Goal: Task Accomplishment & Management: Complete application form

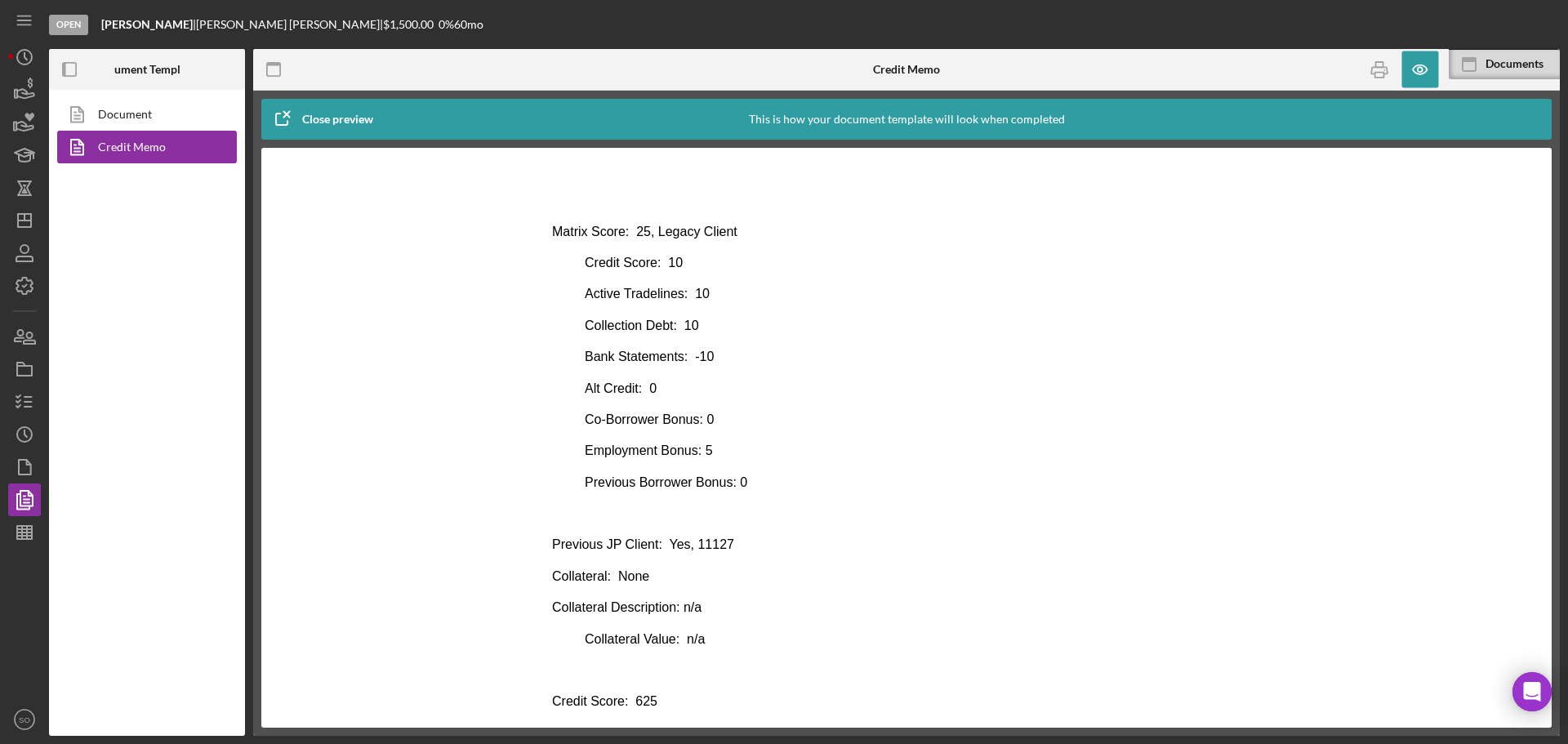
scroll to position [408, 0]
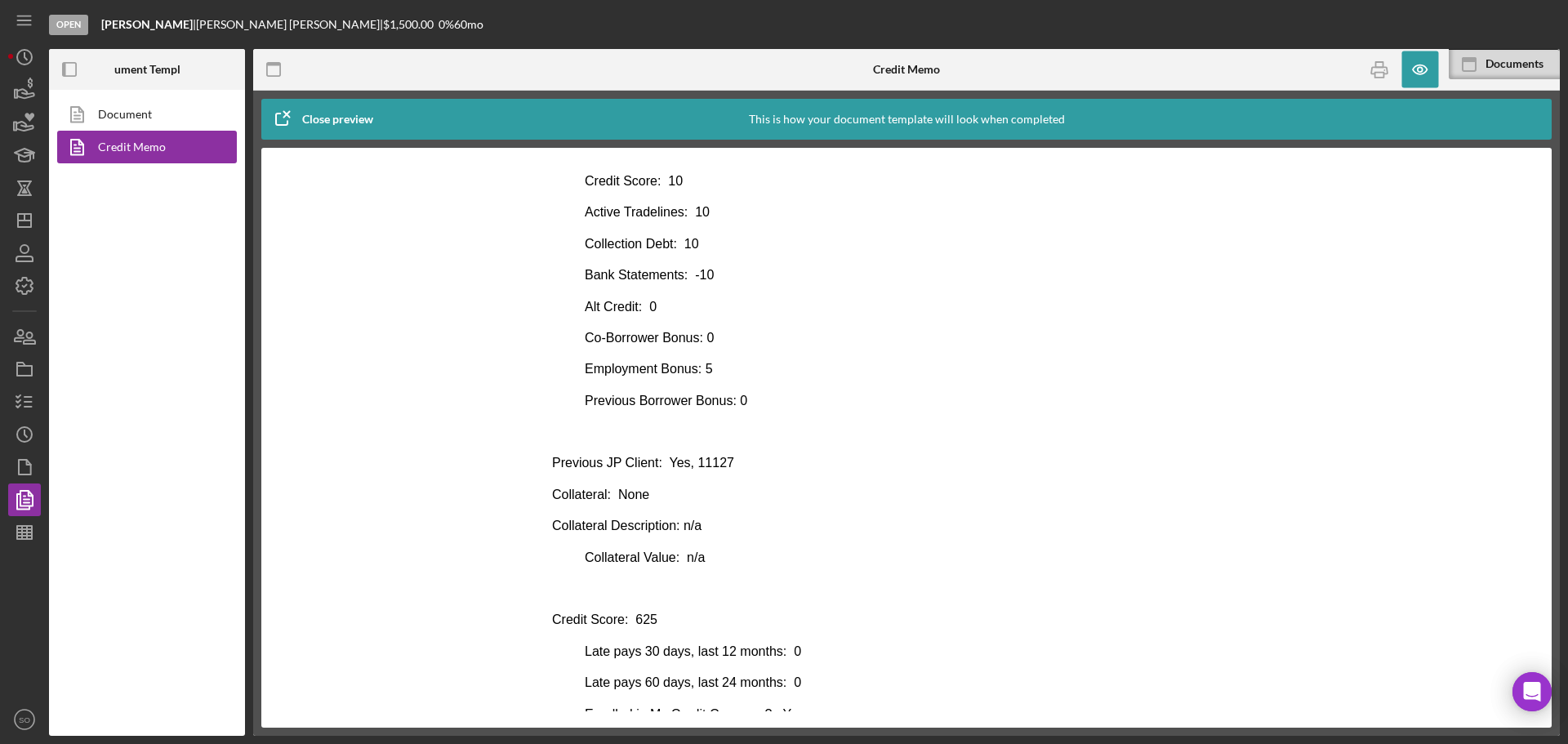
click at [765, 476] on body "Consumer Loan Risk Assessment Loan Officer: LaTrisha Gandy Client Name: Barbara…" at bounding box center [906, 373] width 709 height 1201
drag, startPoint x: 732, startPoint y: 461, endPoint x: 689, endPoint y: 469, distance: 43.7
click at [688, 462] on p "Previous JP Client: Yes, 11127" at bounding box center [906, 462] width 709 height 18
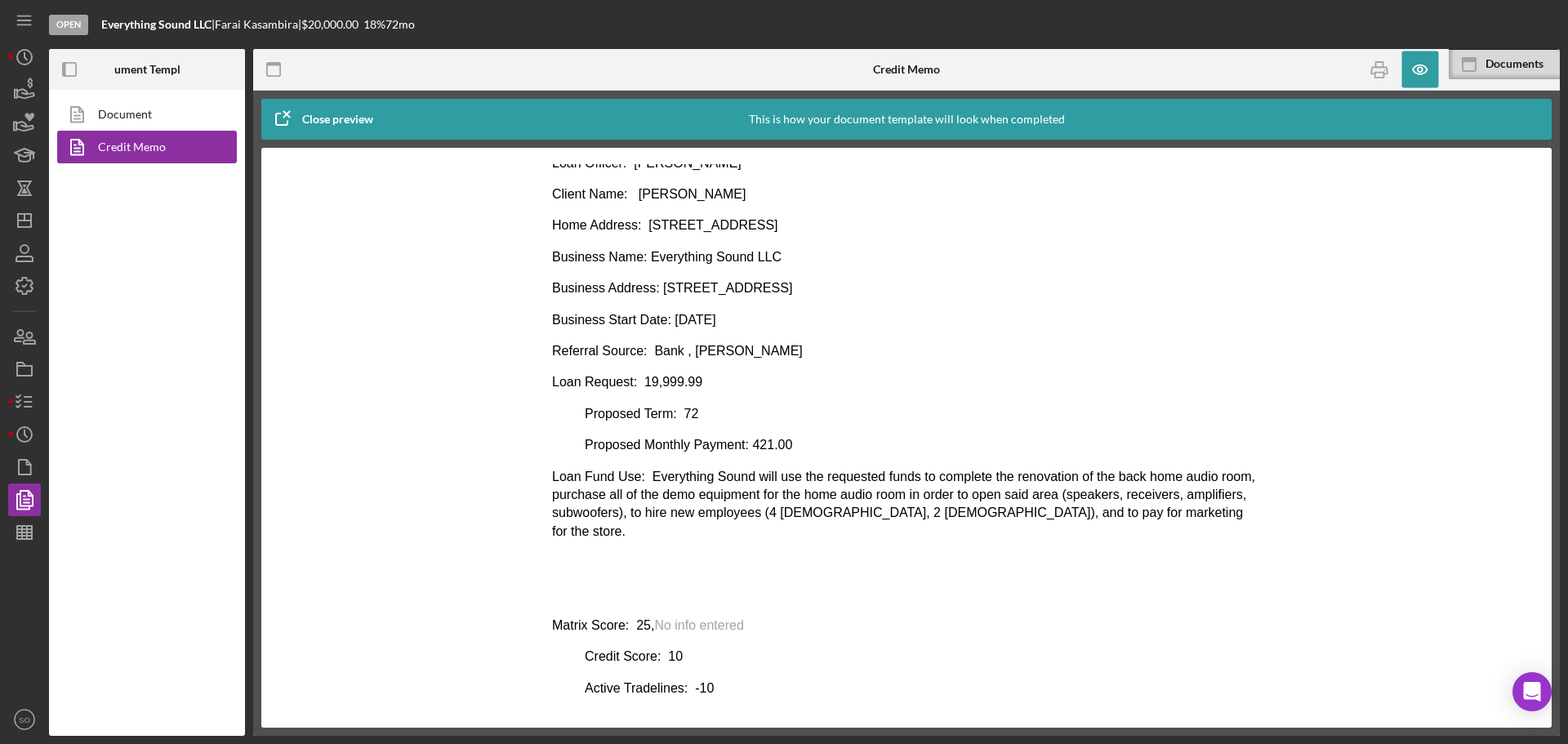
scroll to position [163, 0]
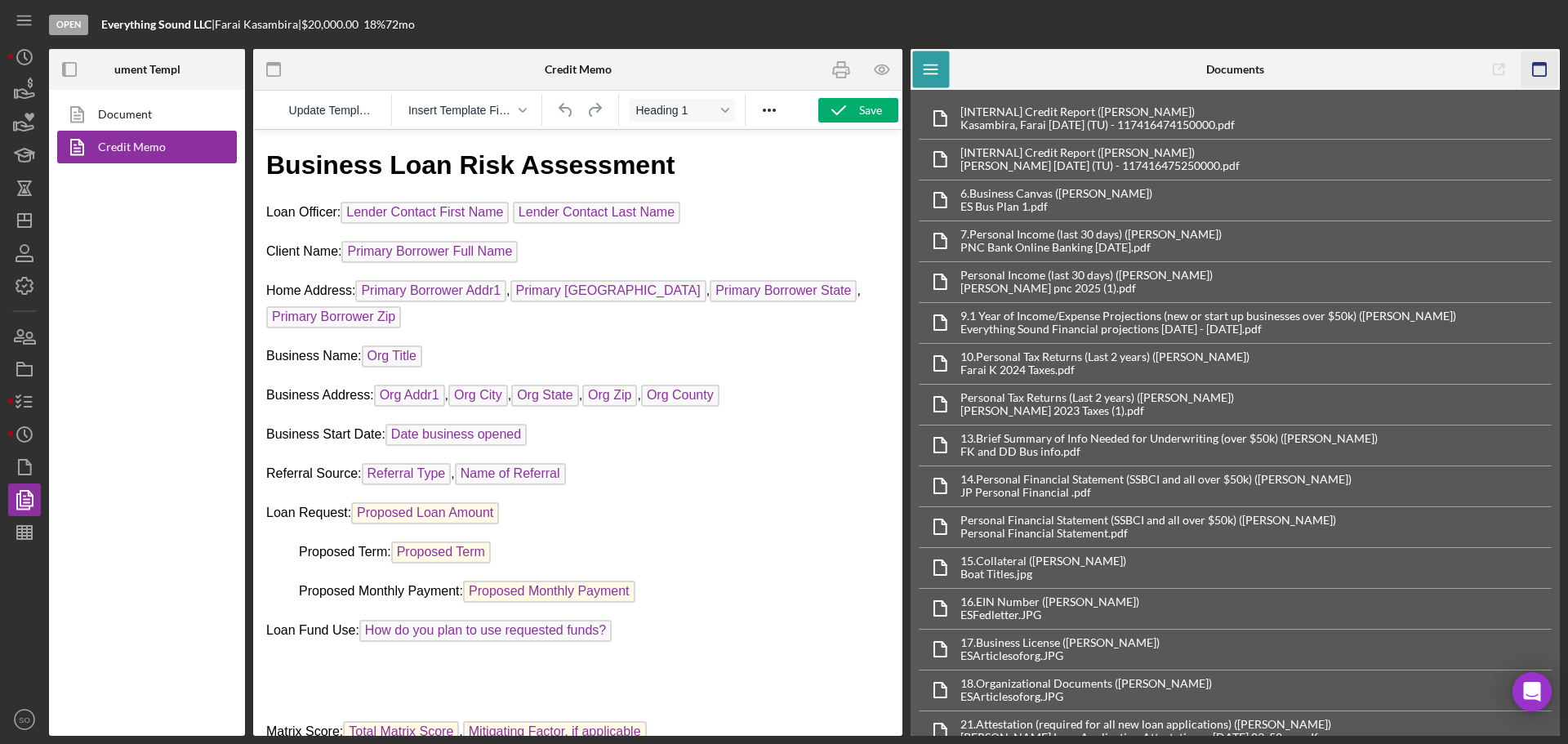
click at [1548, 76] on icon "button" at bounding box center [1540, 70] width 37 height 37
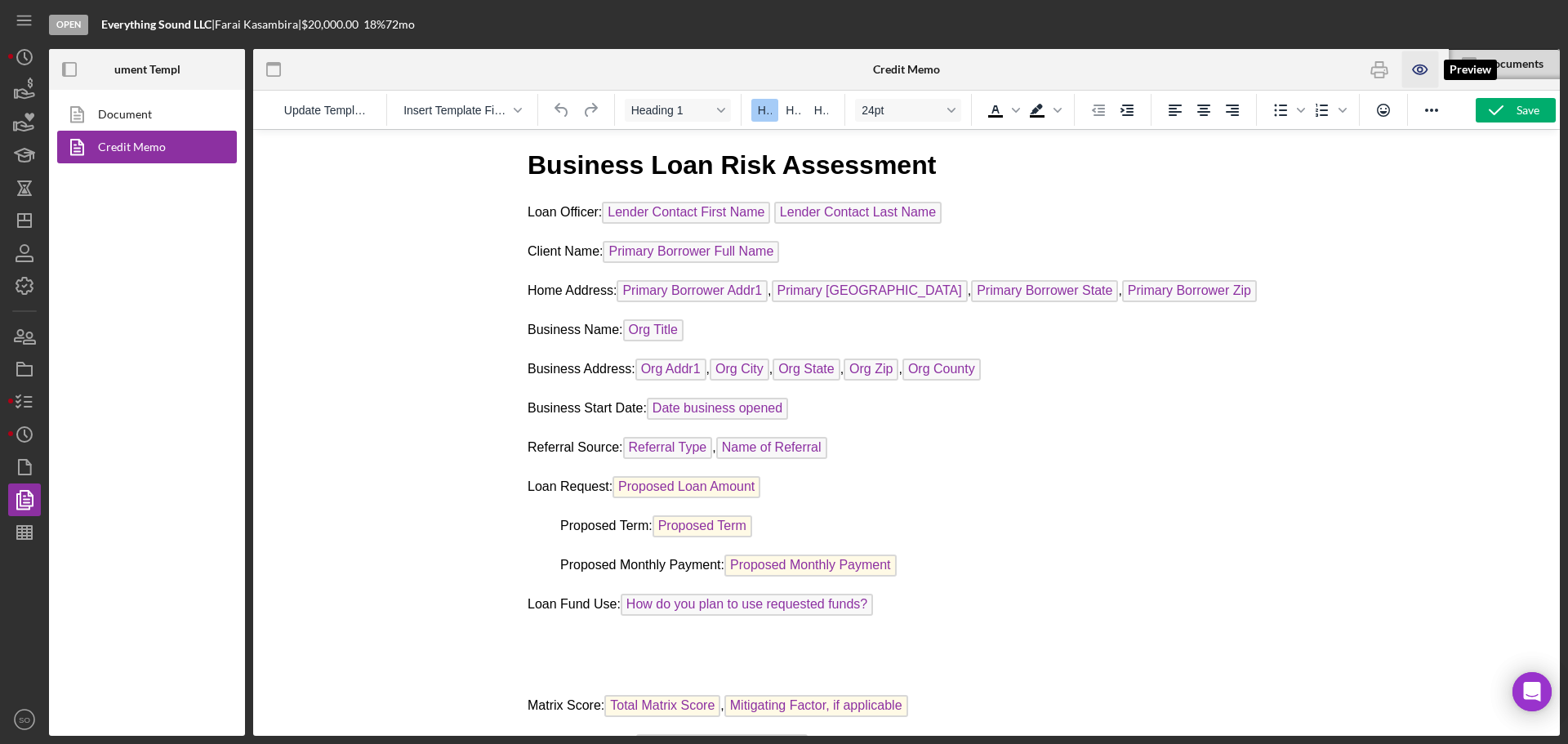
click at [1421, 68] on icon "button" at bounding box center [1420, 69] width 5 height 5
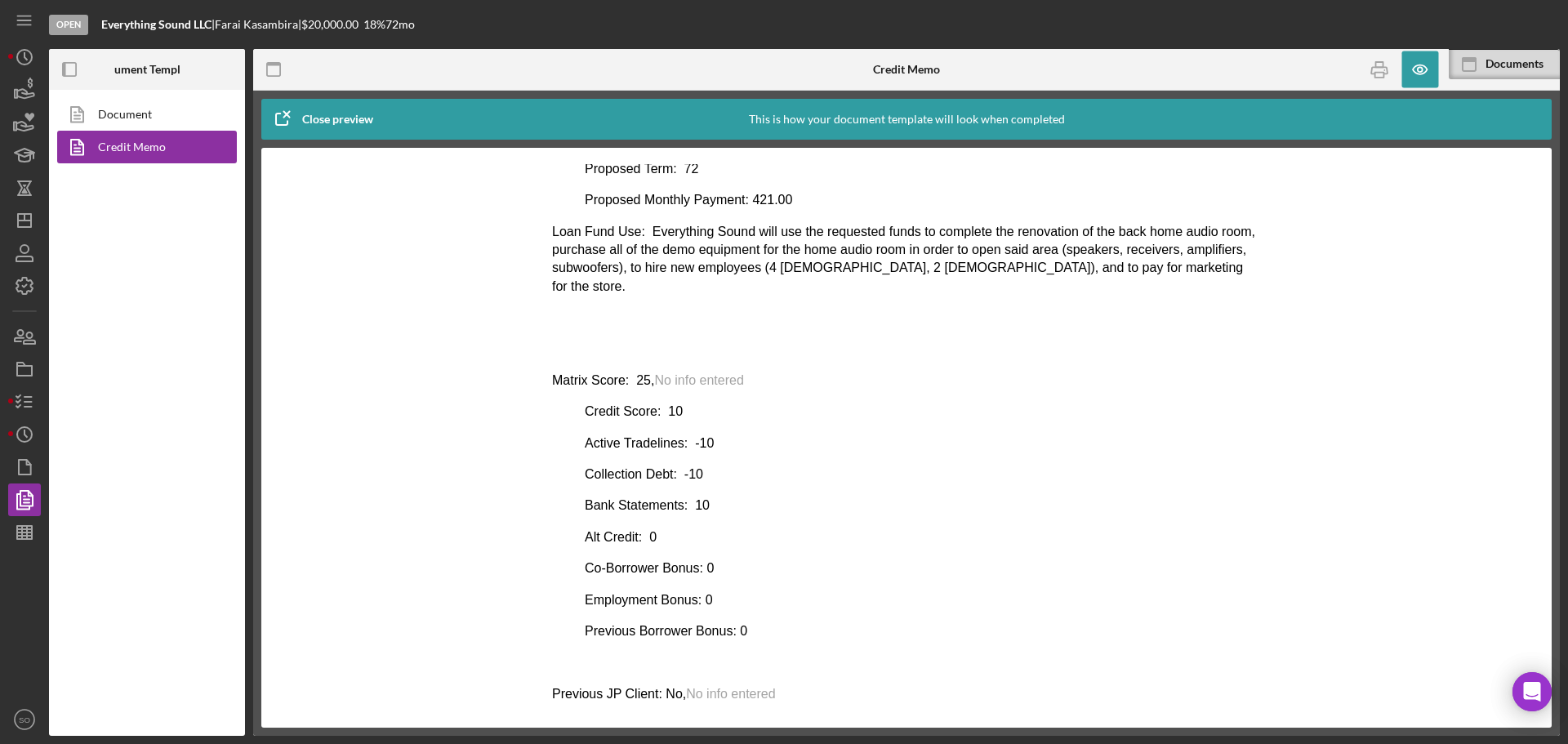
scroll to position [408, 0]
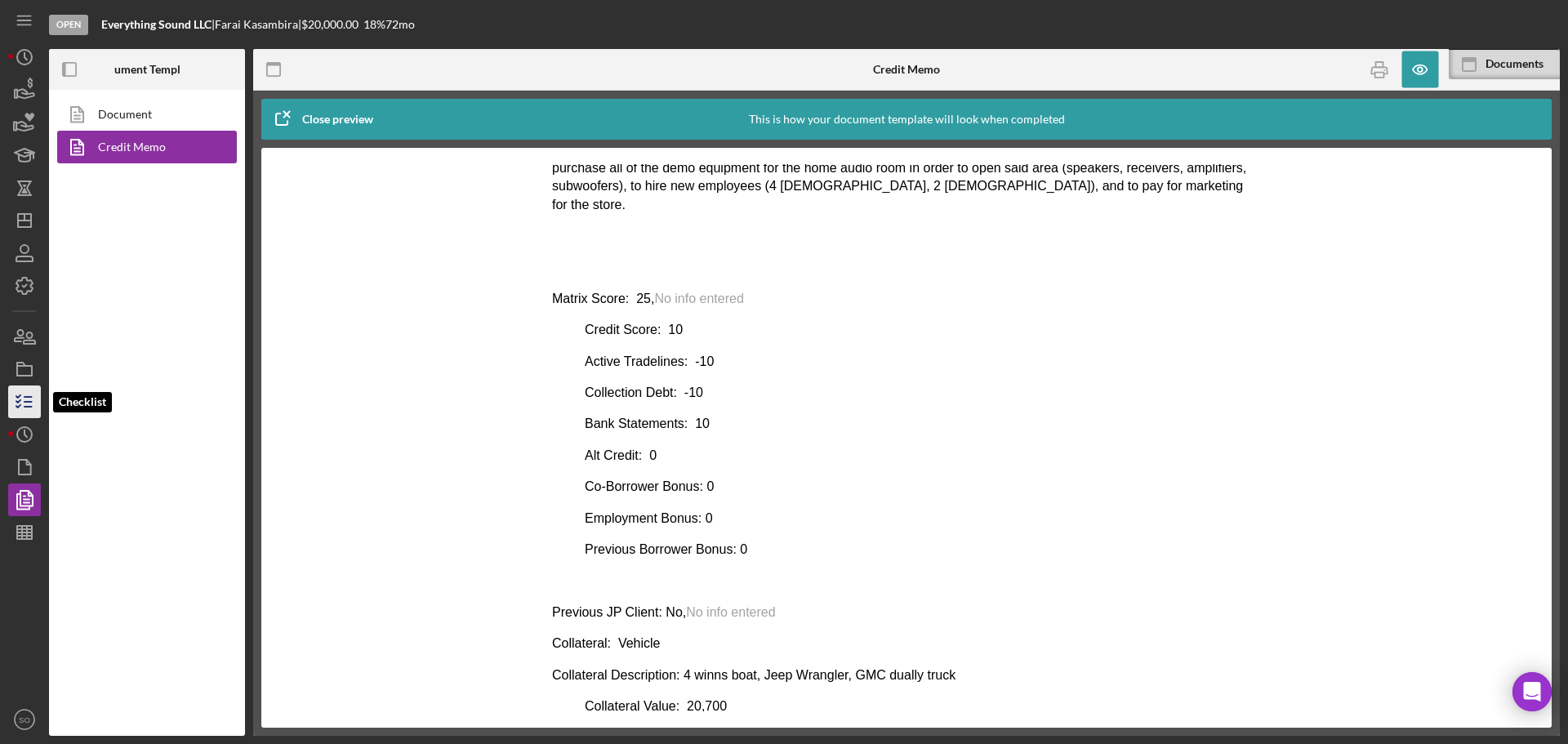
click at [24, 392] on icon "button" at bounding box center [25, 402] width 41 height 41
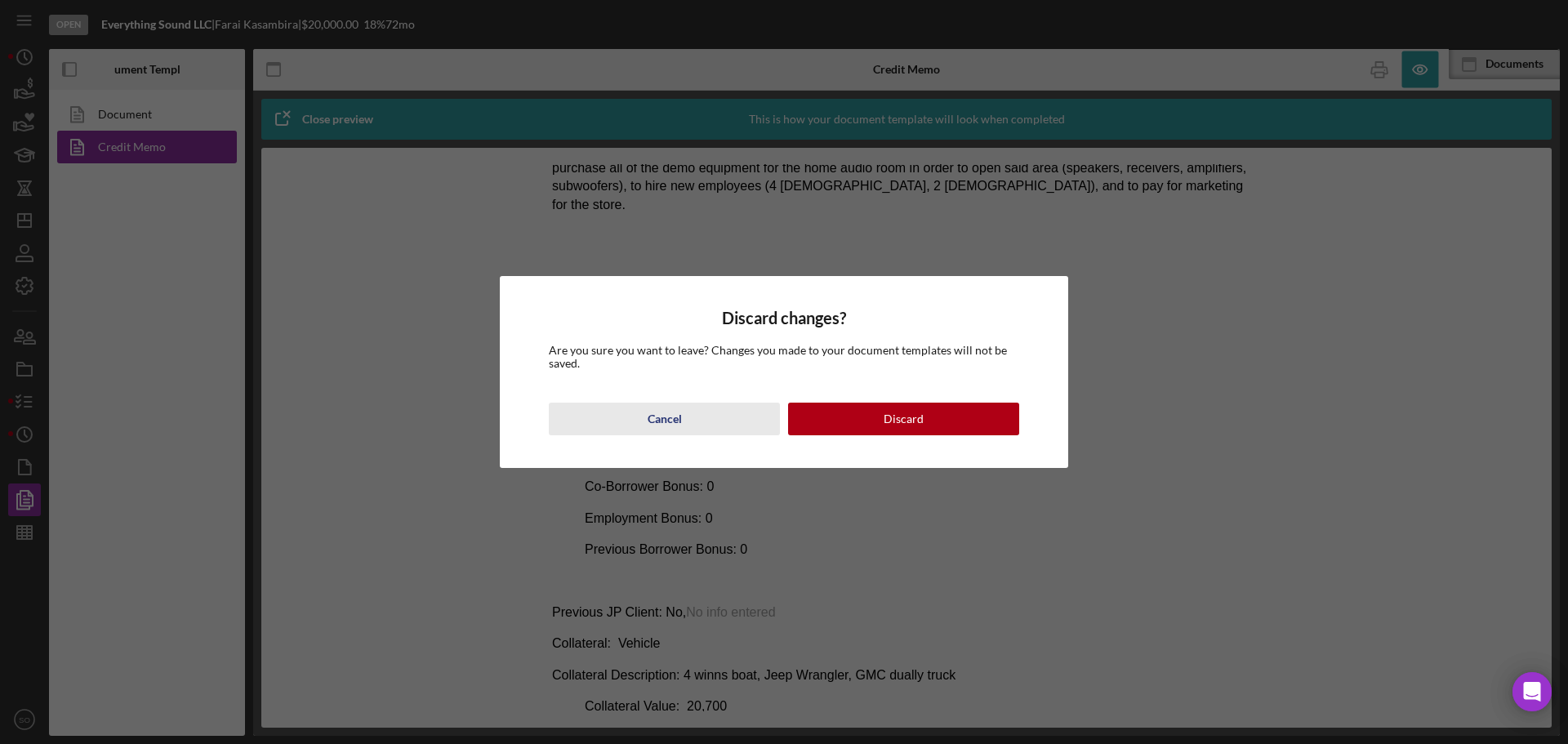
click at [671, 420] on div "Cancel" at bounding box center [664, 418] width 34 height 32
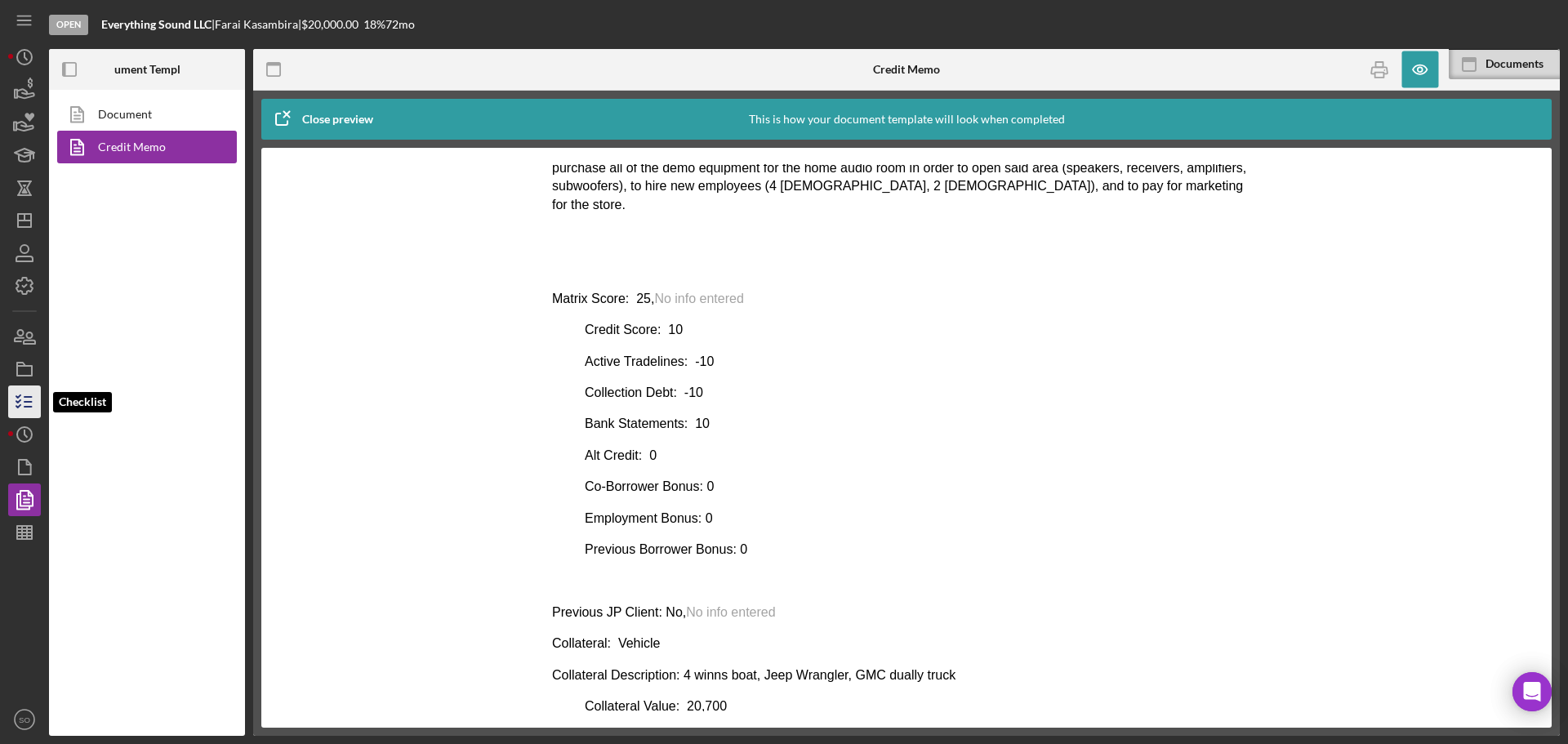
click at [29, 406] on line "button" at bounding box center [28, 406] width 7 height 0
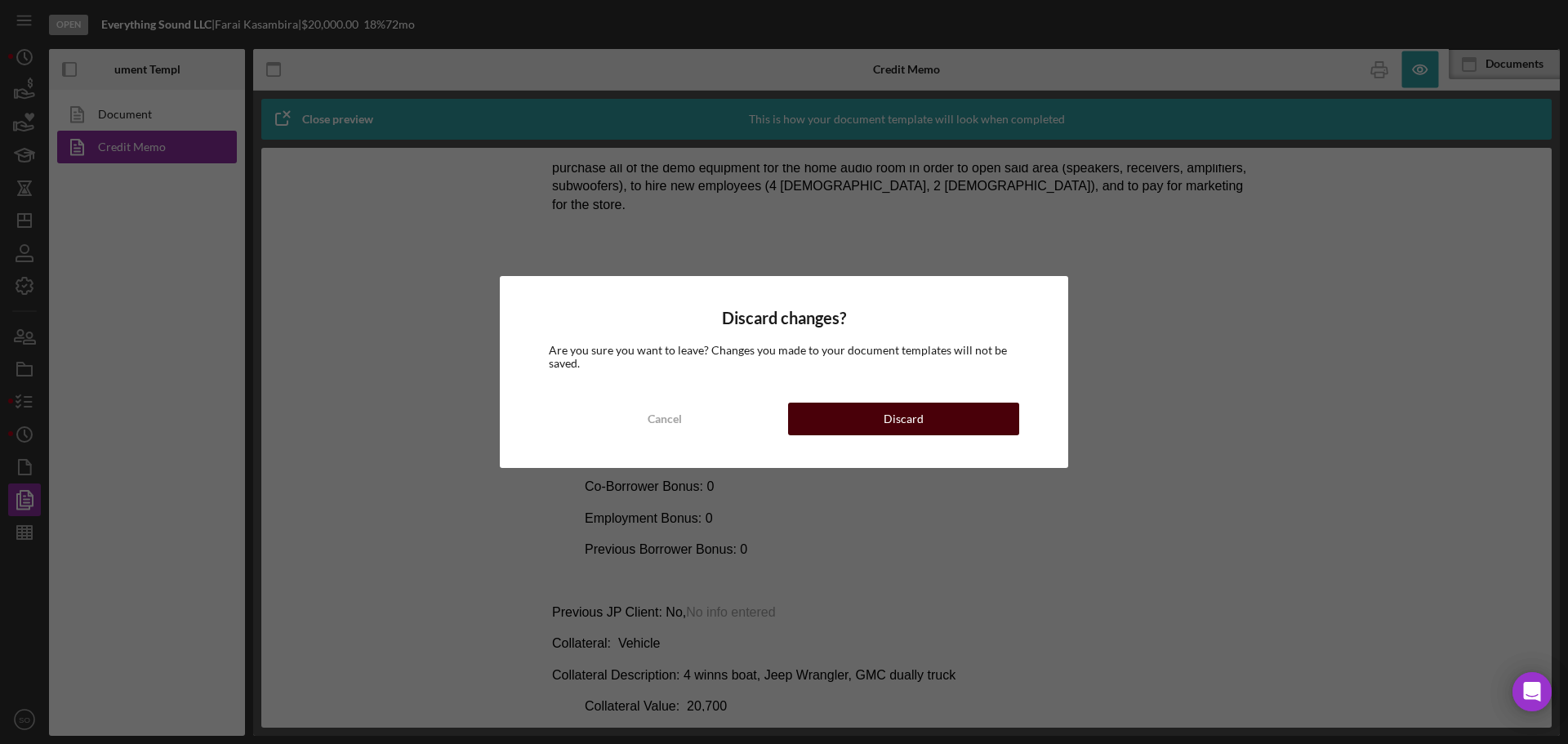
click at [889, 405] on div "Discard" at bounding box center [904, 418] width 40 height 32
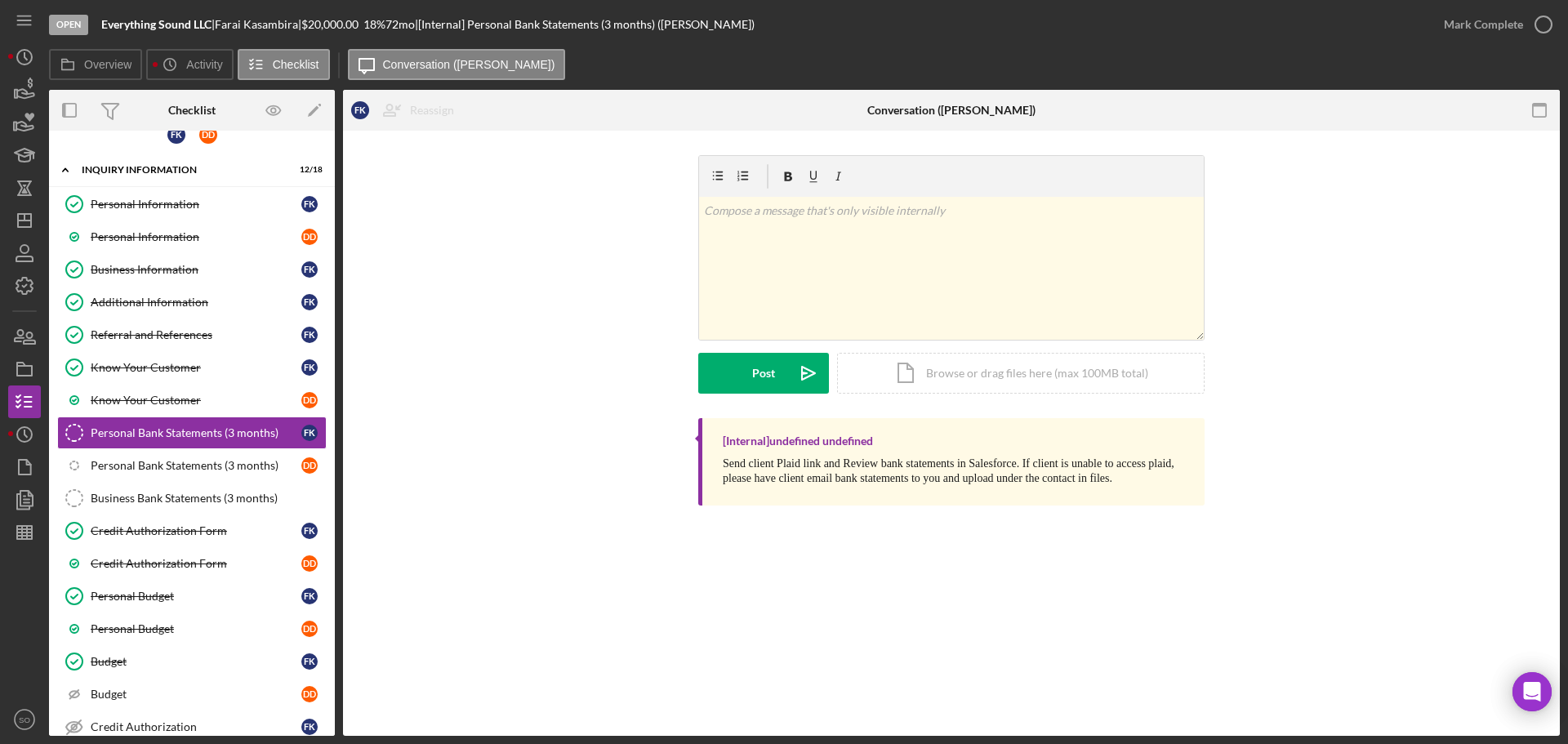
scroll to position [261, 0]
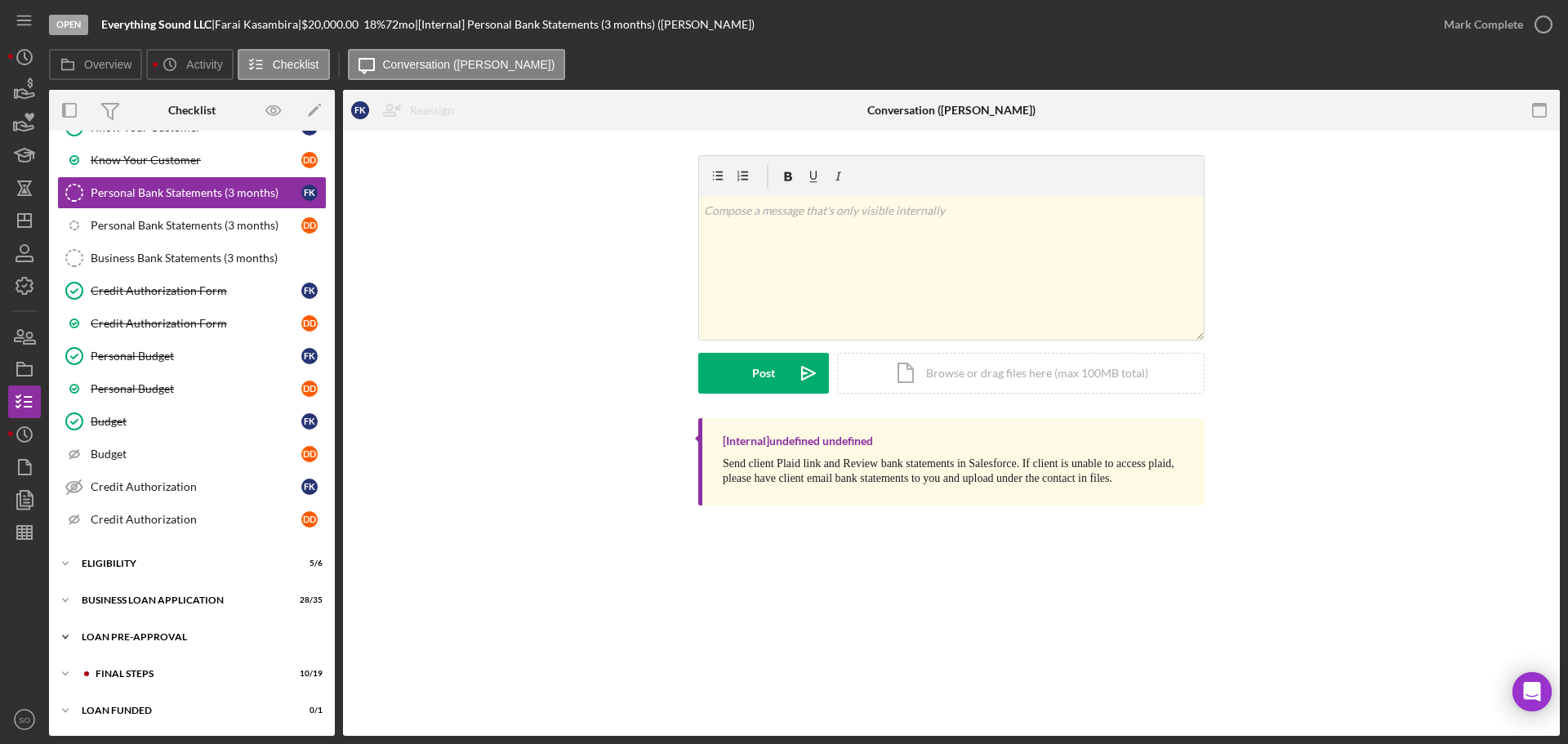
click at [117, 633] on div "LOAN PRE-APPROVAL" at bounding box center [197, 636] width 233 height 10
click at [124, 669] on div "Loan Approval" at bounding box center [208, 670] width 235 height 13
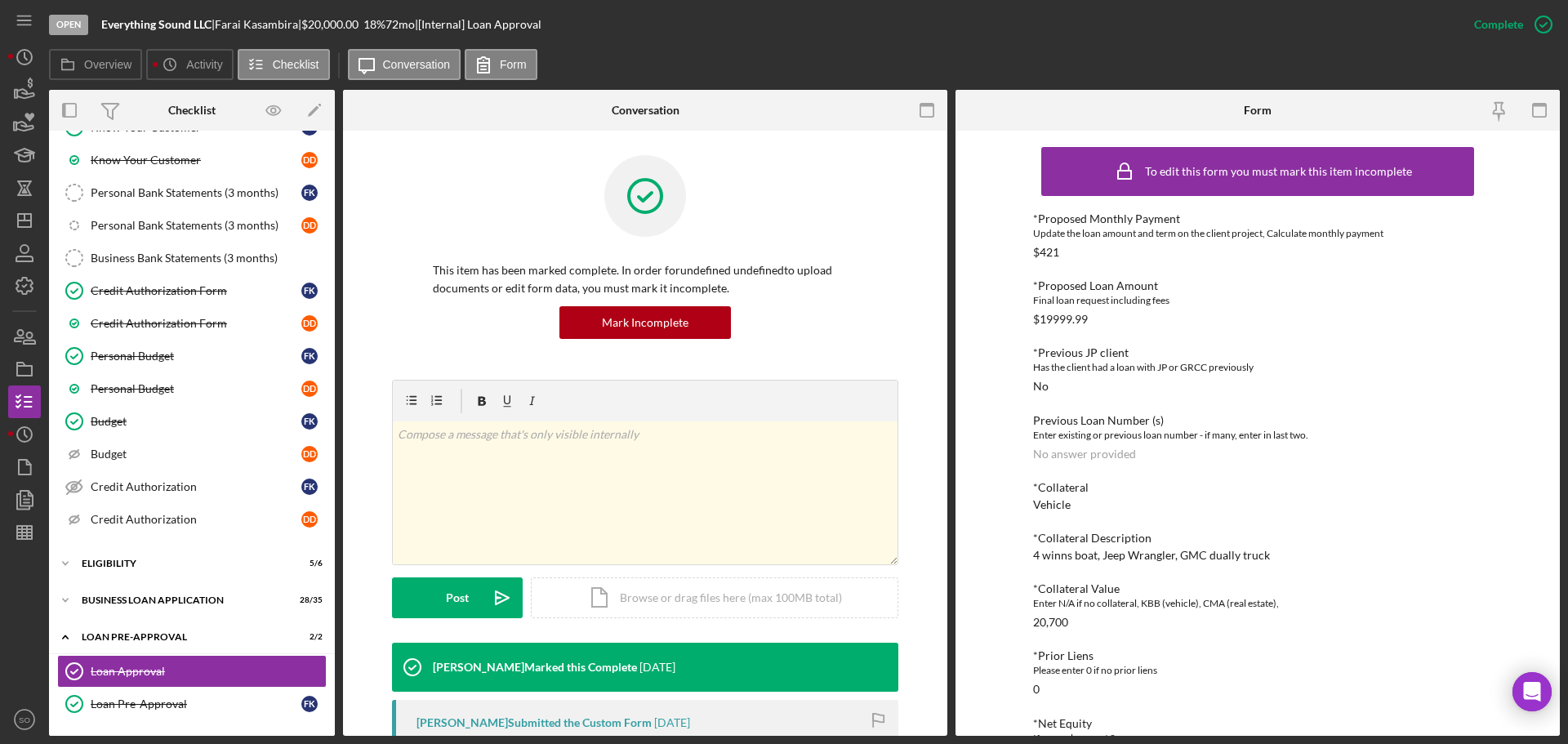
scroll to position [253, 0]
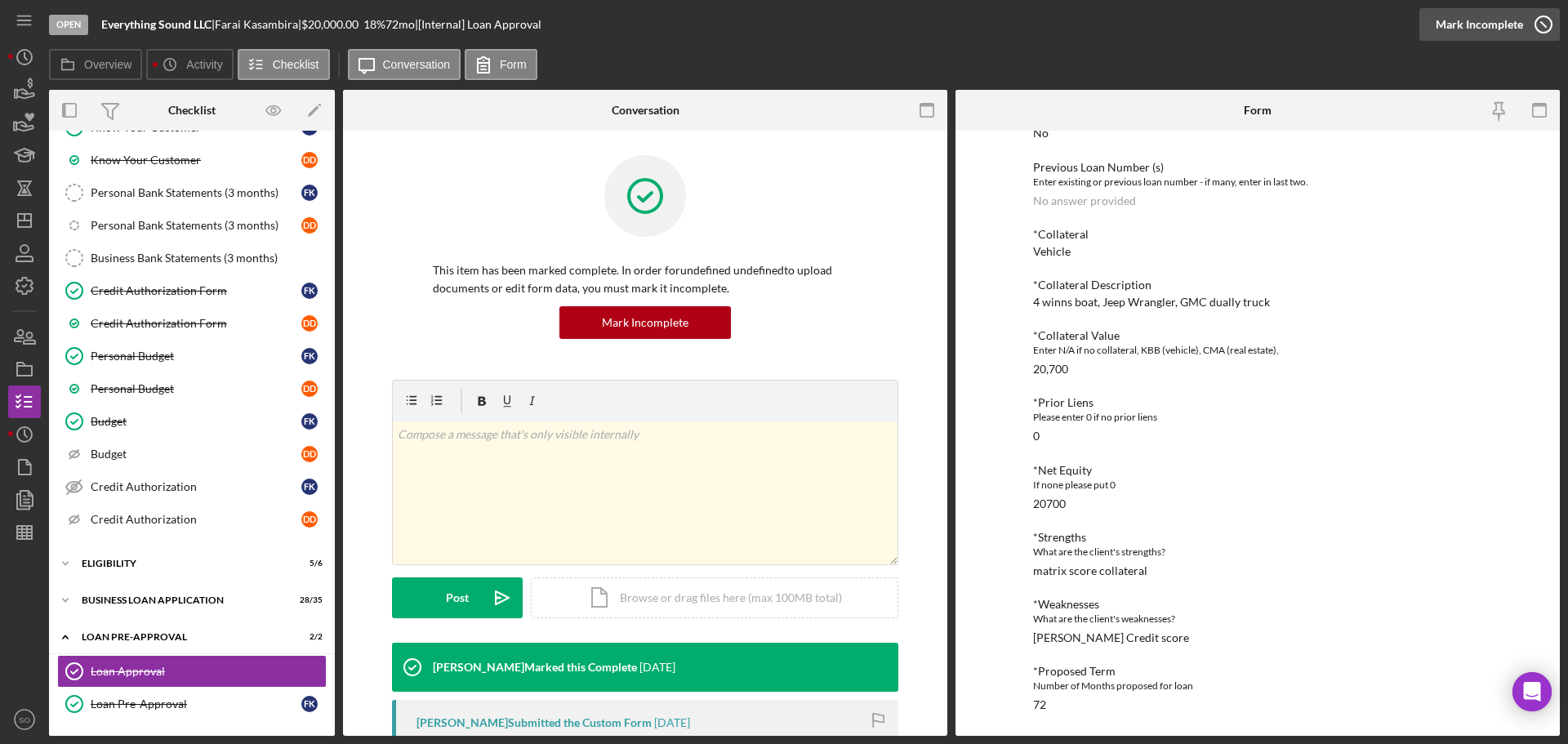
click at [1488, 28] on div "Mark Incomplete" at bounding box center [1479, 24] width 88 height 32
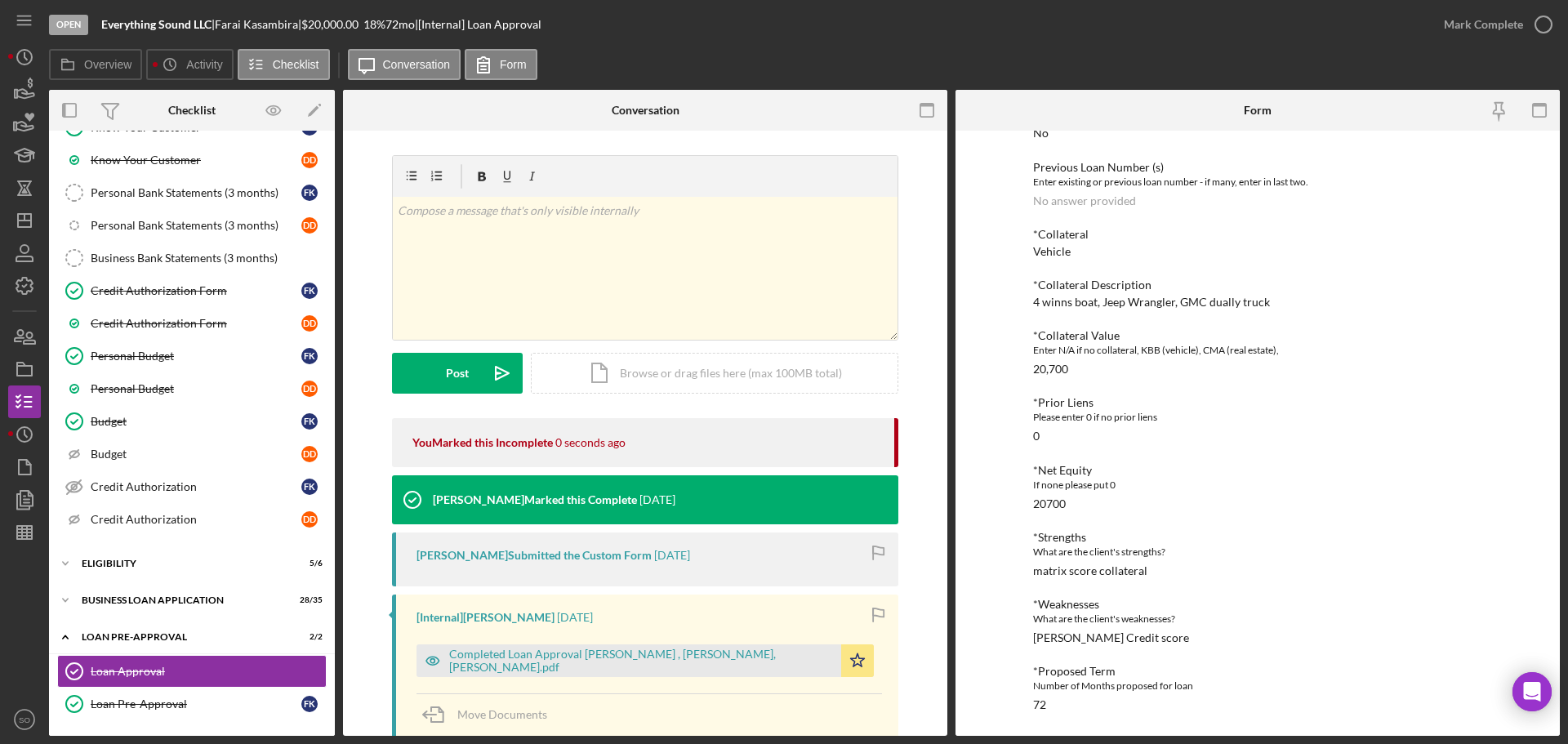
scroll to position [180, 0]
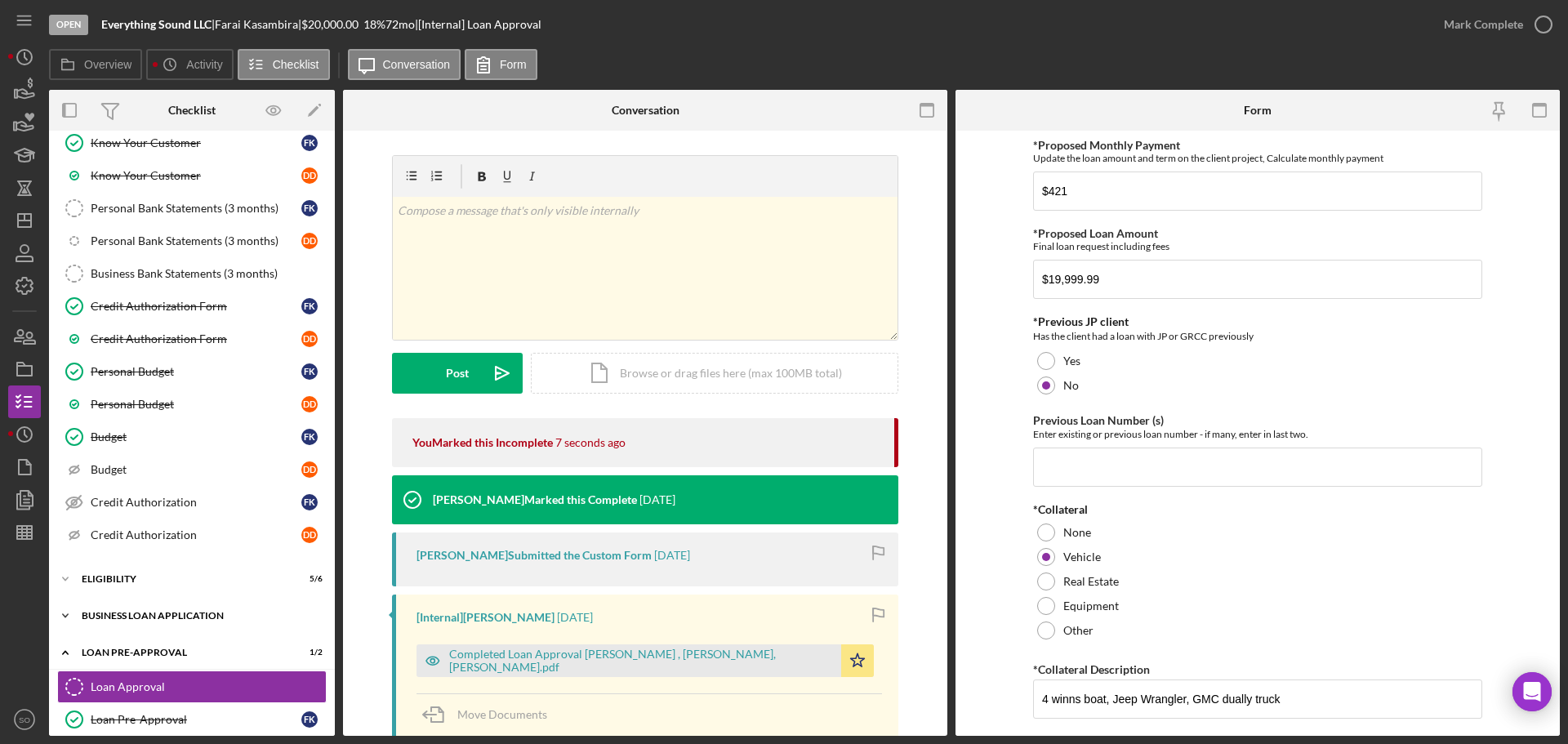
scroll to position [335, 0]
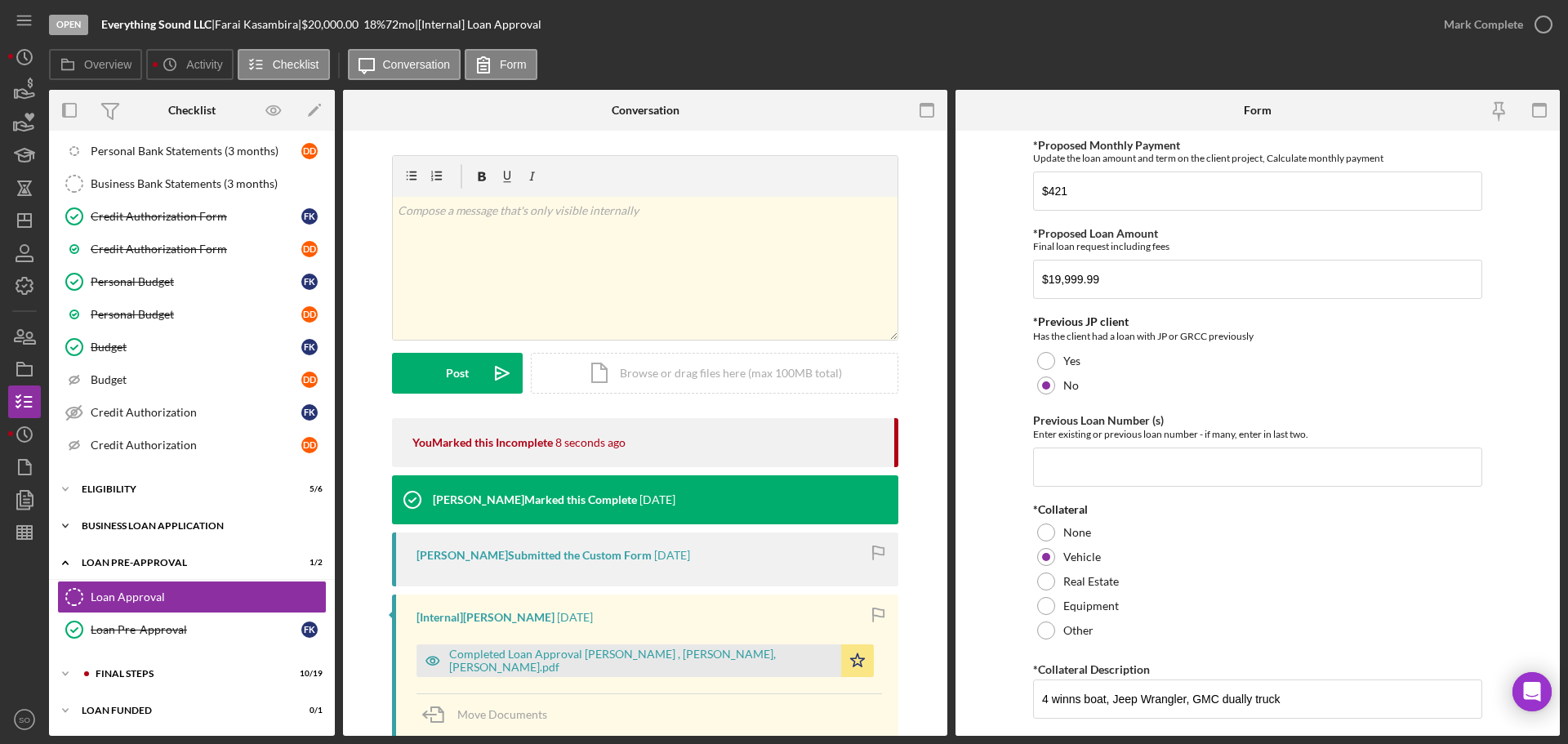
click at [152, 523] on div "BUSINESS LOAN APPLICATION" at bounding box center [197, 526] width 233 height 10
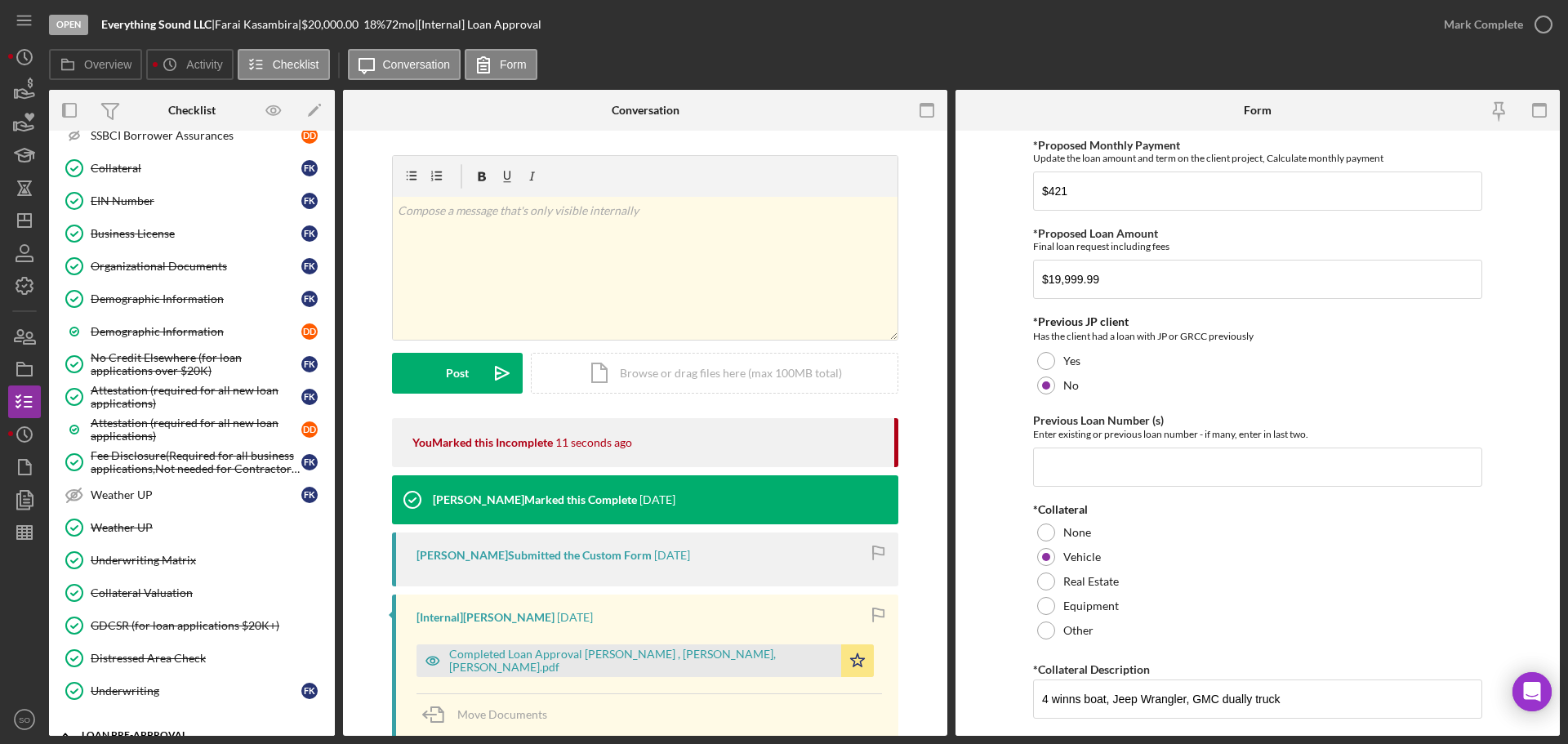
scroll to position [1396, 0]
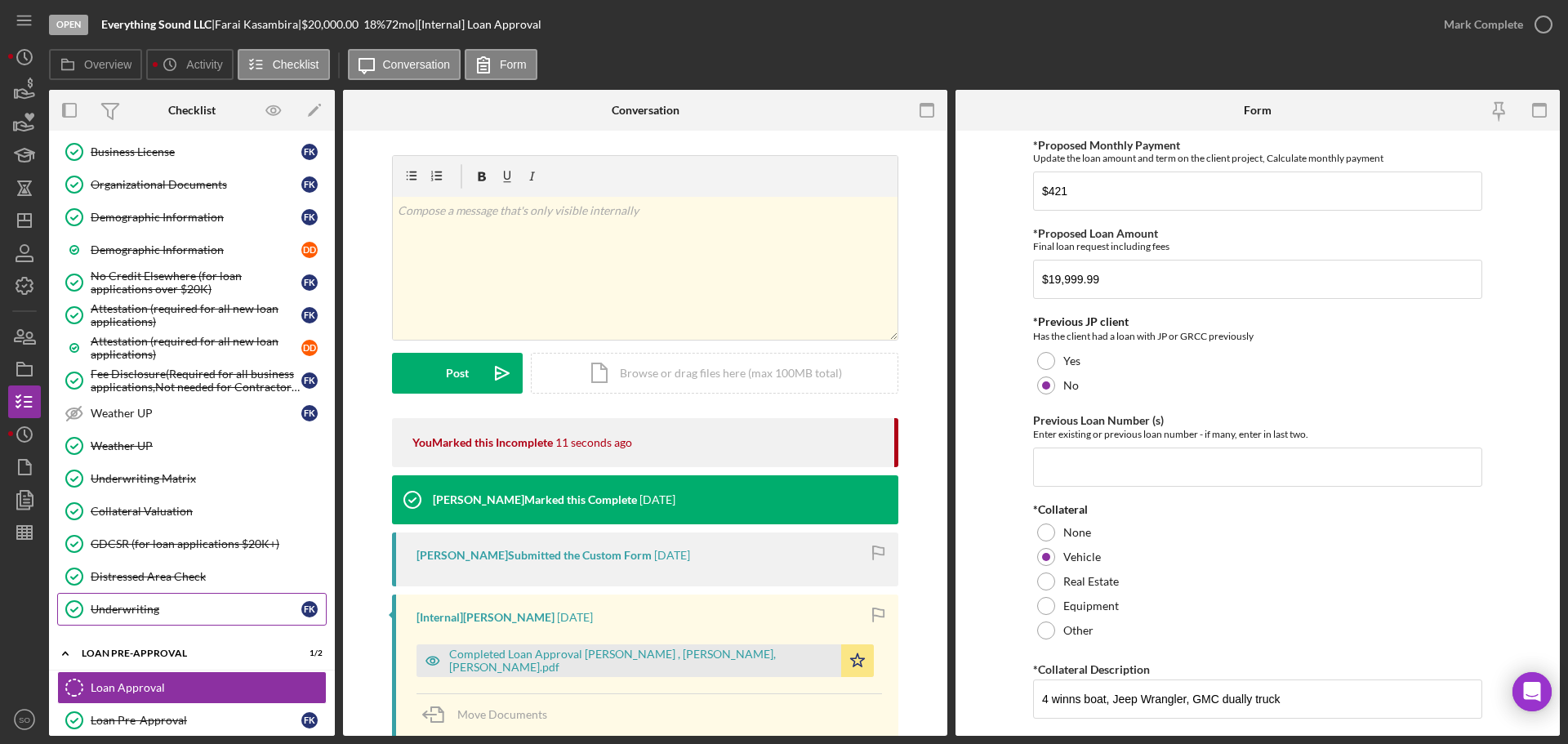
click at [140, 601] on link "Underwriting Underwriting F K" at bounding box center [191, 609] width 269 height 32
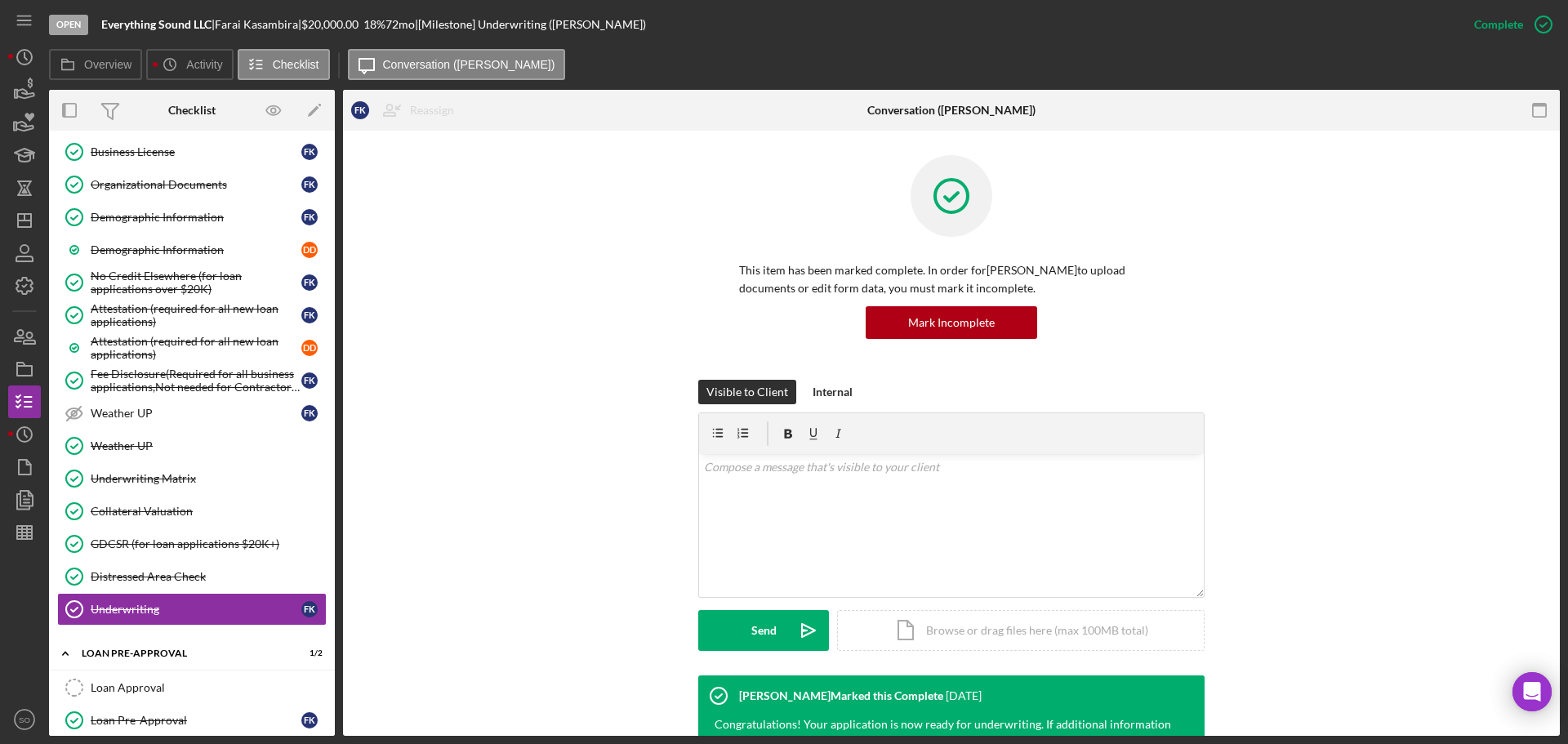
scroll to position [270, 0]
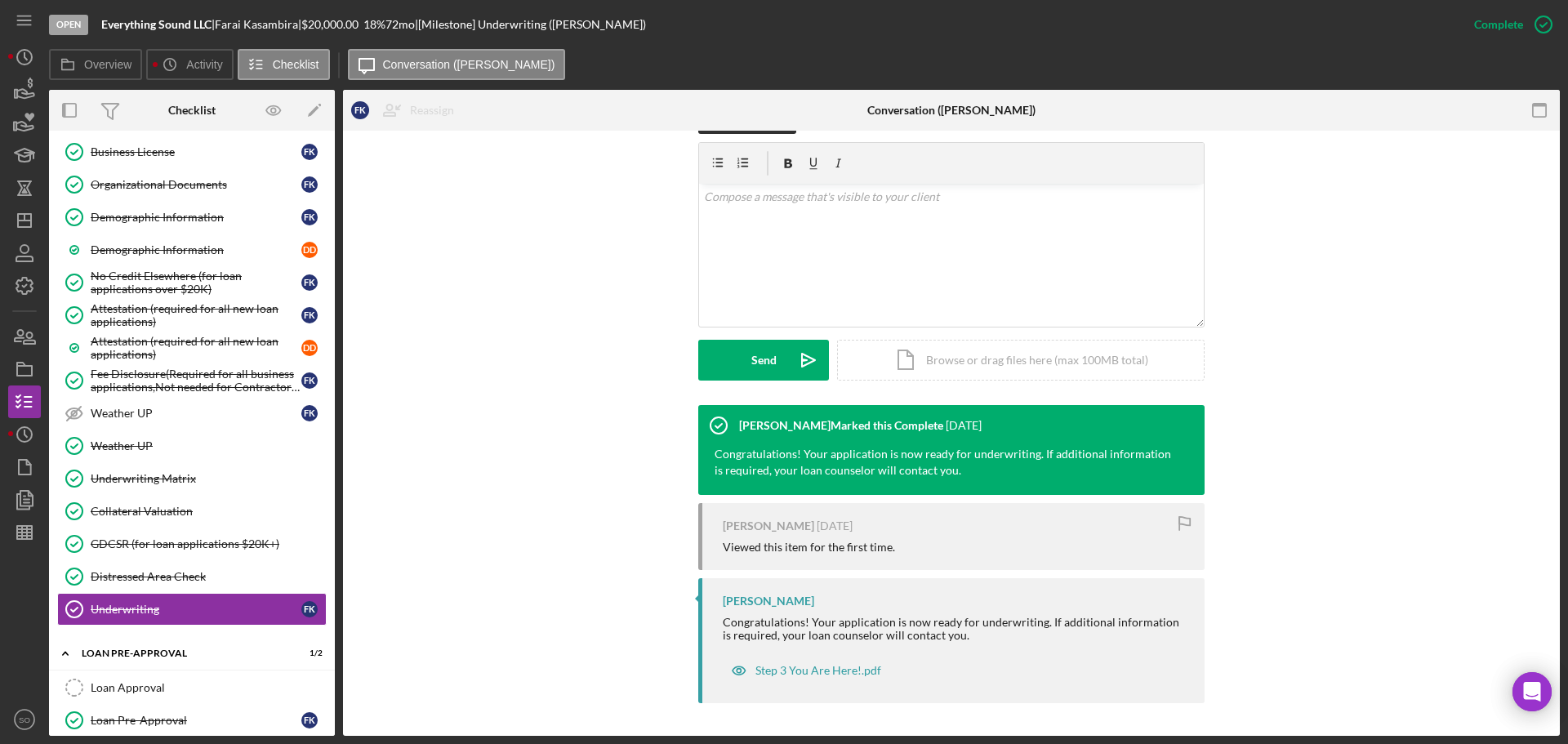
click at [145, 470] on link "Underwriting Matrix Underwriting Matrix" at bounding box center [191, 478] width 269 height 32
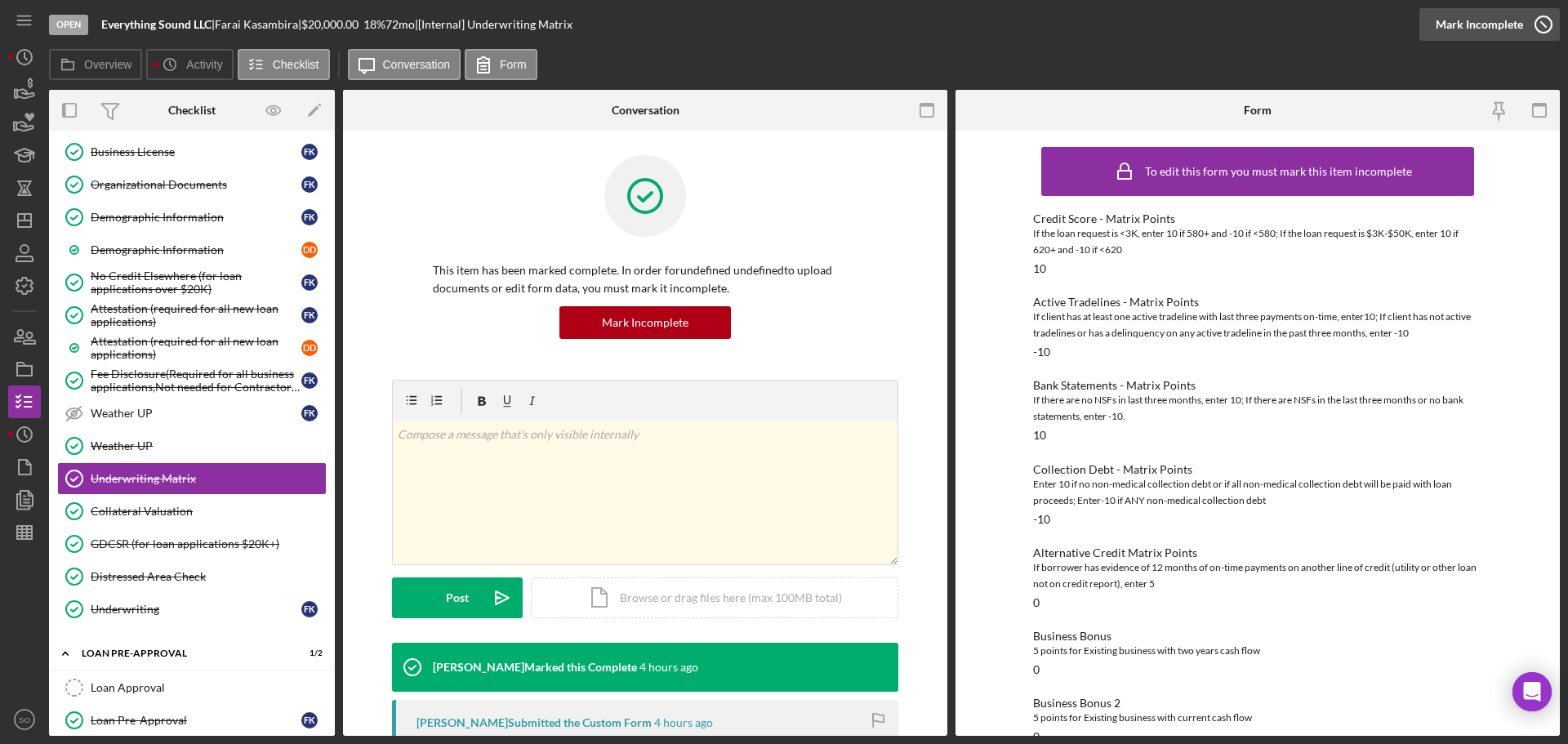
click at [1516, 16] on div "Mark Incomplete" at bounding box center [1479, 24] width 88 height 32
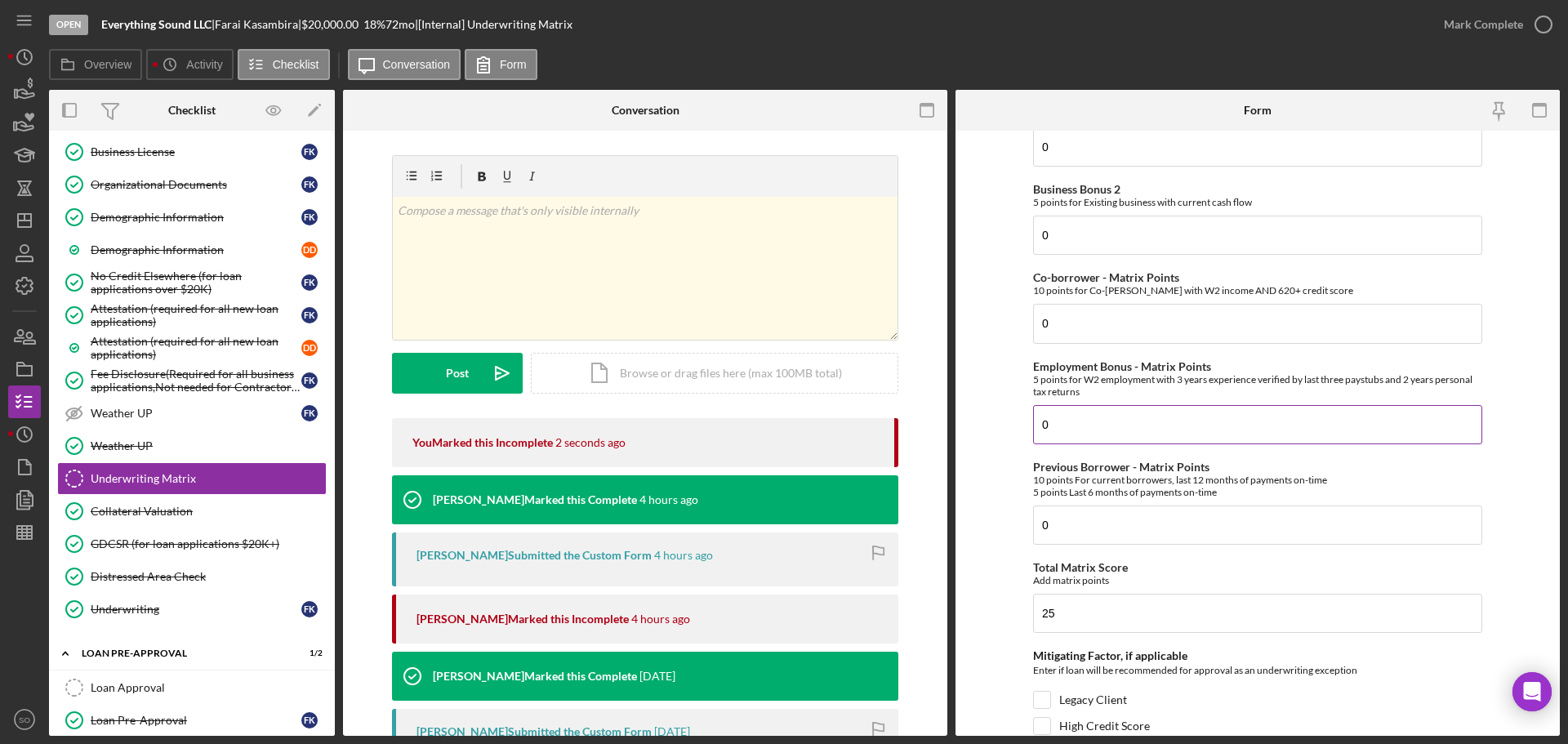
scroll to position [653, 0]
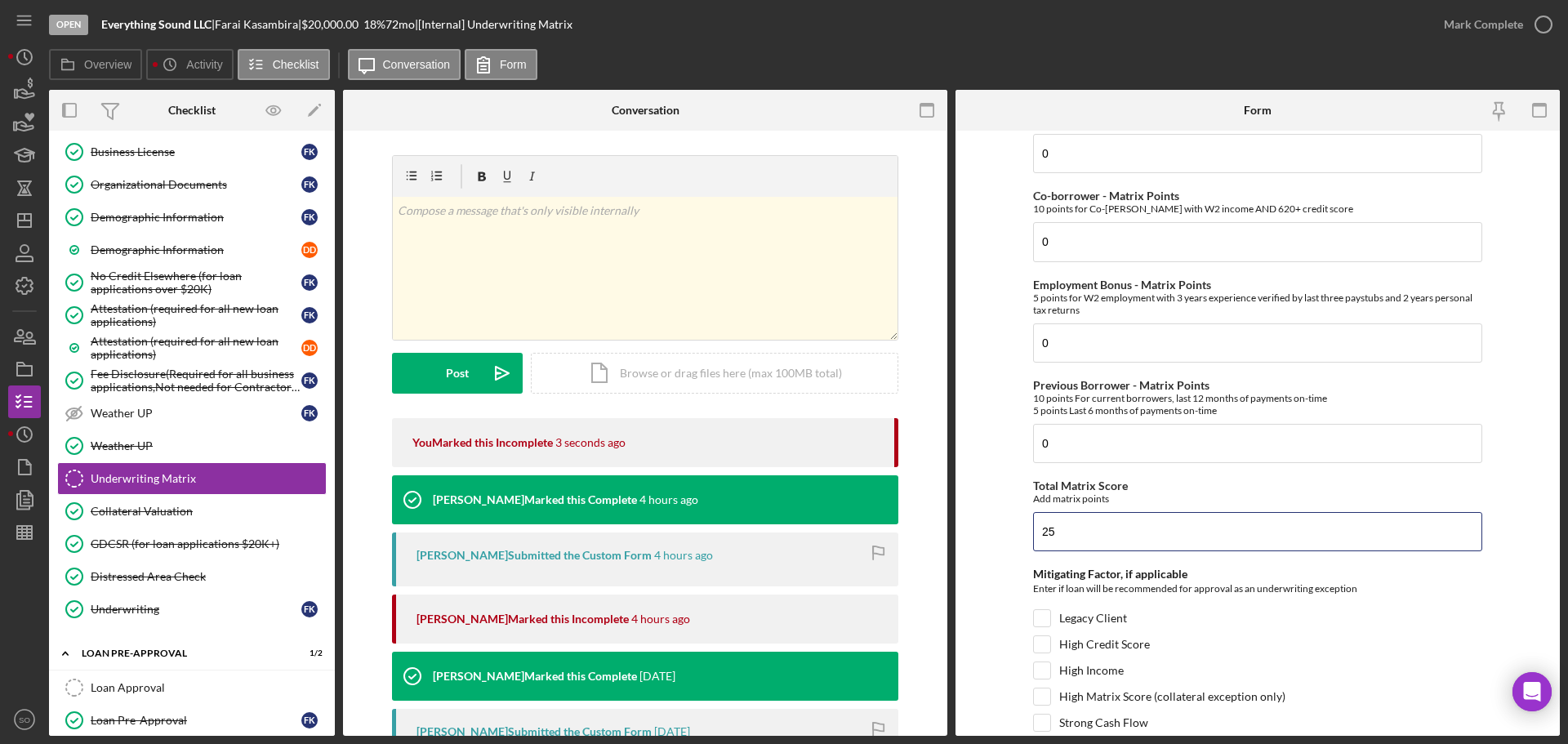
drag, startPoint x: 1063, startPoint y: 534, endPoint x: 1023, endPoint y: 528, distance: 40.4
click at [1023, 528] on form "Credit Score - Matrix Points If the loan request is <3K, enter 10 if 580+ and -…" at bounding box center [1257, 433] width 605 height 605
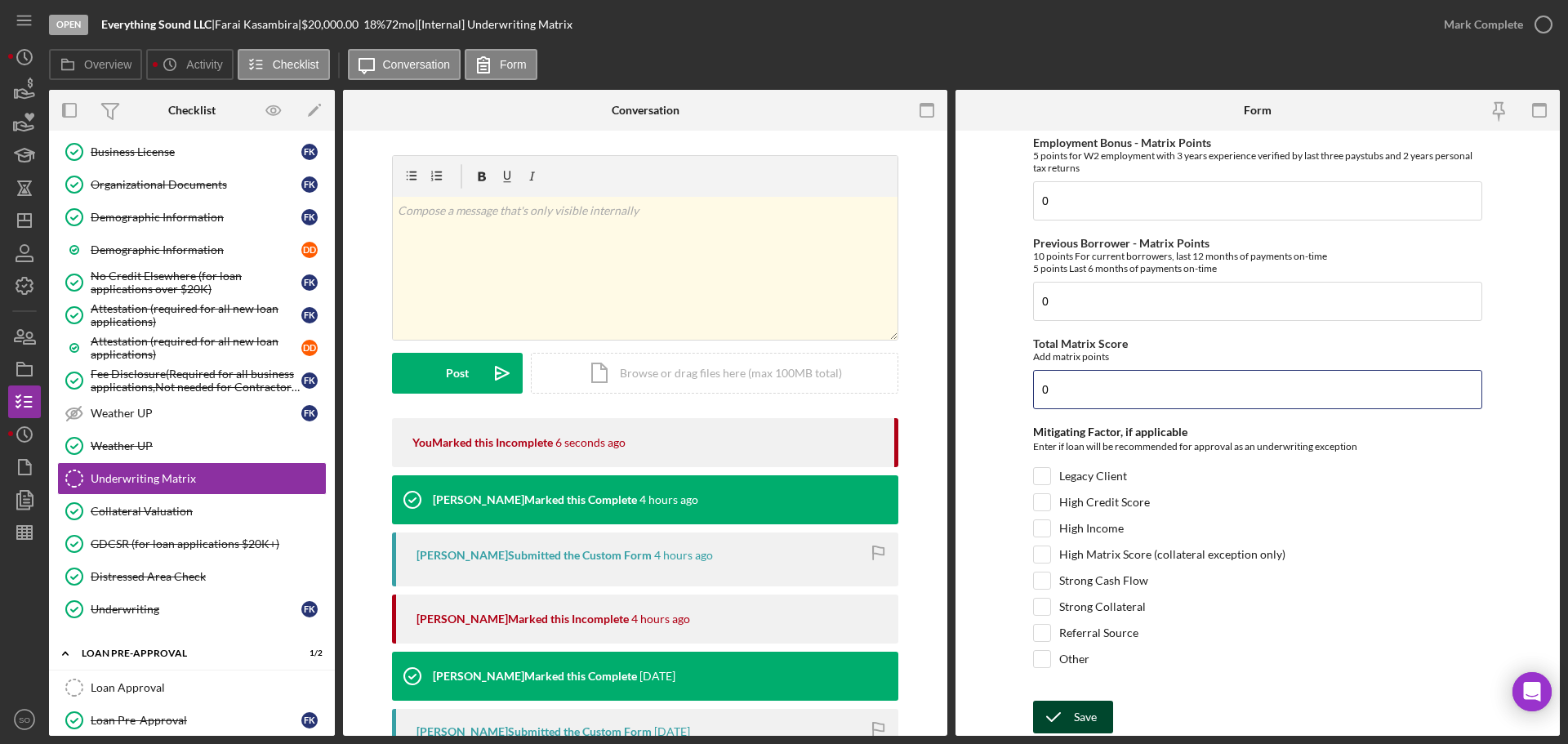
type input "0"
click at [1074, 712] on div "Save" at bounding box center [1085, 716] width 23 height 32
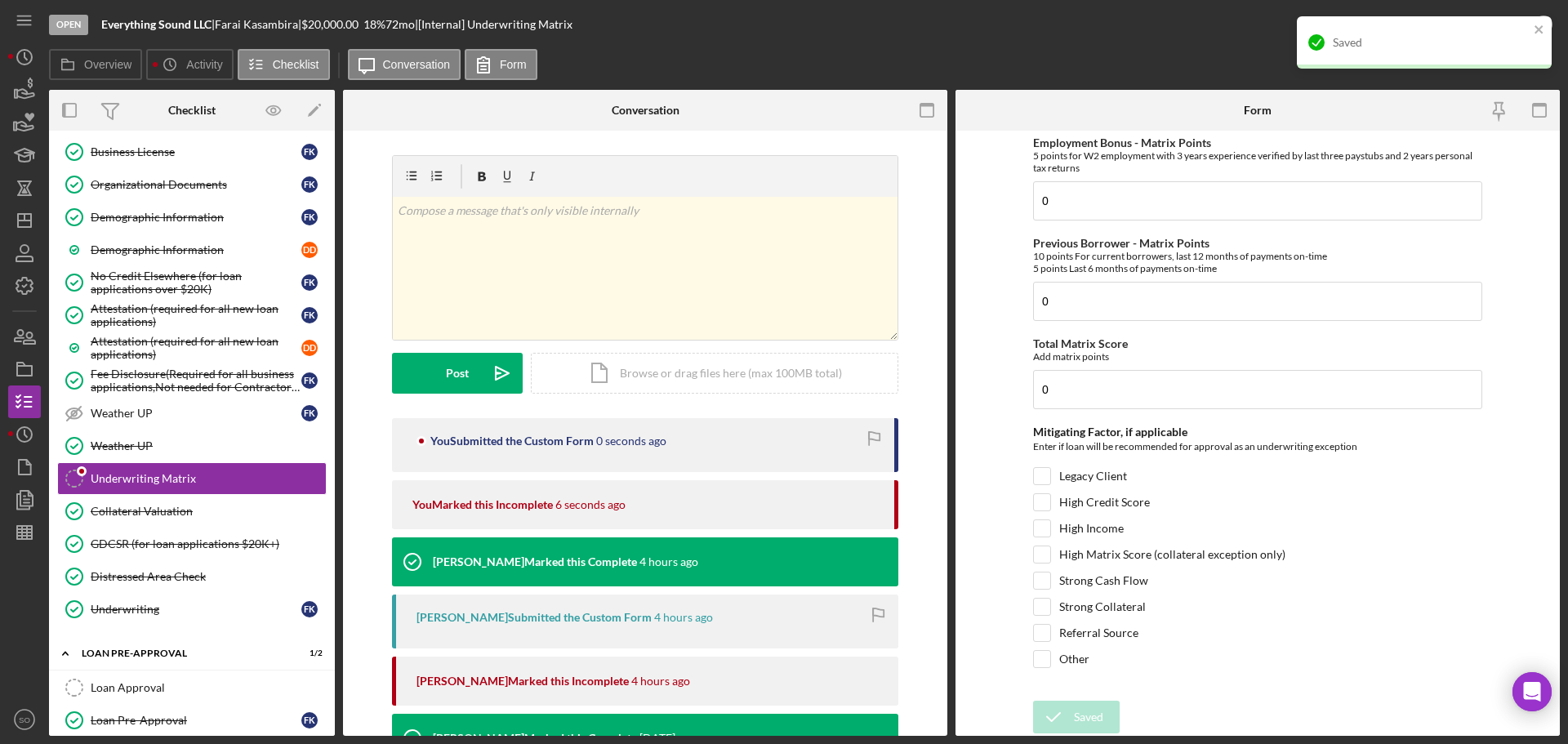
click at [1478, 24] on div "Saved" at bounding box center [1424, 43] width 254 height 53
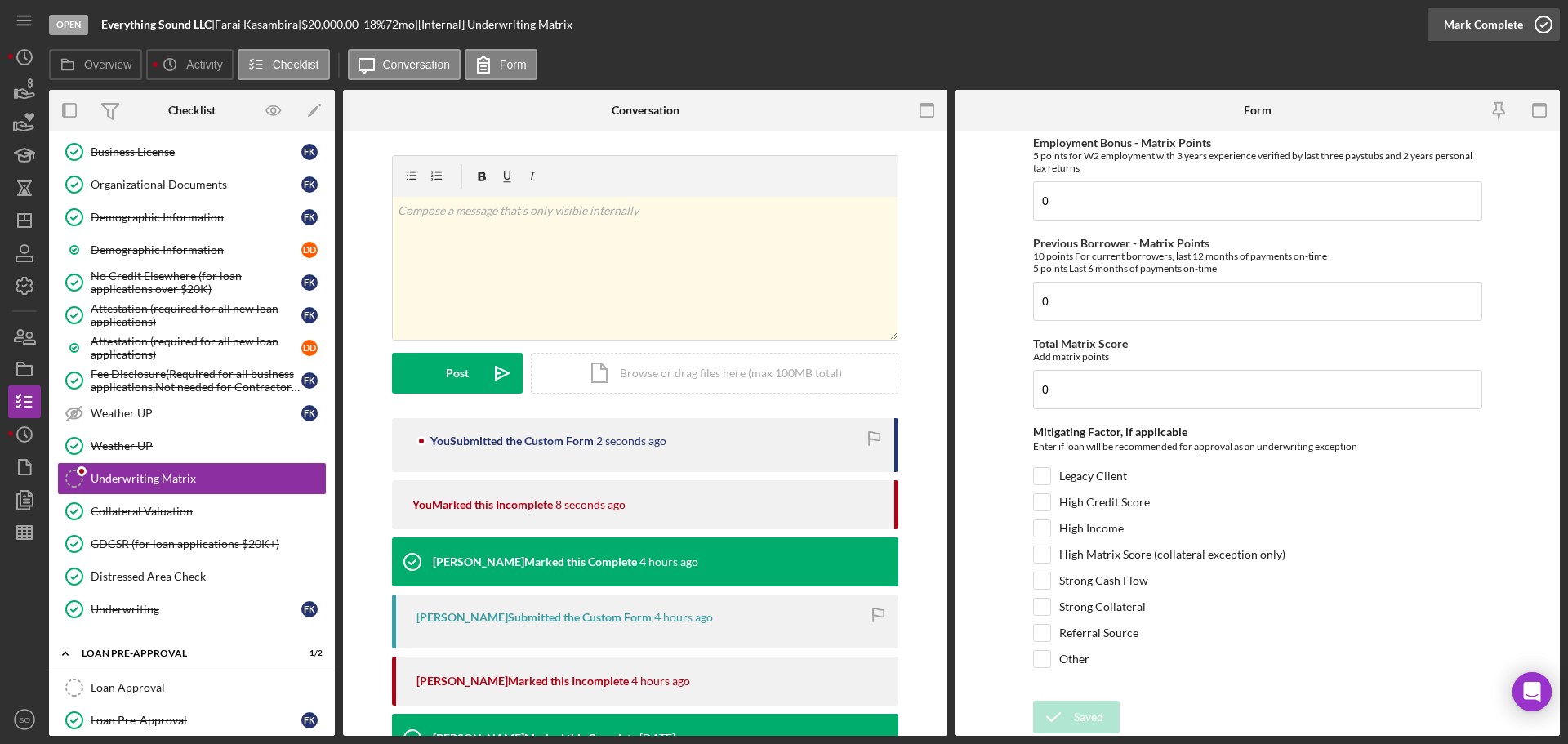
click at [1507, 18] on div "Mark Complete" at bounding box center [1483, 24] width 79 height 32
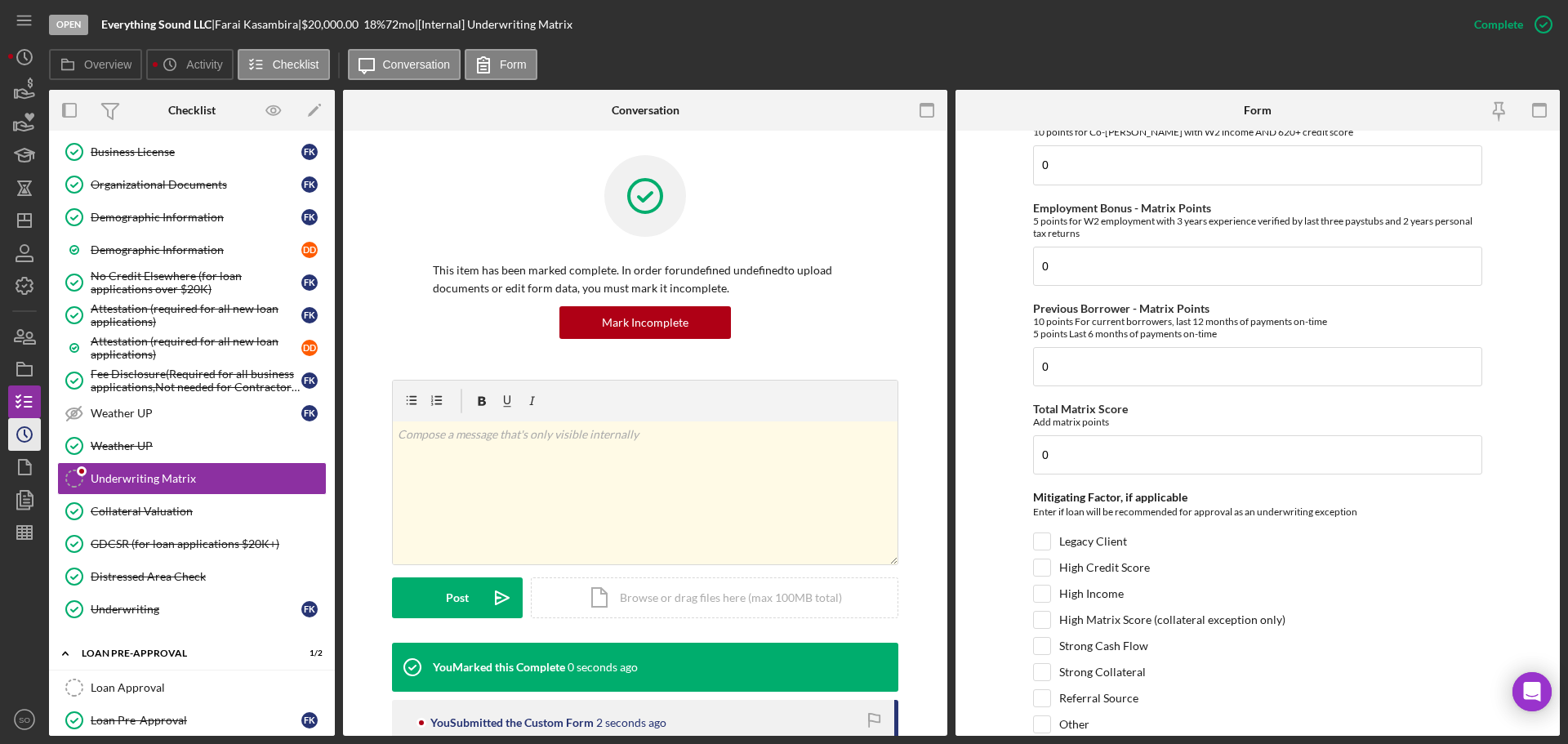
scroll to position [0, 0]
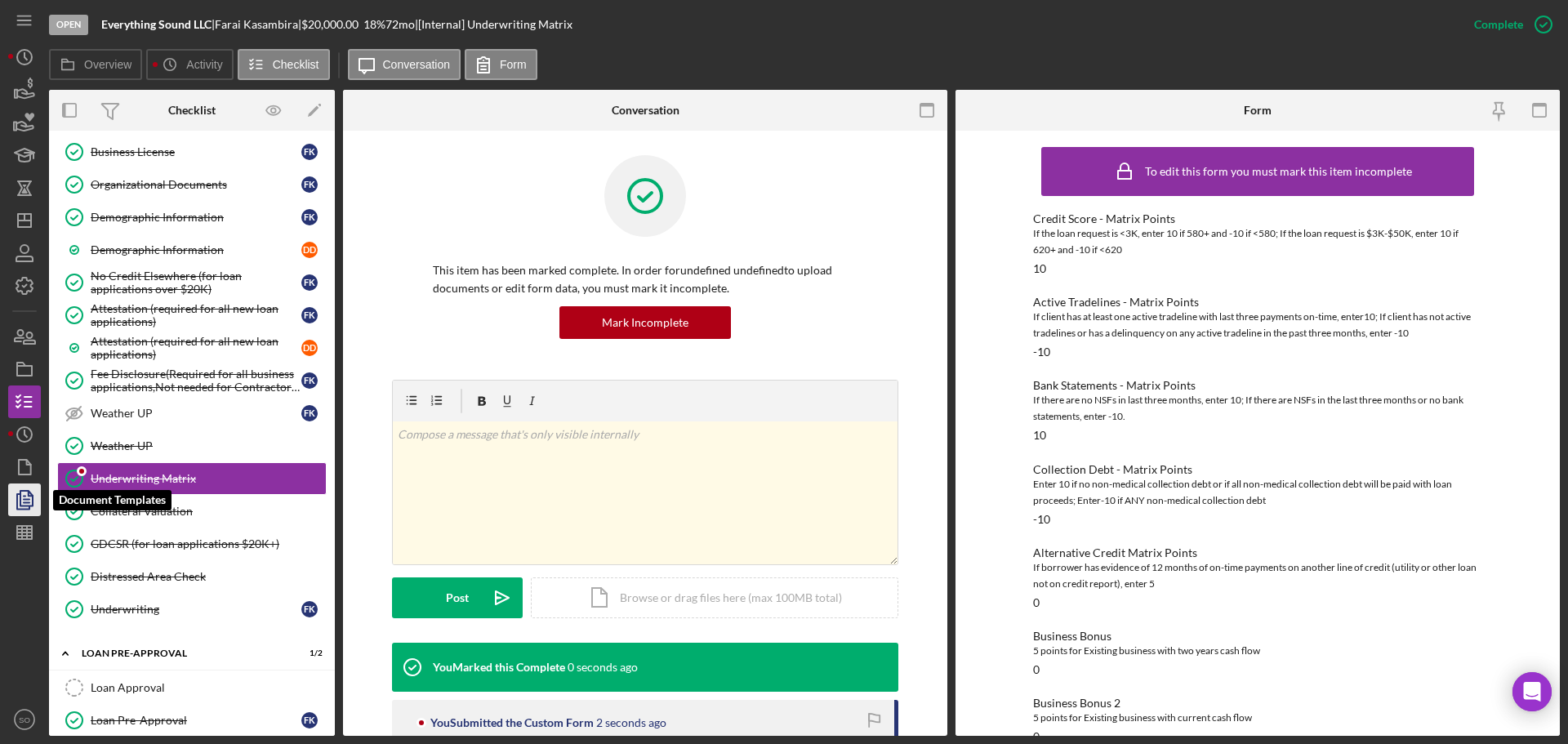
click at [20, 496] on polygon "button" at bounding box center [26, 497] width 12 height 15
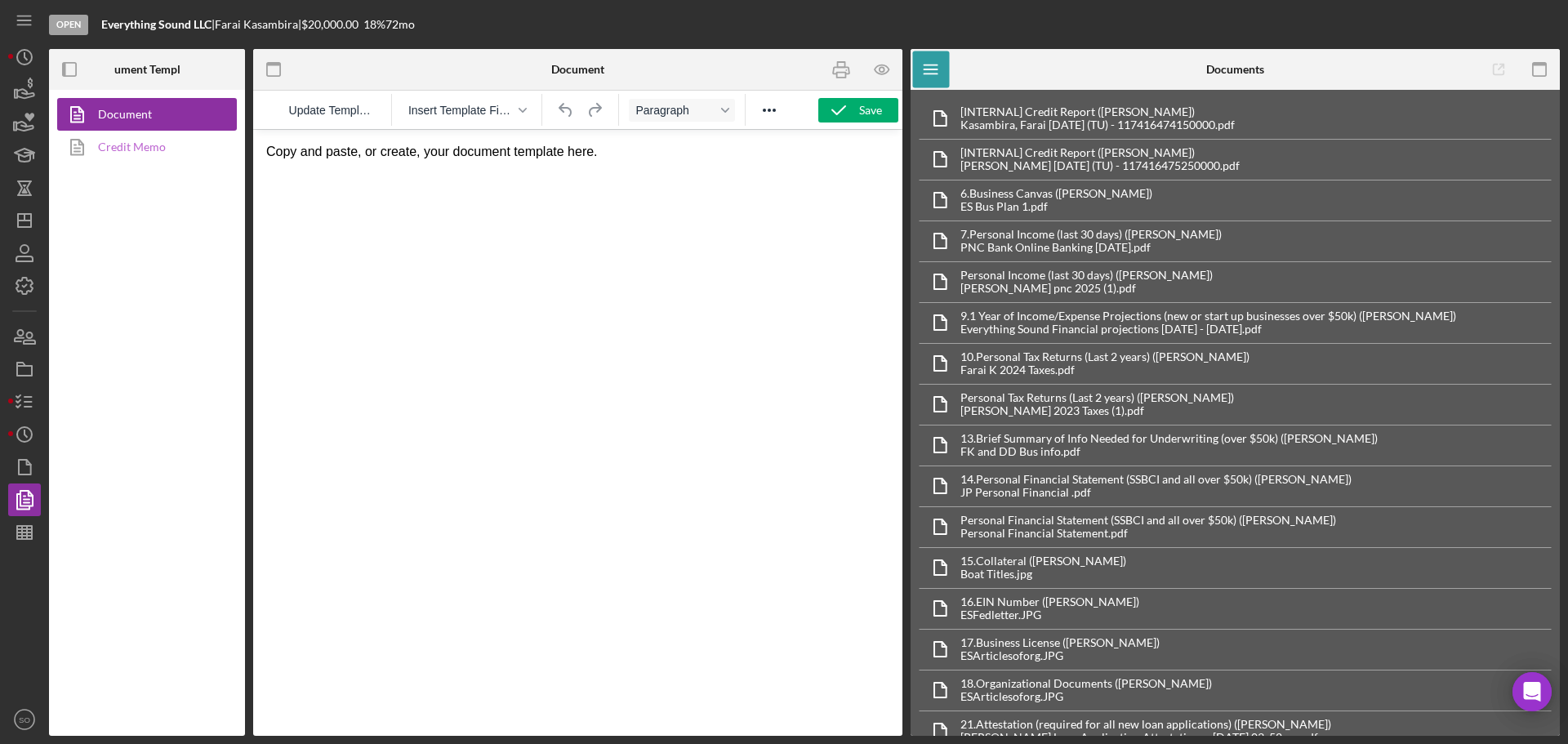
click at [154, 146] on link "Credit Memo" at bounding box center [142, 147] width 171 height 32
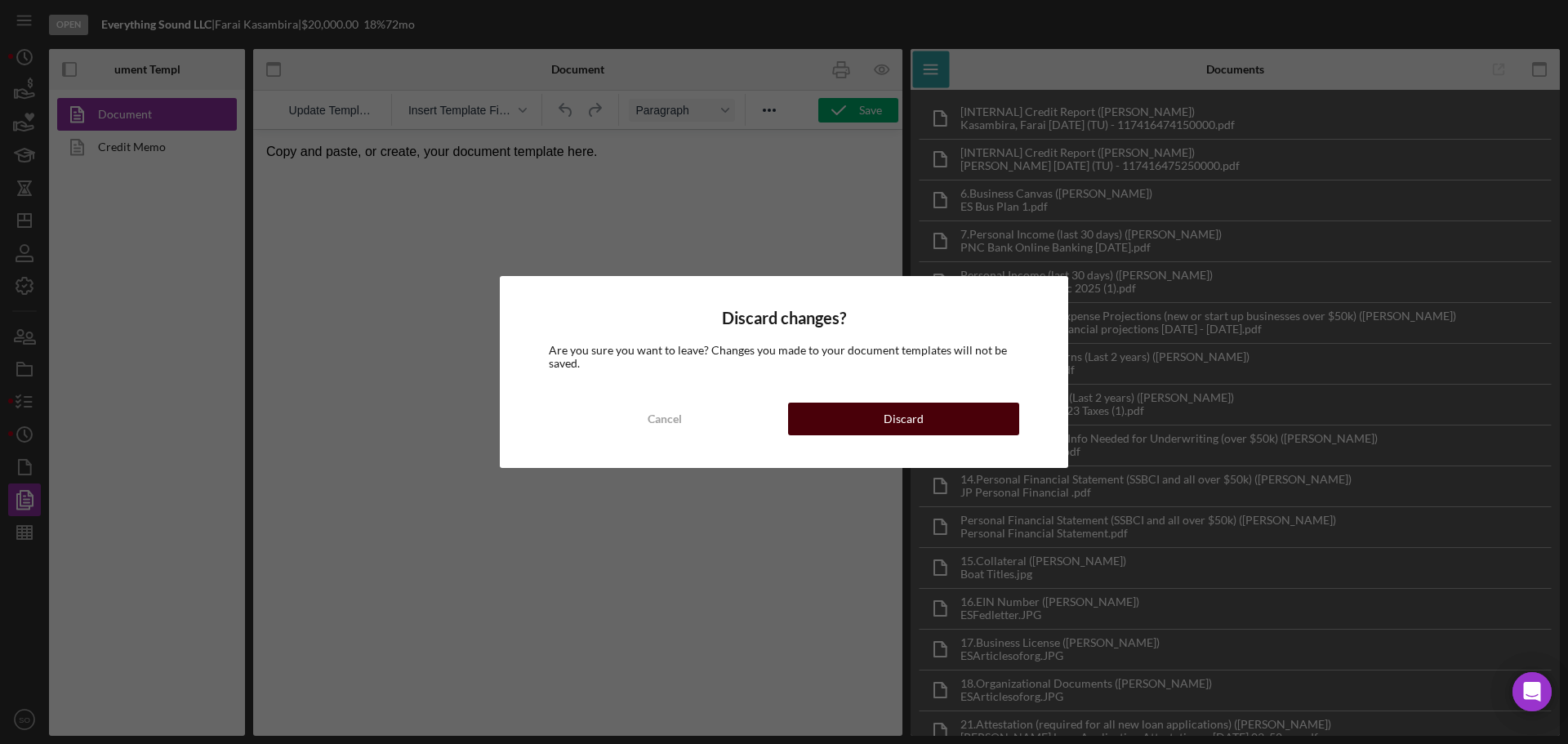
click at [836, 411] on button "Discard" at bounding box center [903, 418] width 231 height 32
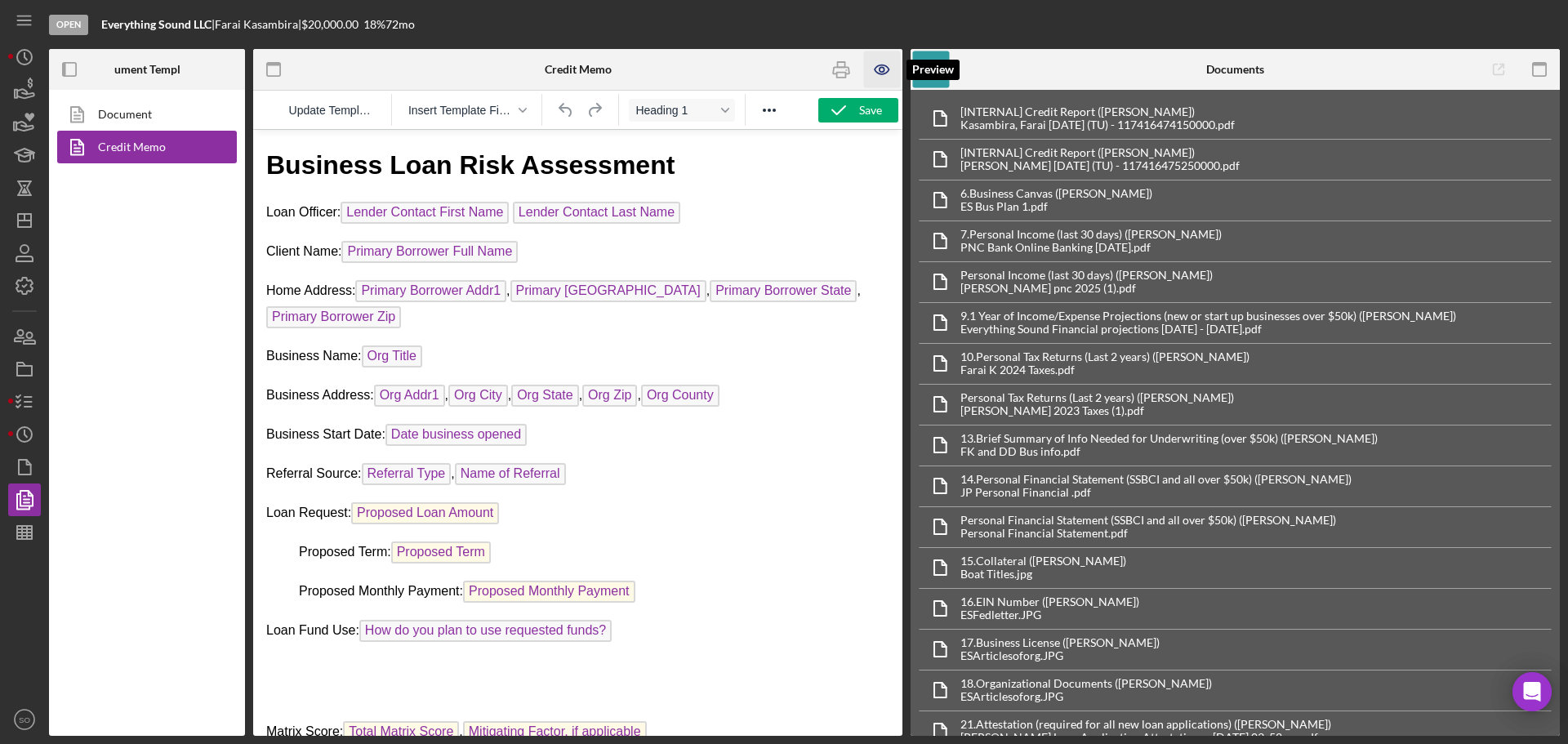
click at [875, 68] on icon "button" at bounding box center [882, 70] width 37 height 37
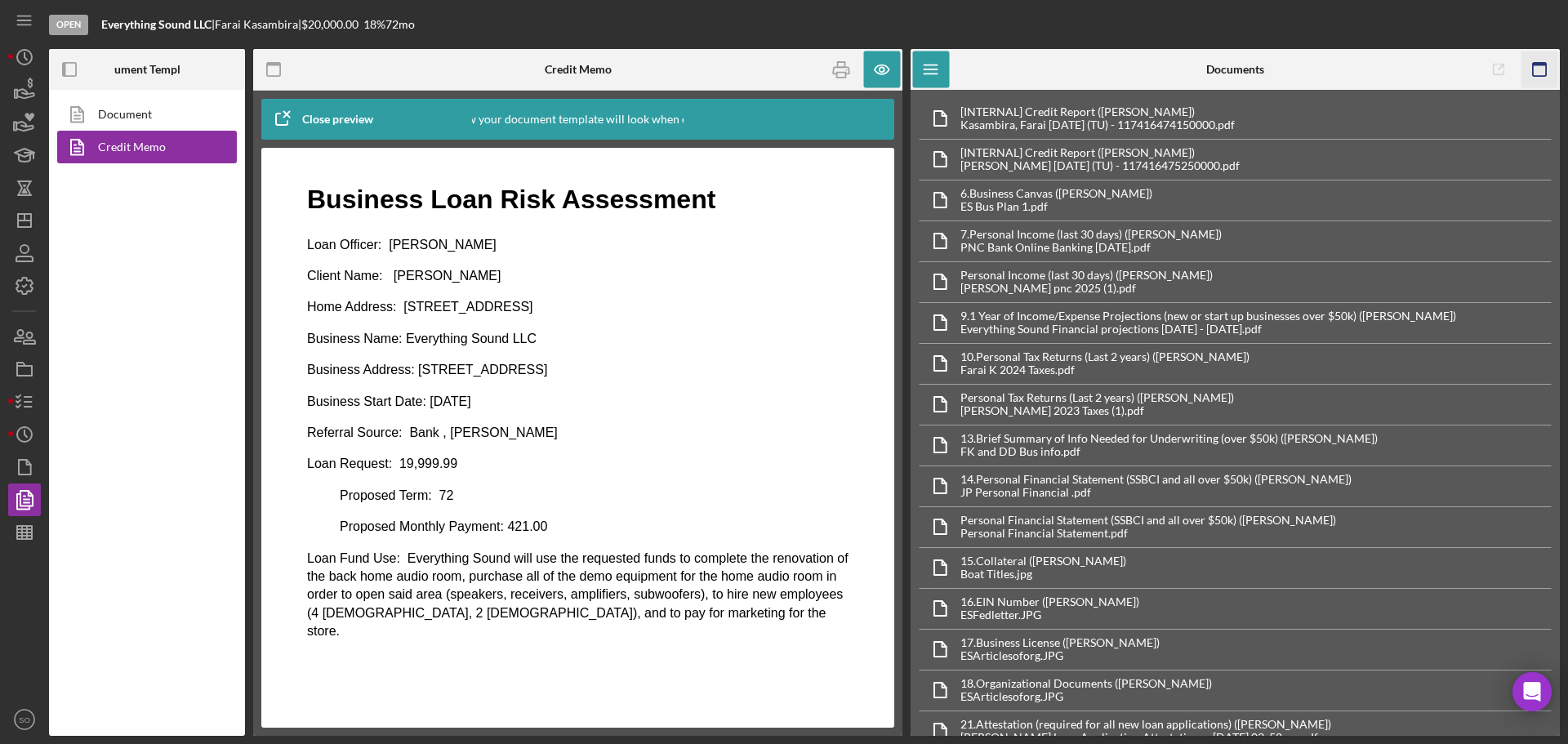
click at [1536, 64] on rect "button" at bounding box center [1539, 65] width 13 height 4
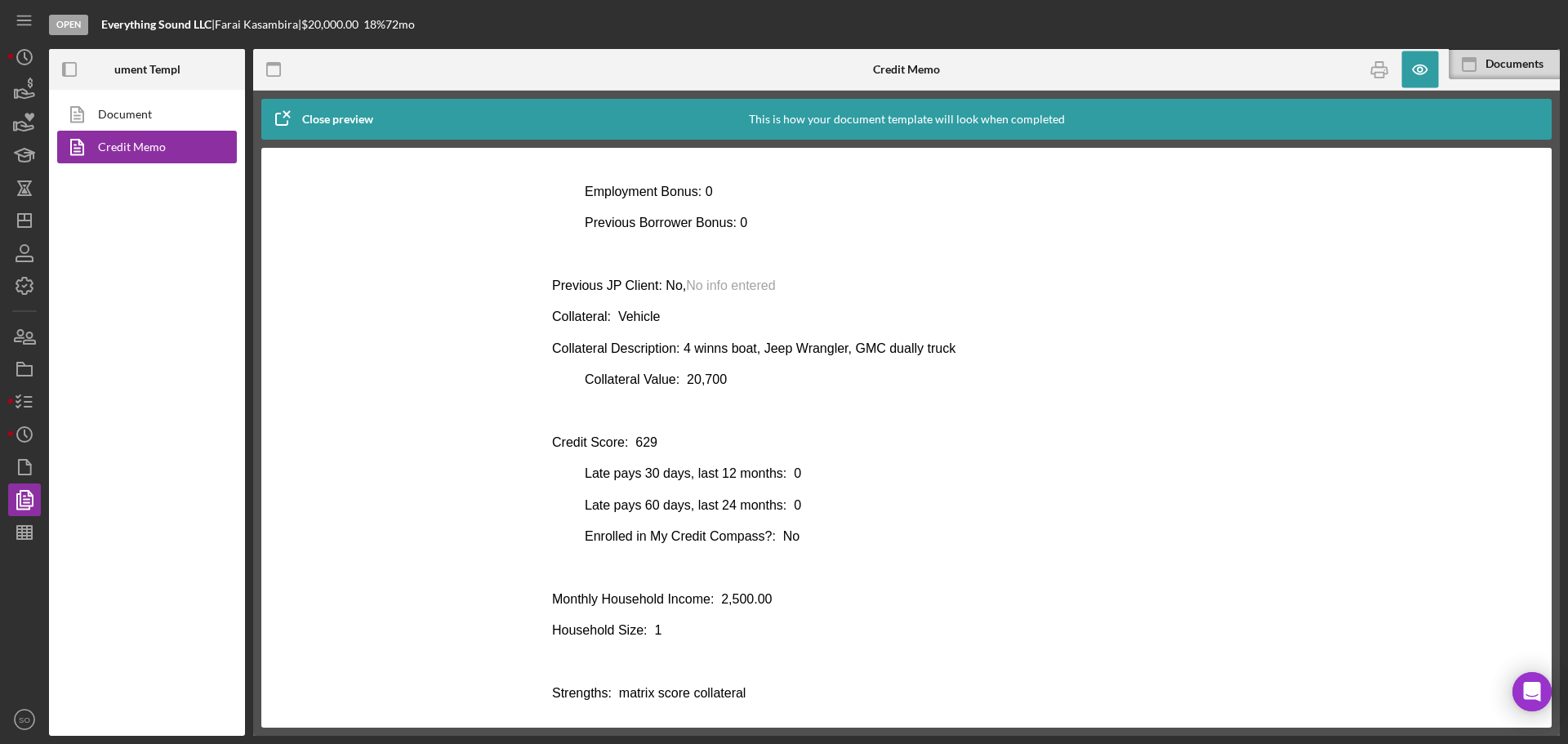
scroll to position [783, 0]
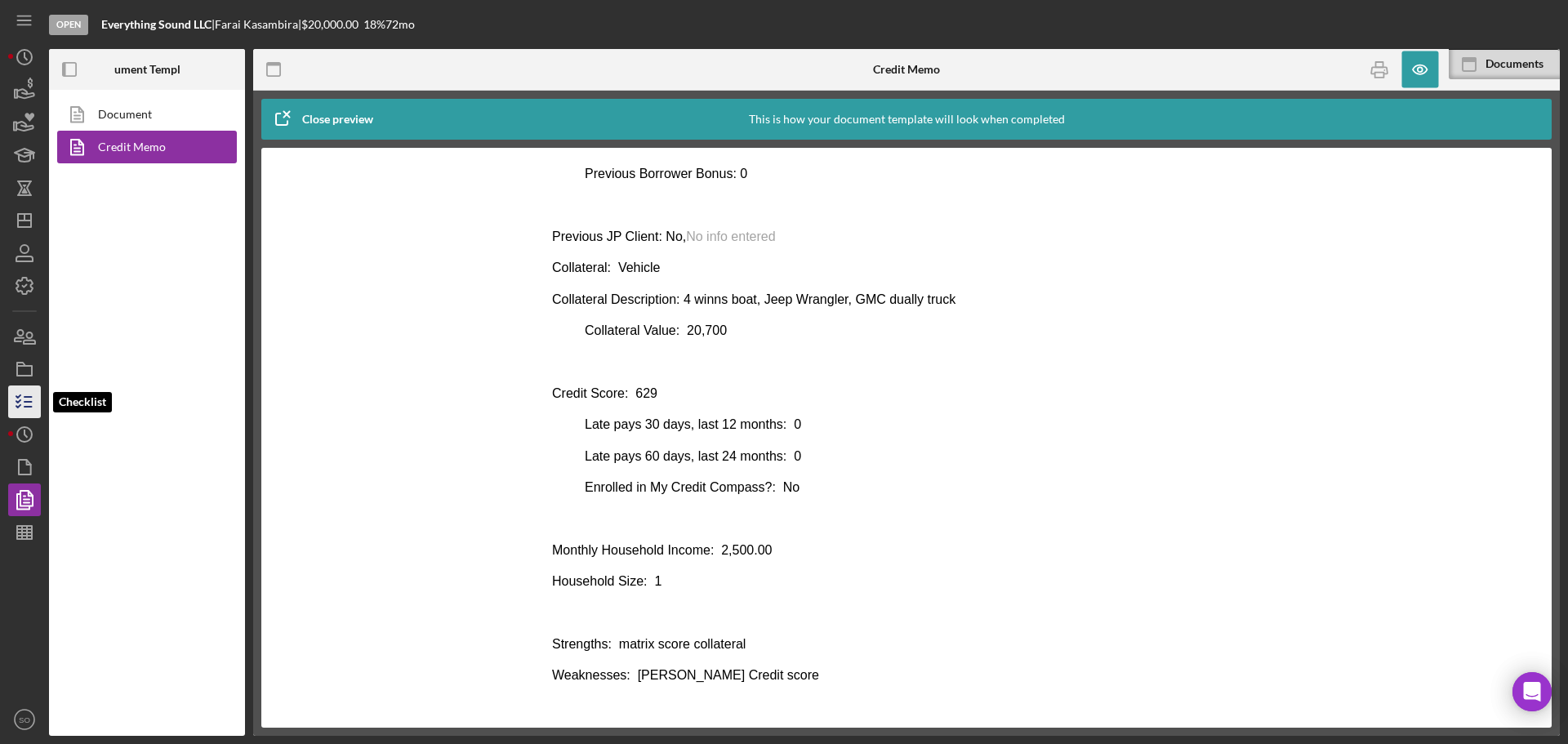
click at [32, 401] on icon "button" at bounding box center [25, 402] width 41 height 41
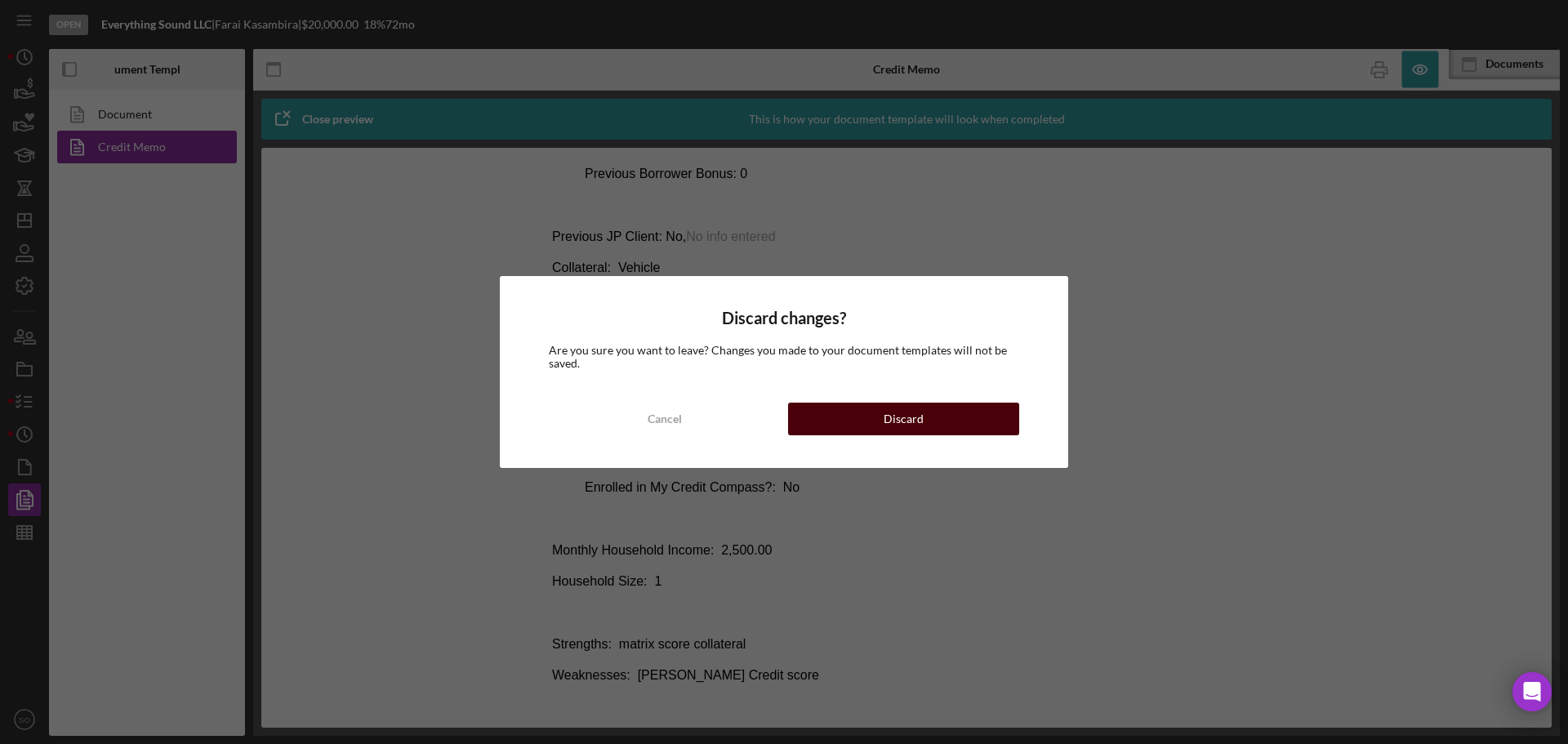
click at [844, 409] on button "Discard" at bounding box center [903, 418] width 231 height 32
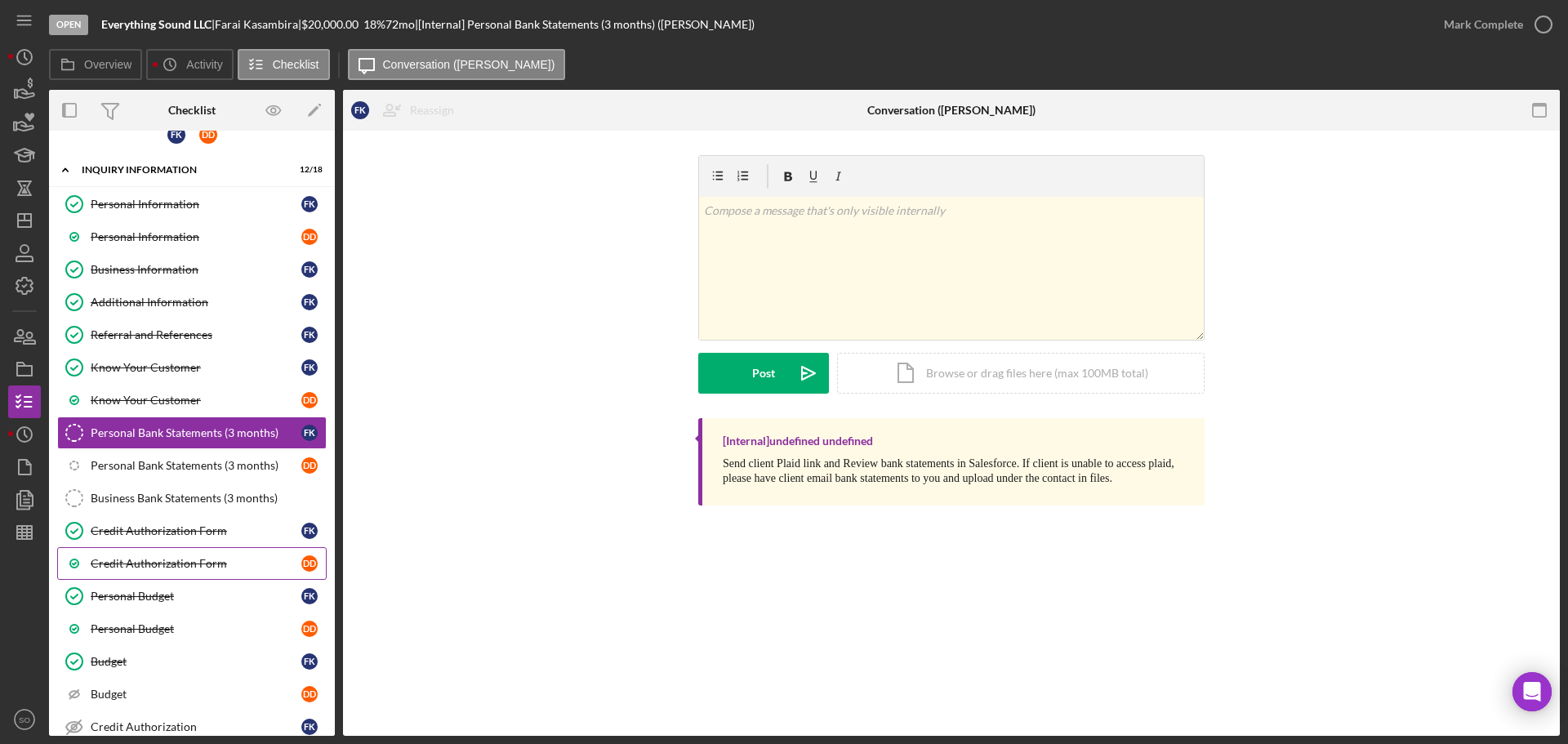
scroll to position [261, 0]
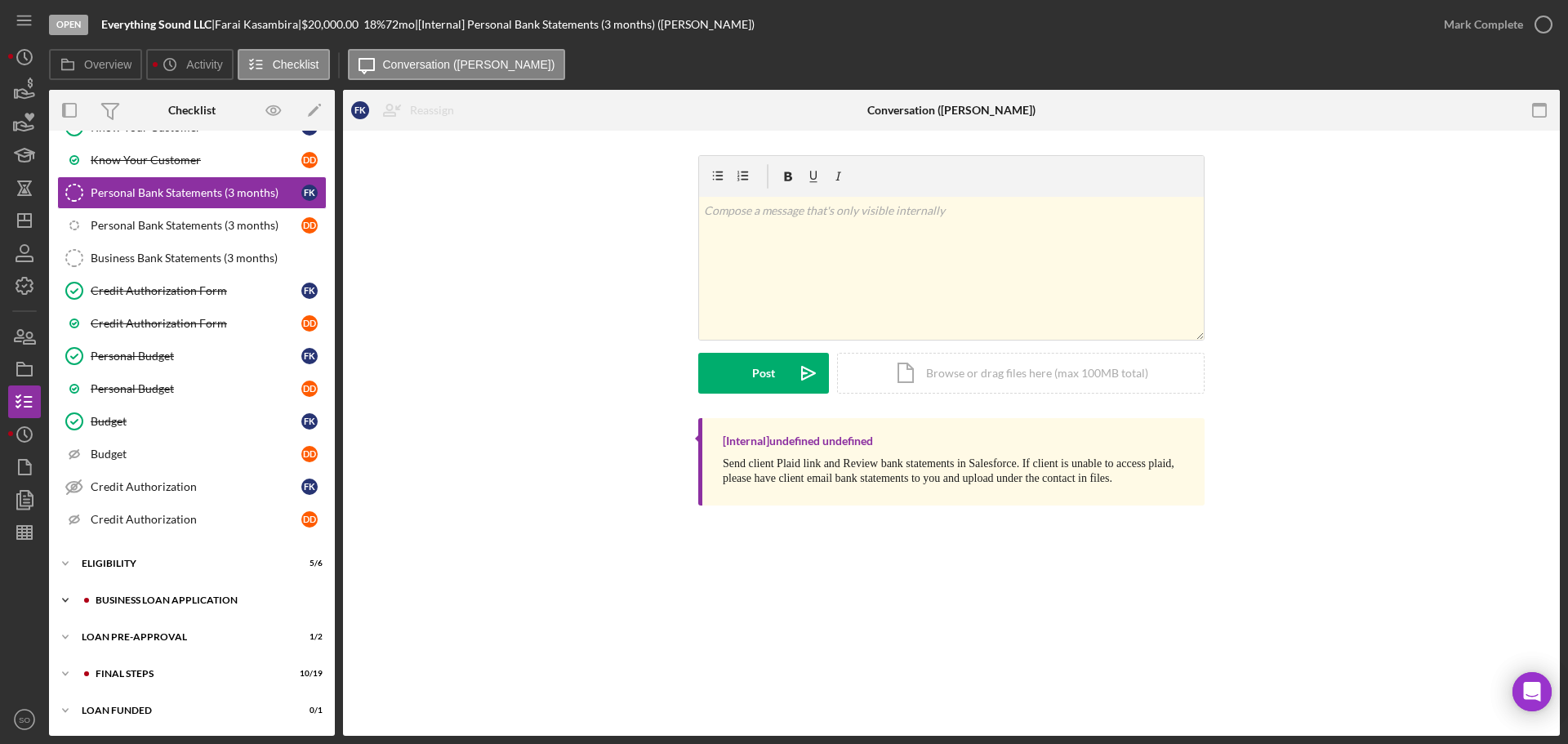
click at [160, 604] on div "BUSINESS LOAN APPLICATION" at bounding box center [204, 599] width 218 height 10
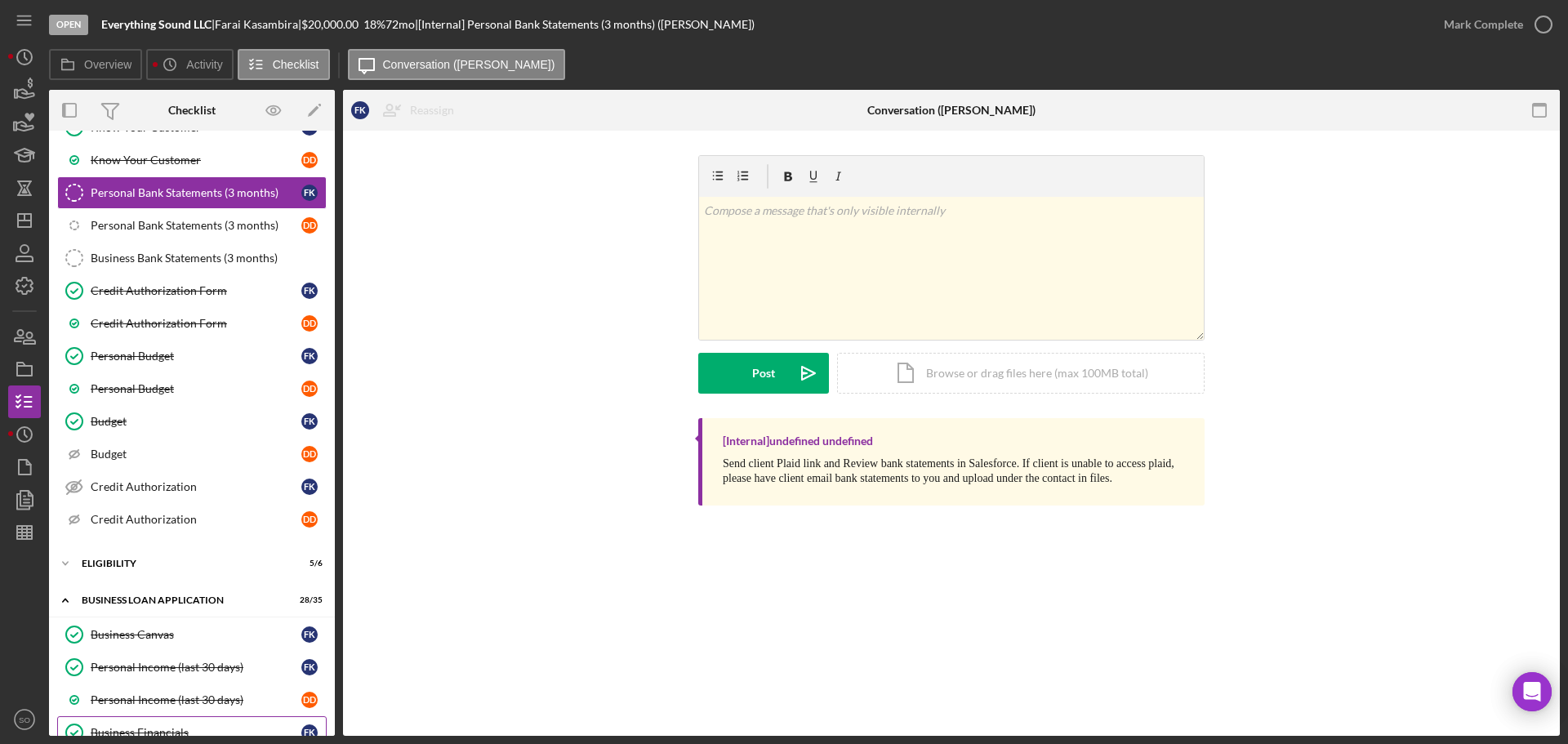
scroll to position [505, 0]
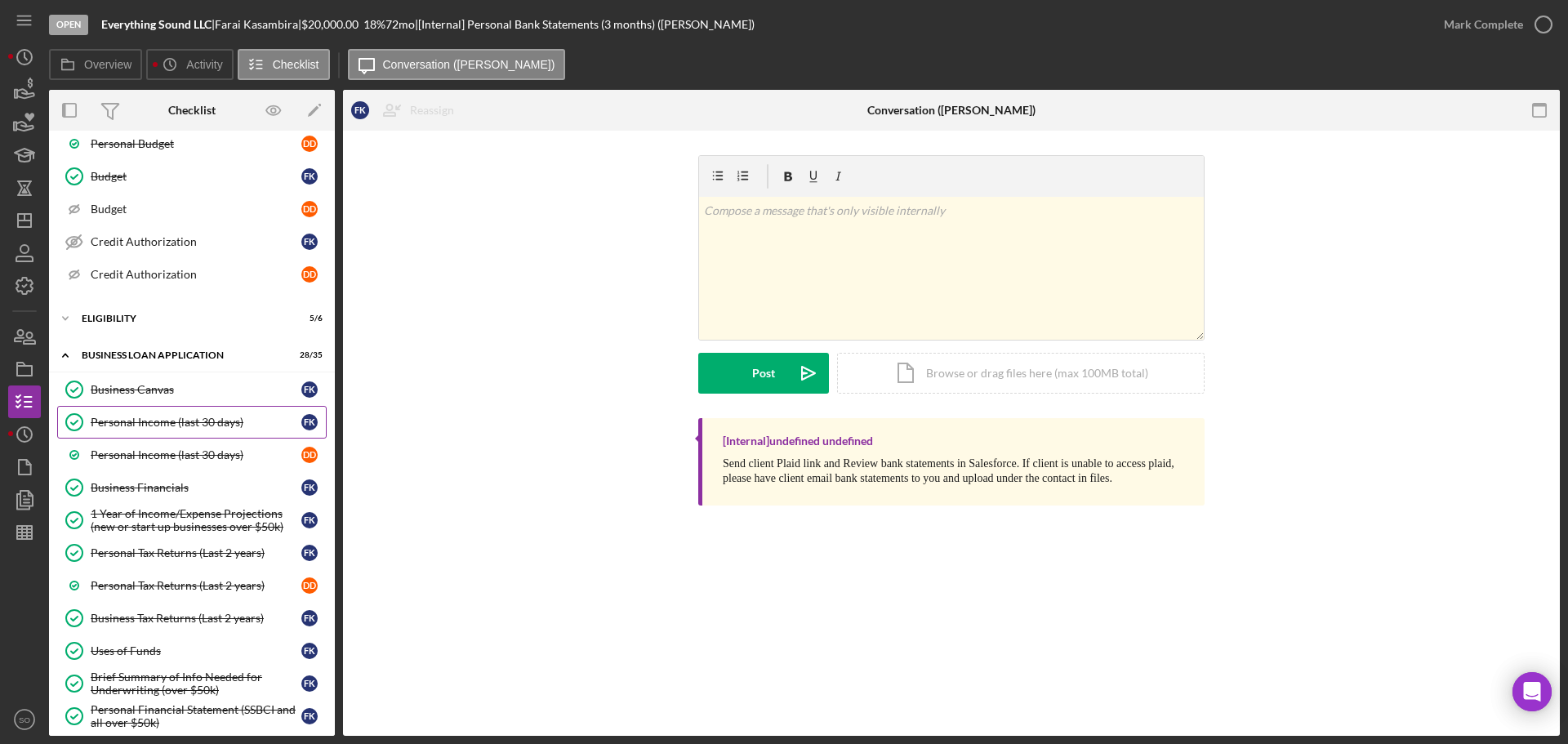
click at [226, 425] on div "Personal Income (last 30 days)" at bounding box center [196, 422] width 211 height 13
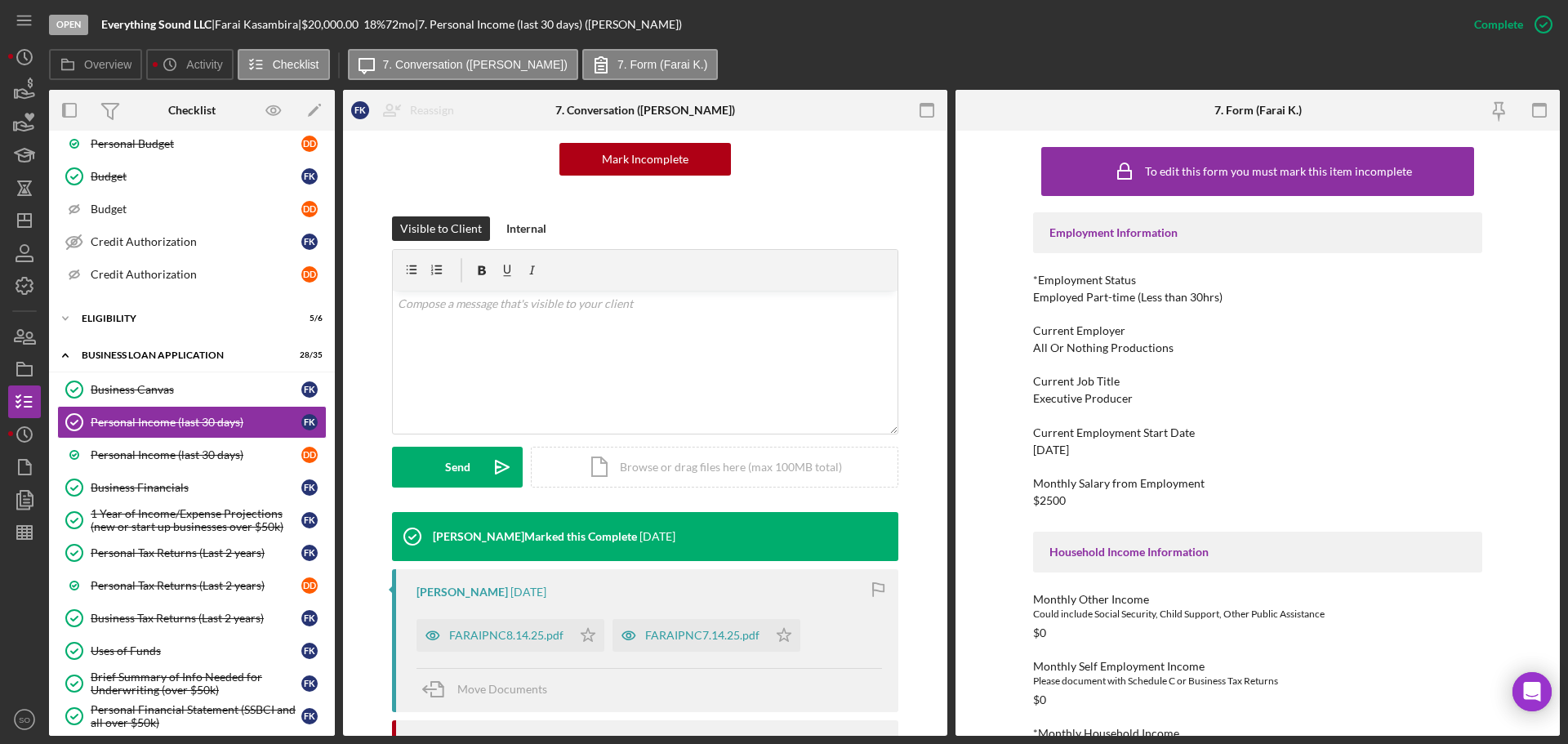
scroll to position [326, 0]
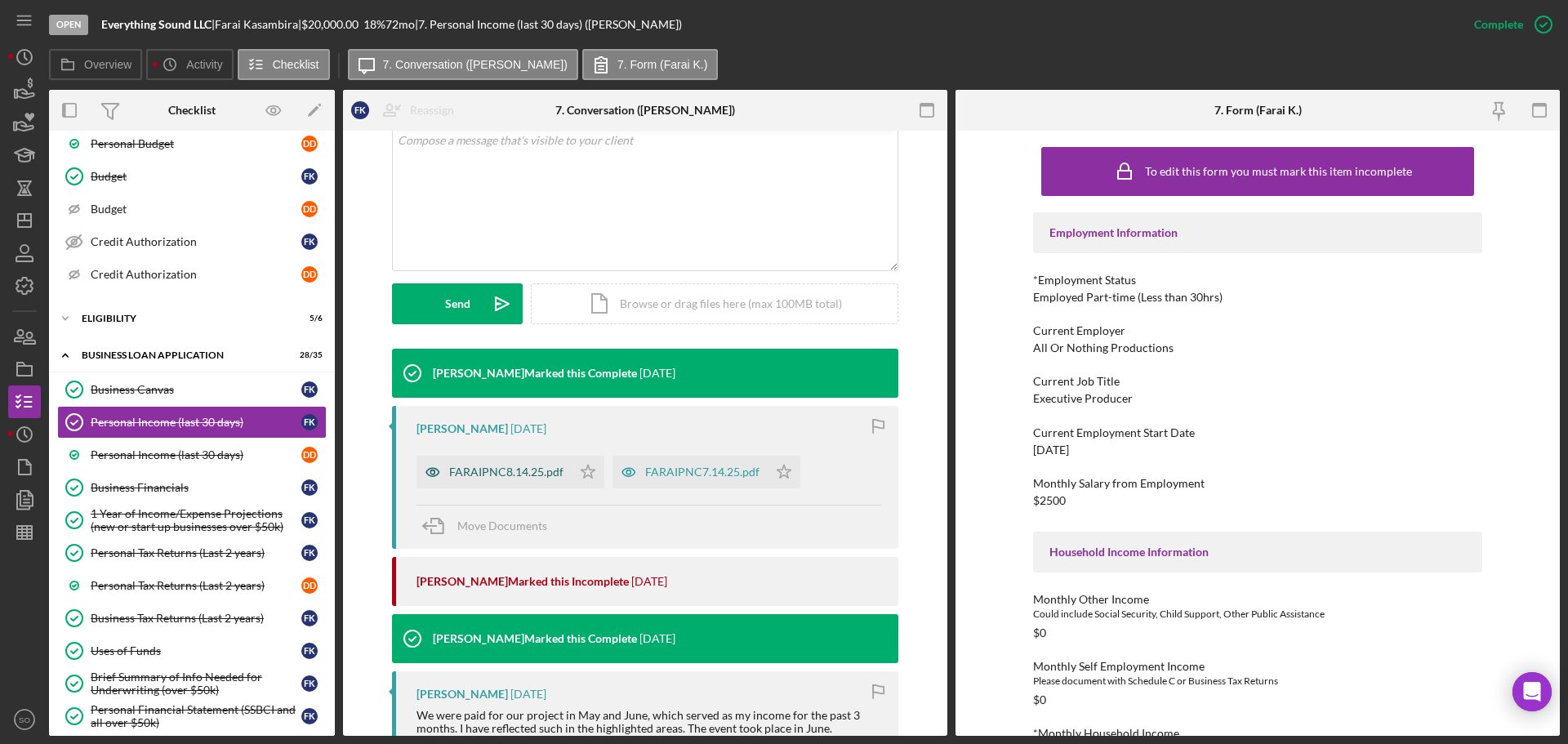
click at [516, 474] on div "FARAIPNC8.14.25.pdf" at bounding box center [506, 471] width 114 height 13
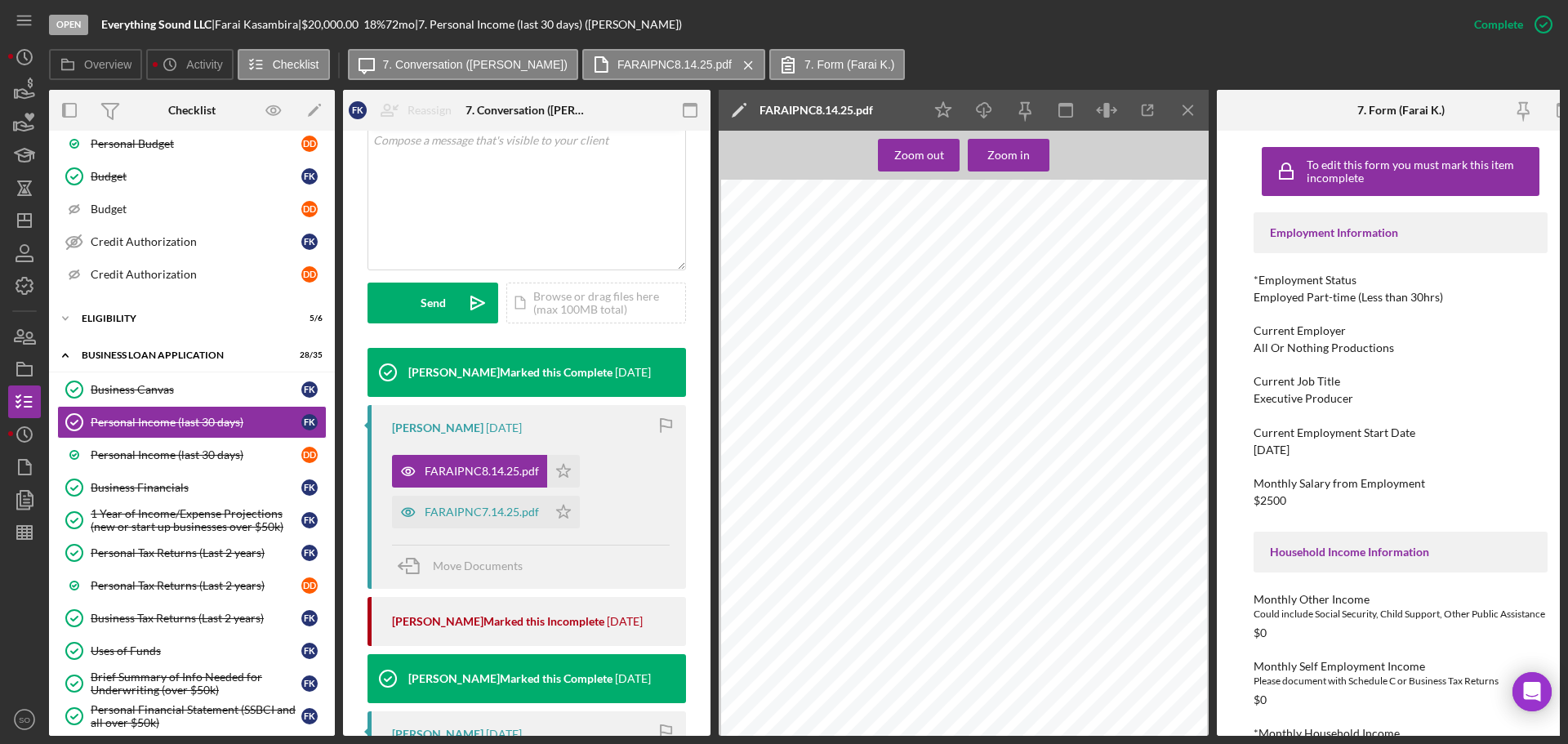
scroll to position [817, 0]
click at [163, 548] on div "Personal Tax Returns (Last 2 years)" at bounding box center [196, 553] width 211 height 13
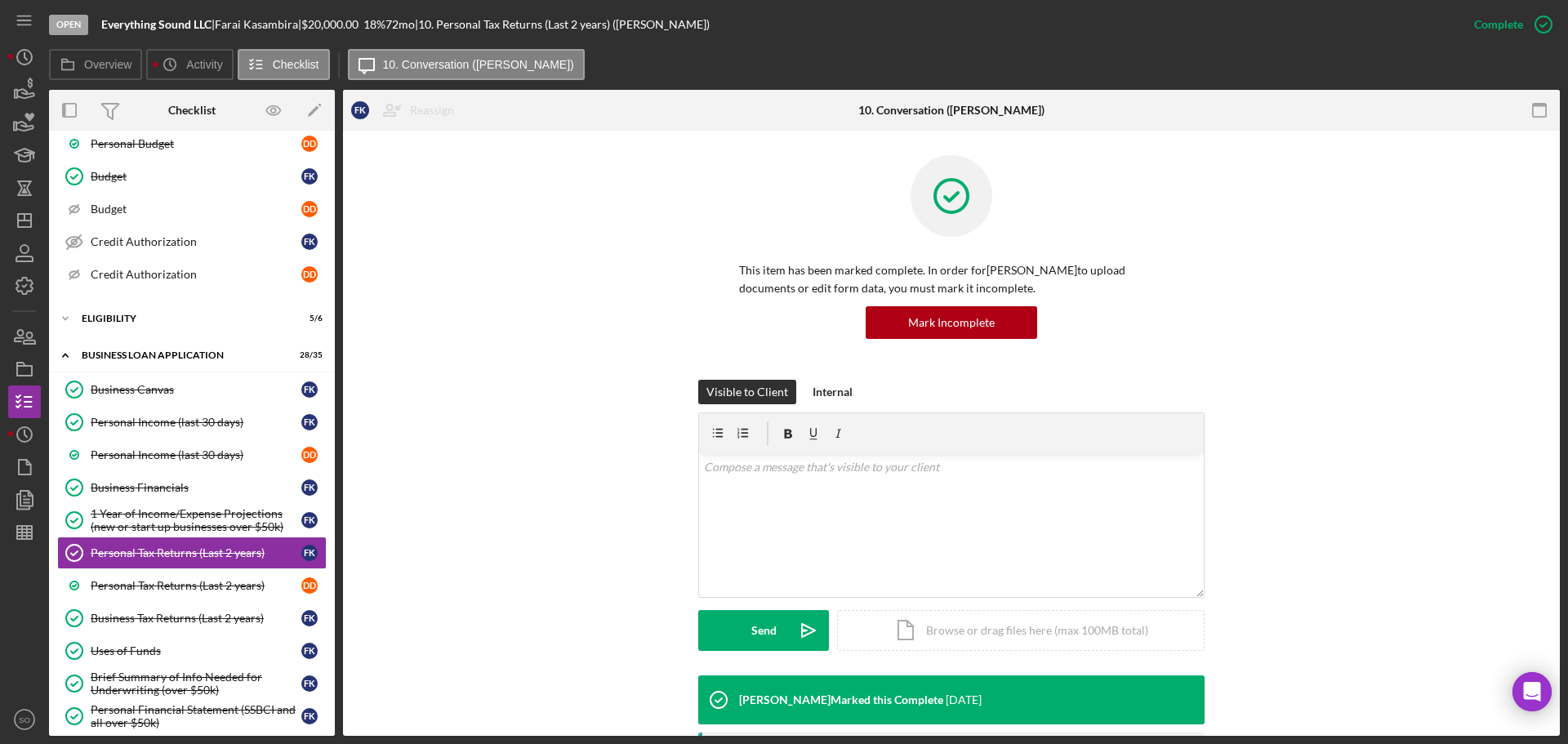
scroll to position [326, 0]
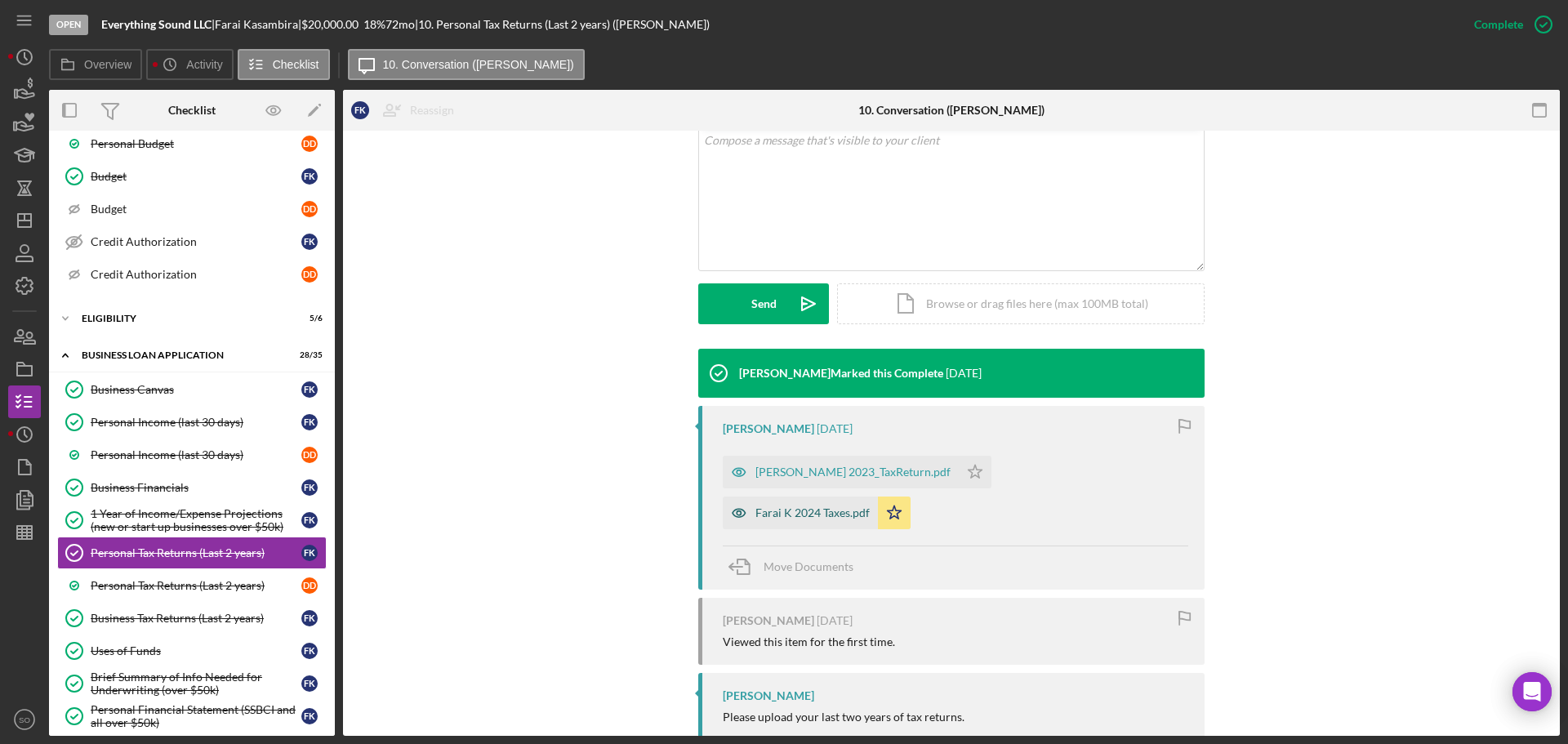
click at [870, 506] on div "Farai K 2024 Taxes.pdf" at bounding box center [813, 512] width 114 height 13
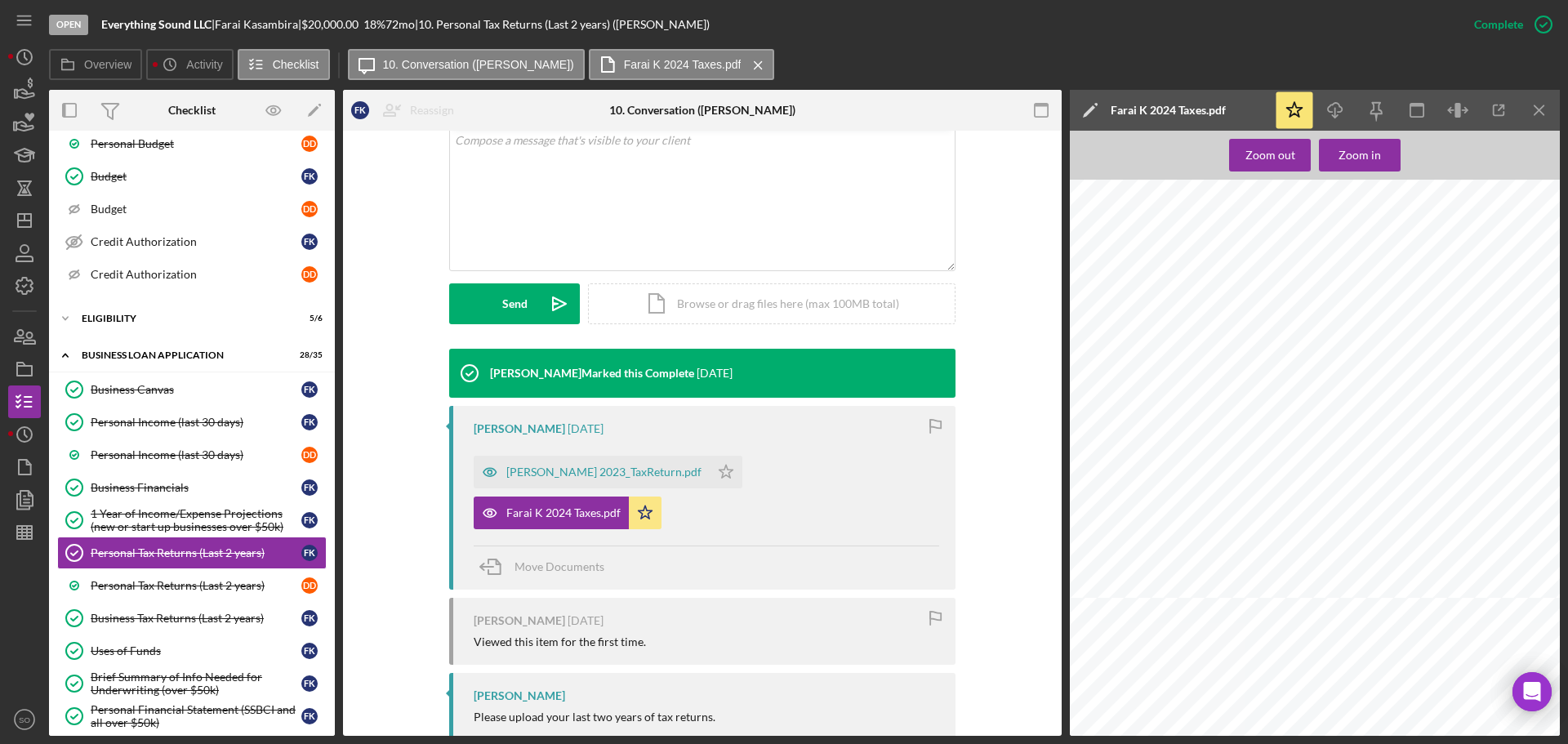
scroll to position [0, 0]
click at [648, 465] on div "Farai Kasambira 2023_TaxReturn.pdf" at bounding box center [604, 471] width 195 height 13
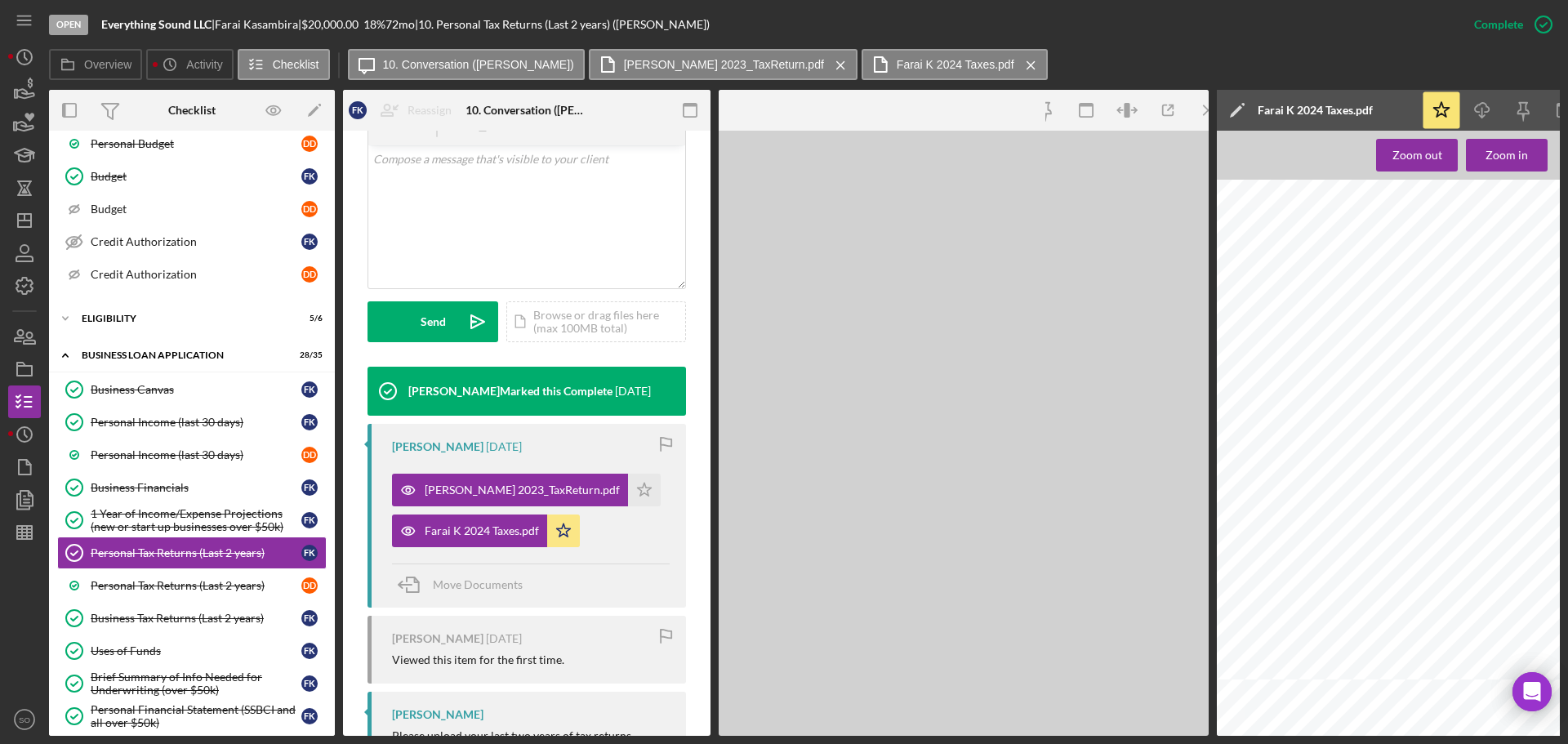
scroll to position [346, 0]
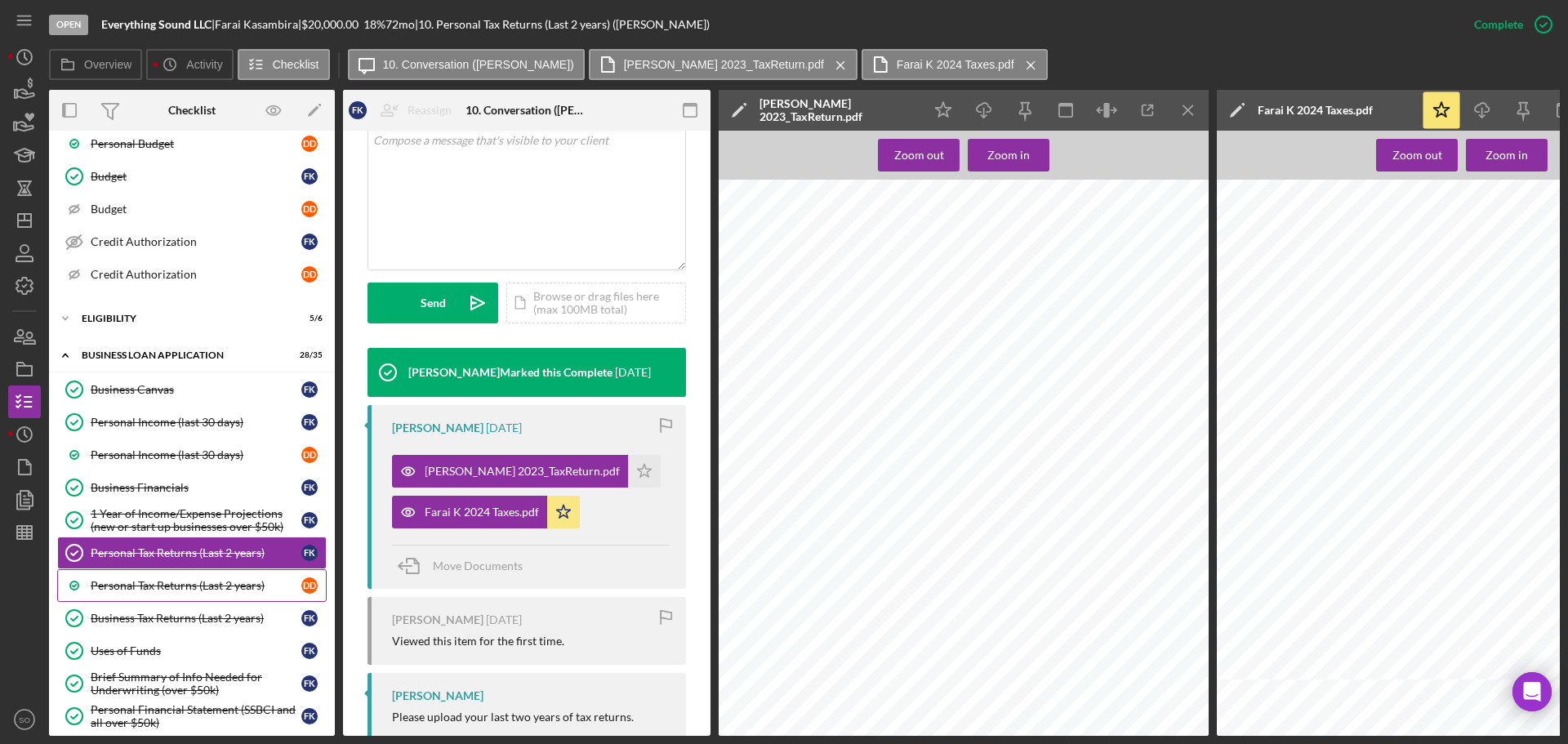
click at [215, 583] on div "Personal Tax Returns (Last 2 years)" at bounding box center [196, 585] width 211 height 13
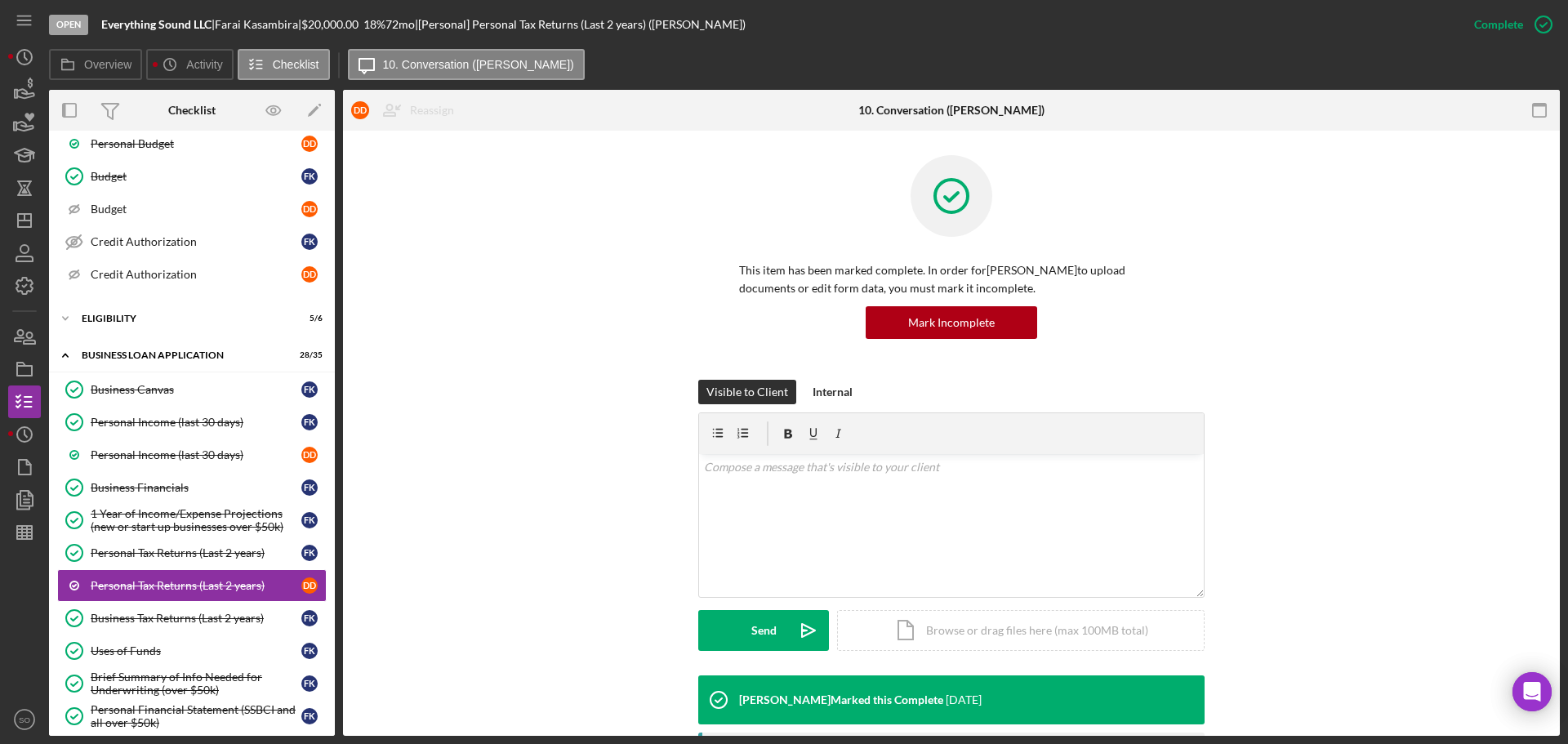
scroll to position [326, 0]
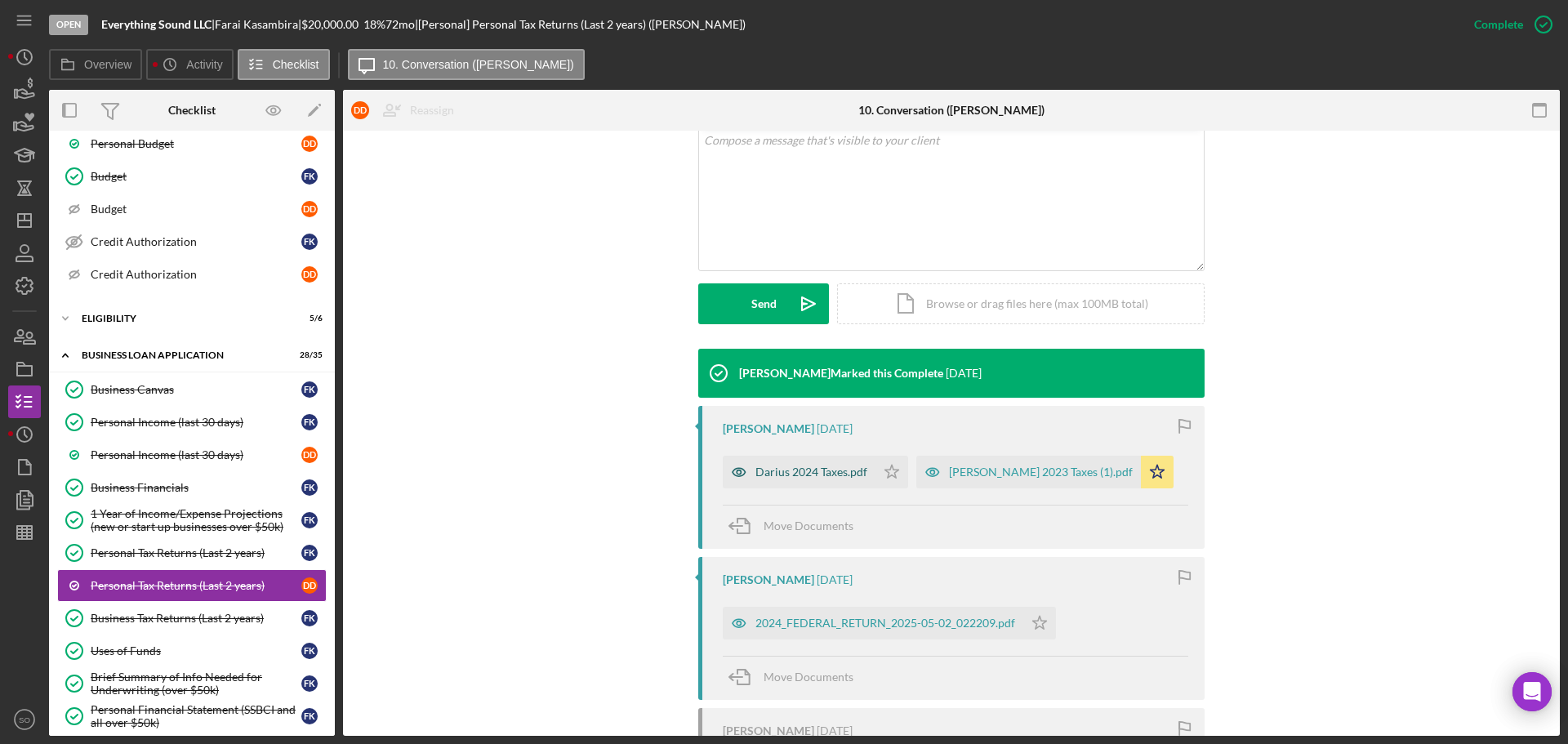
click at [800, 478] on div "Darius 2024 Taxes.pdf" at bounding box center [799, 471] width 153 height 32
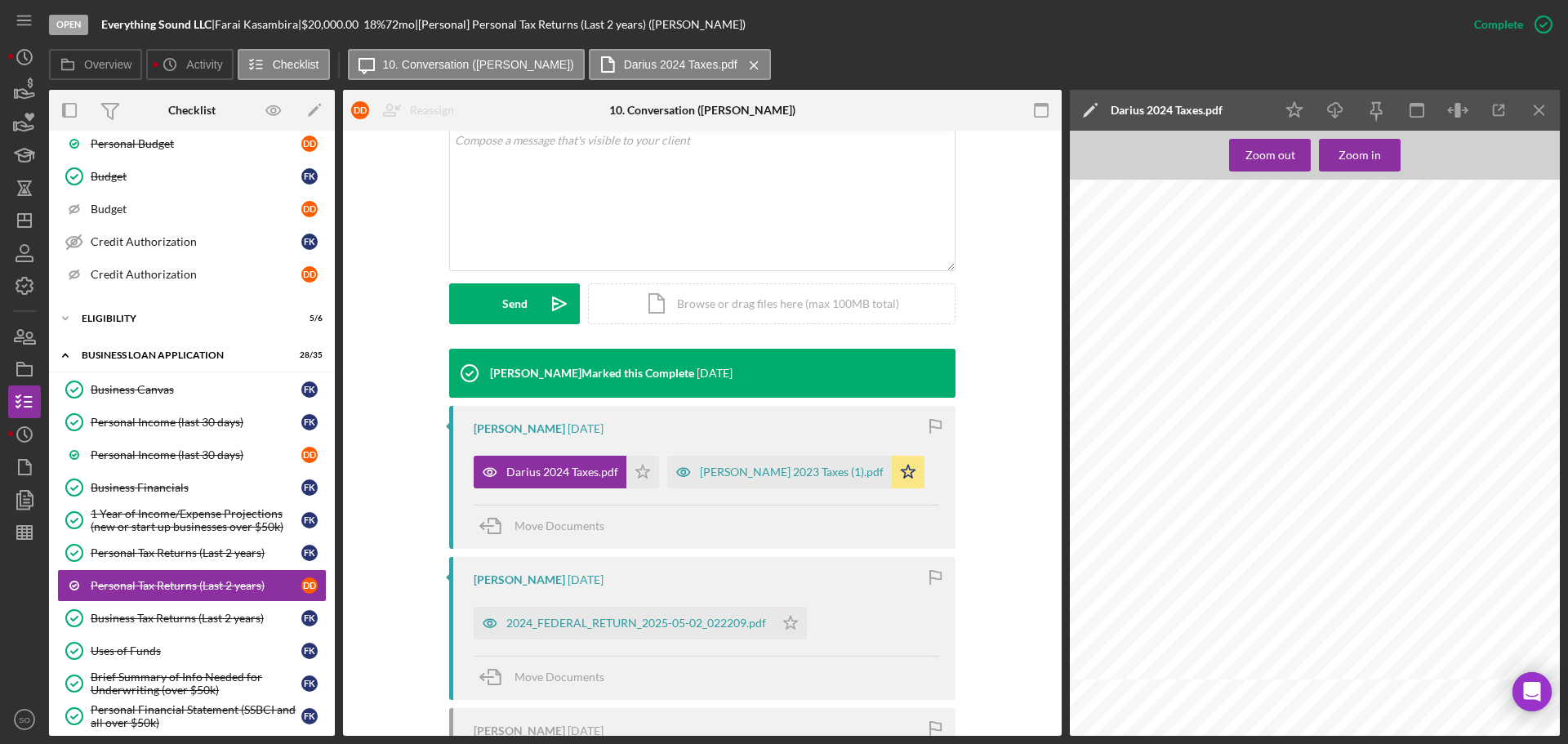
scroll to position [82, 0]
click at [610, 614] on div "2024_FEDERAL_RETURN_2025-05-02_022209.pdf" at bounding box center [624, 622] width 300 height 32
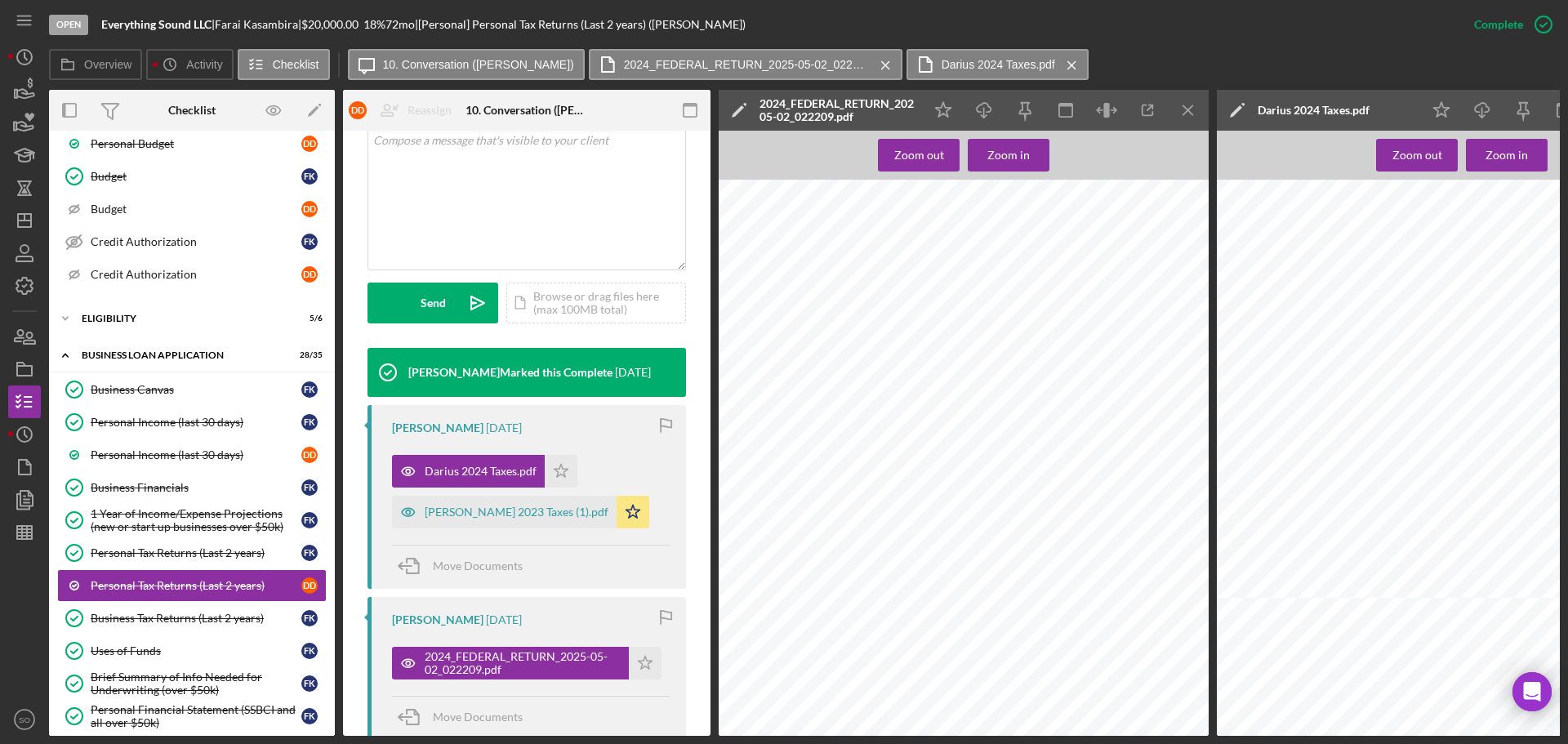
scroll to position [245, 0]
click at [145, 548] on div "Personal Tax Returns (Last 2 years)" at bounding box center [196, 553] width 211 height 13
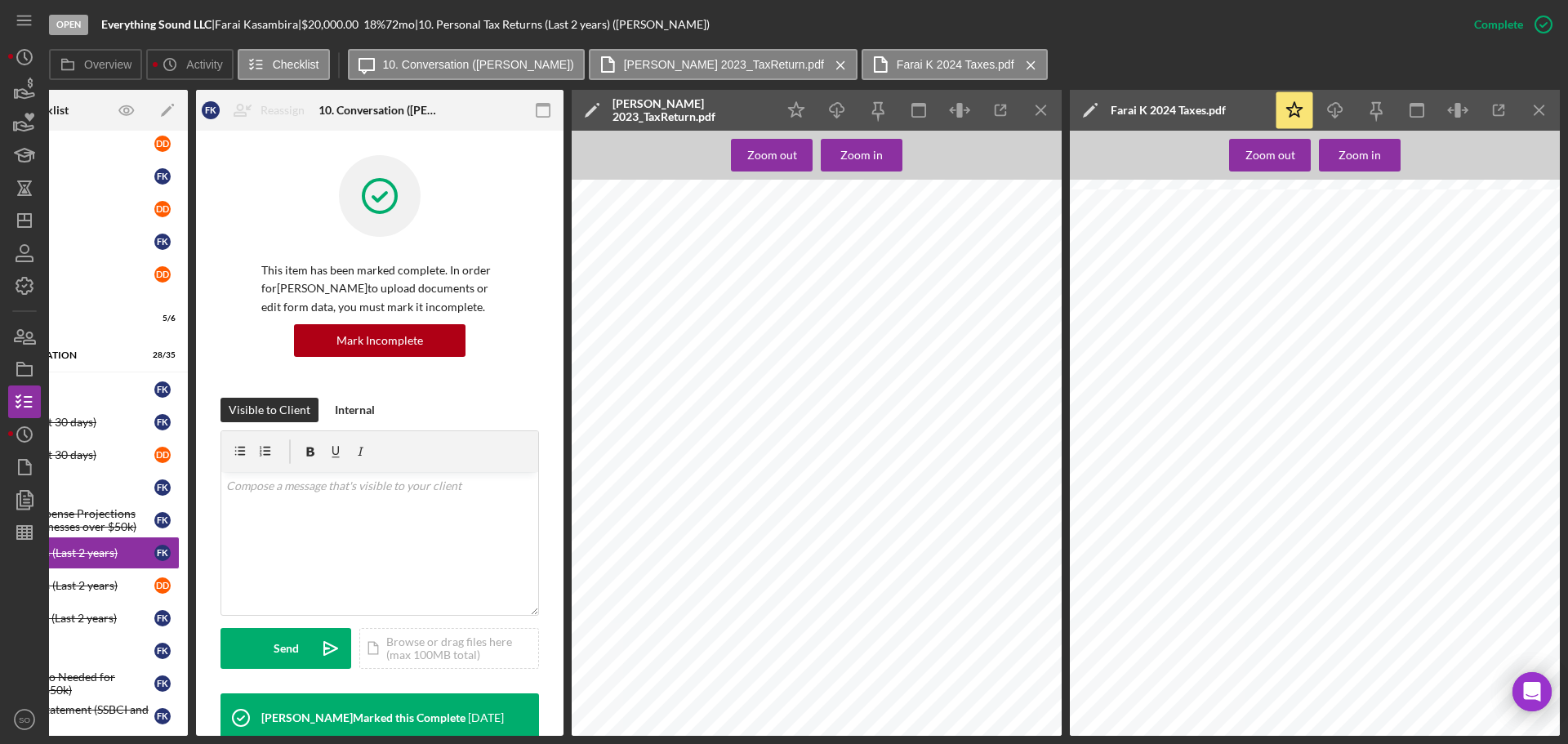
scroll to position [653, 0]
click at [22, 500] on icon "button" at bounding box center [25, 499] width 41 height 41
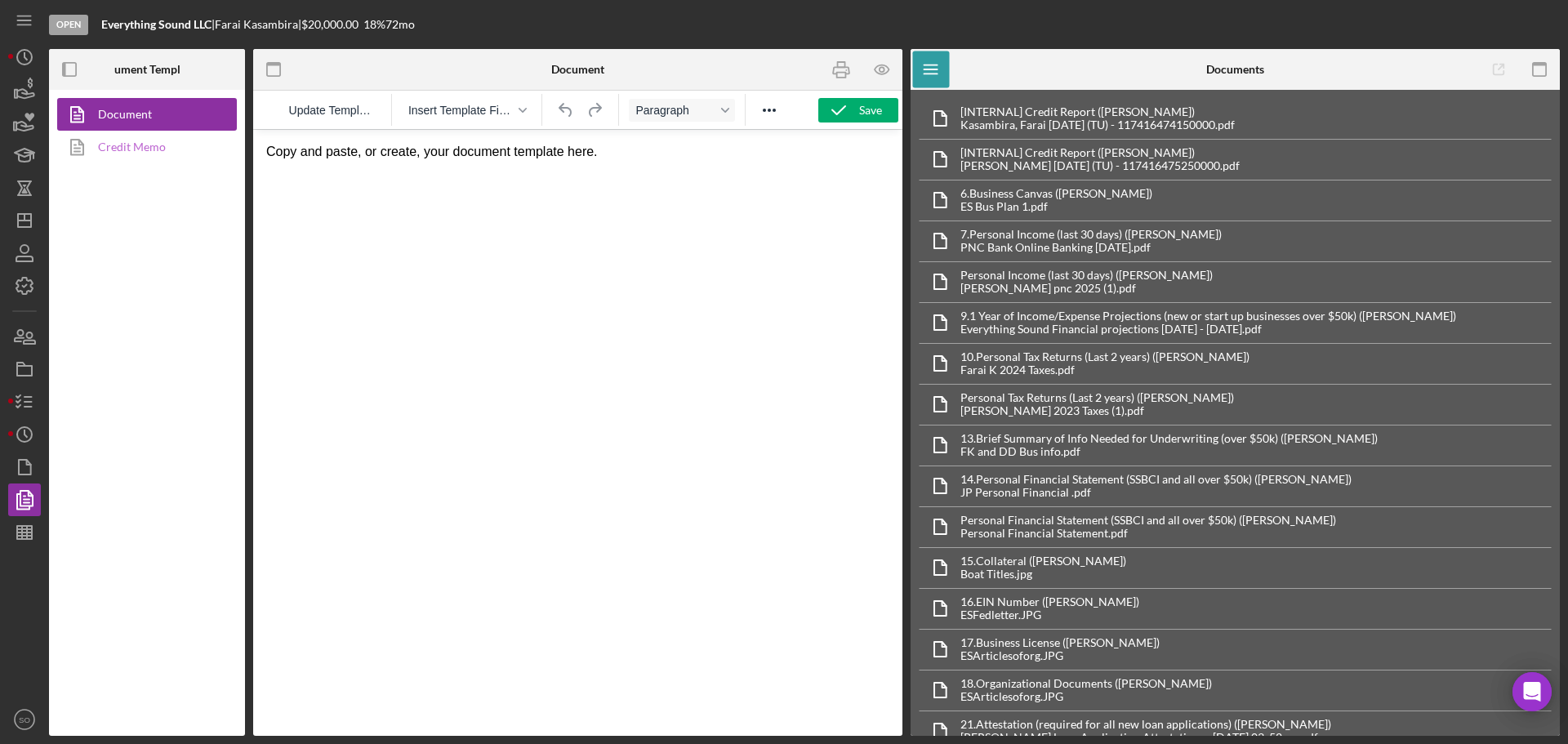
click at [168, 142] on link "Credit Memo" at bounding box center [142, 147] width 171 height 32
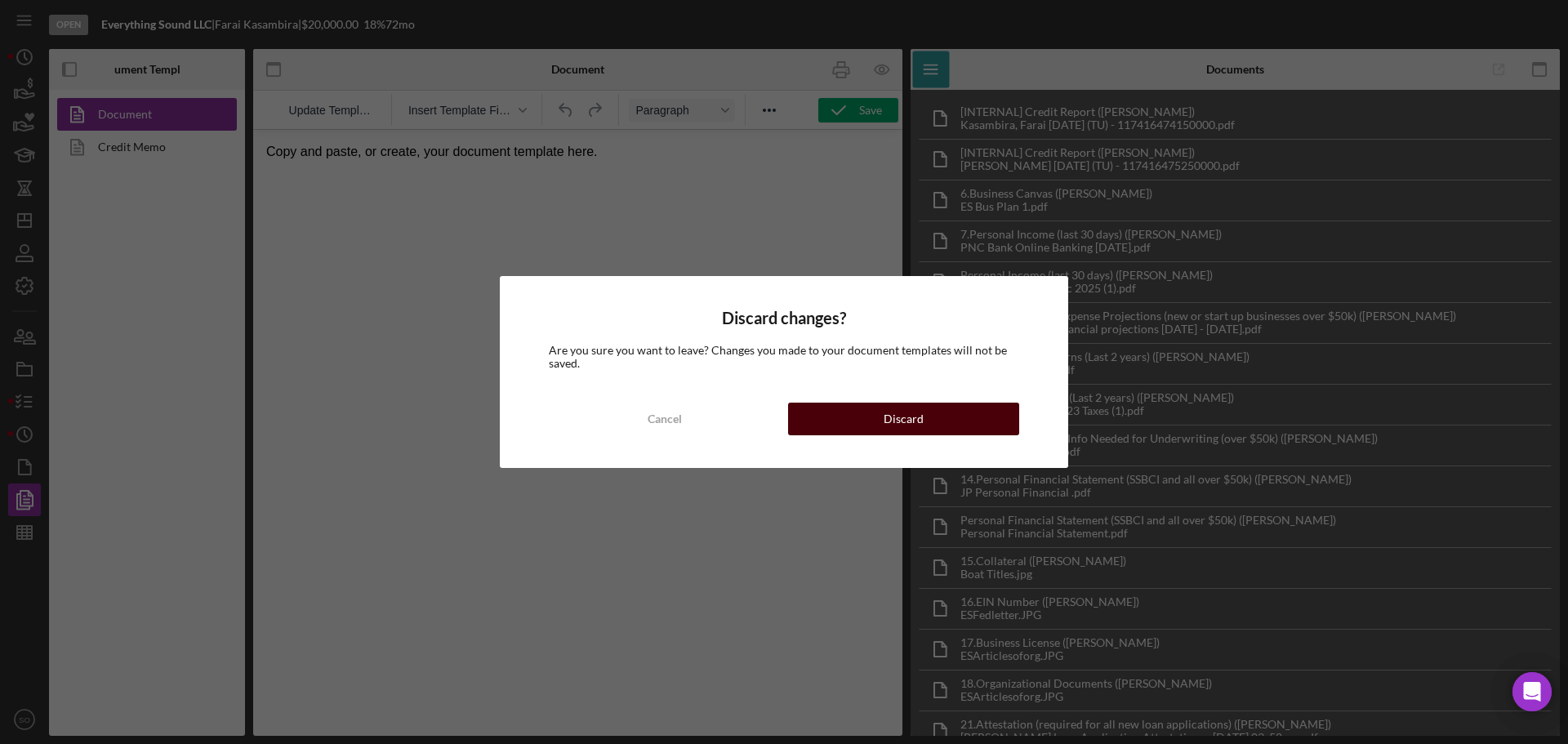
click at [820, 417] on button "Discard" at bounding box center [903, 418] width 231 height 32
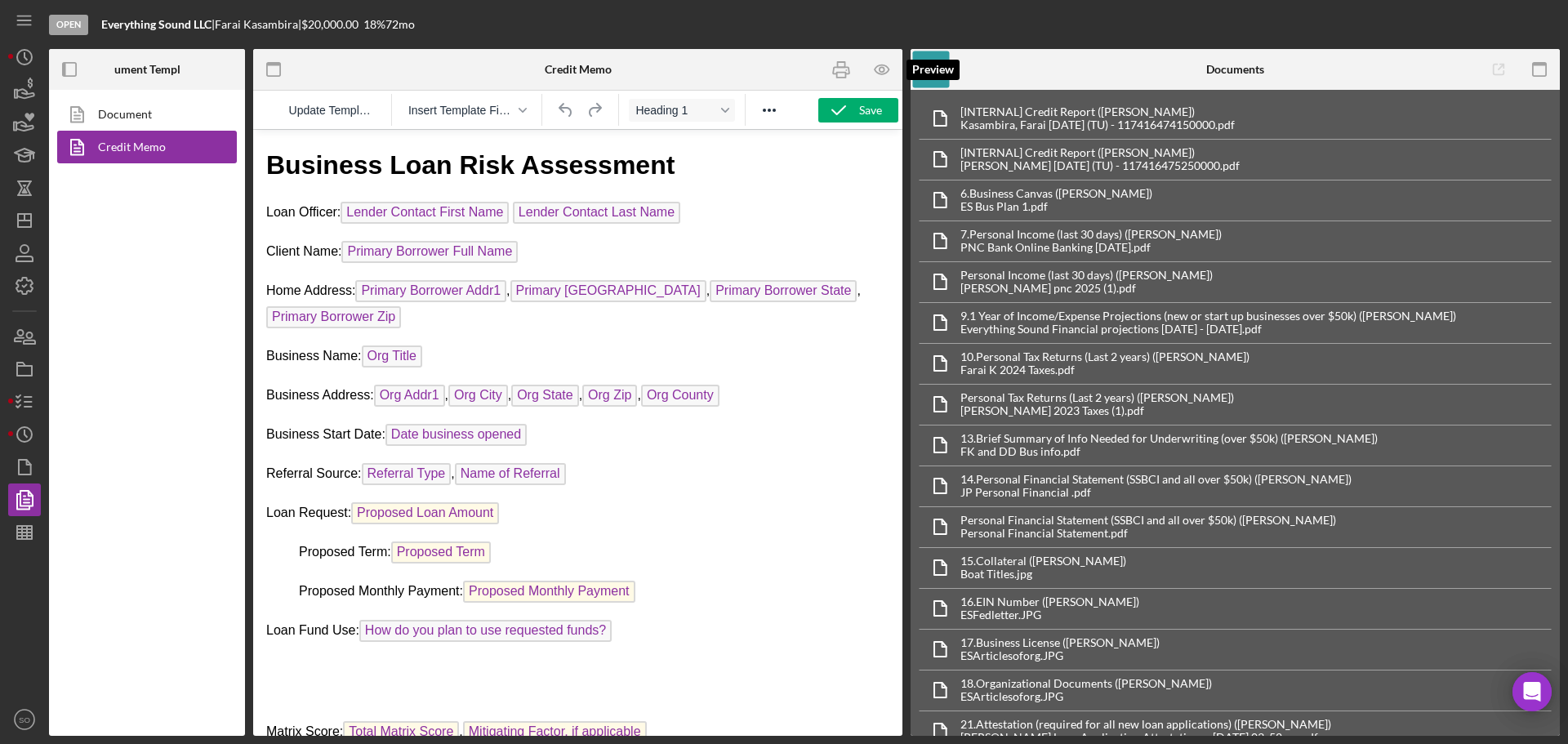
click at [884, 67] on icon "button" at bounding box center [882, 70] width 37 height 37
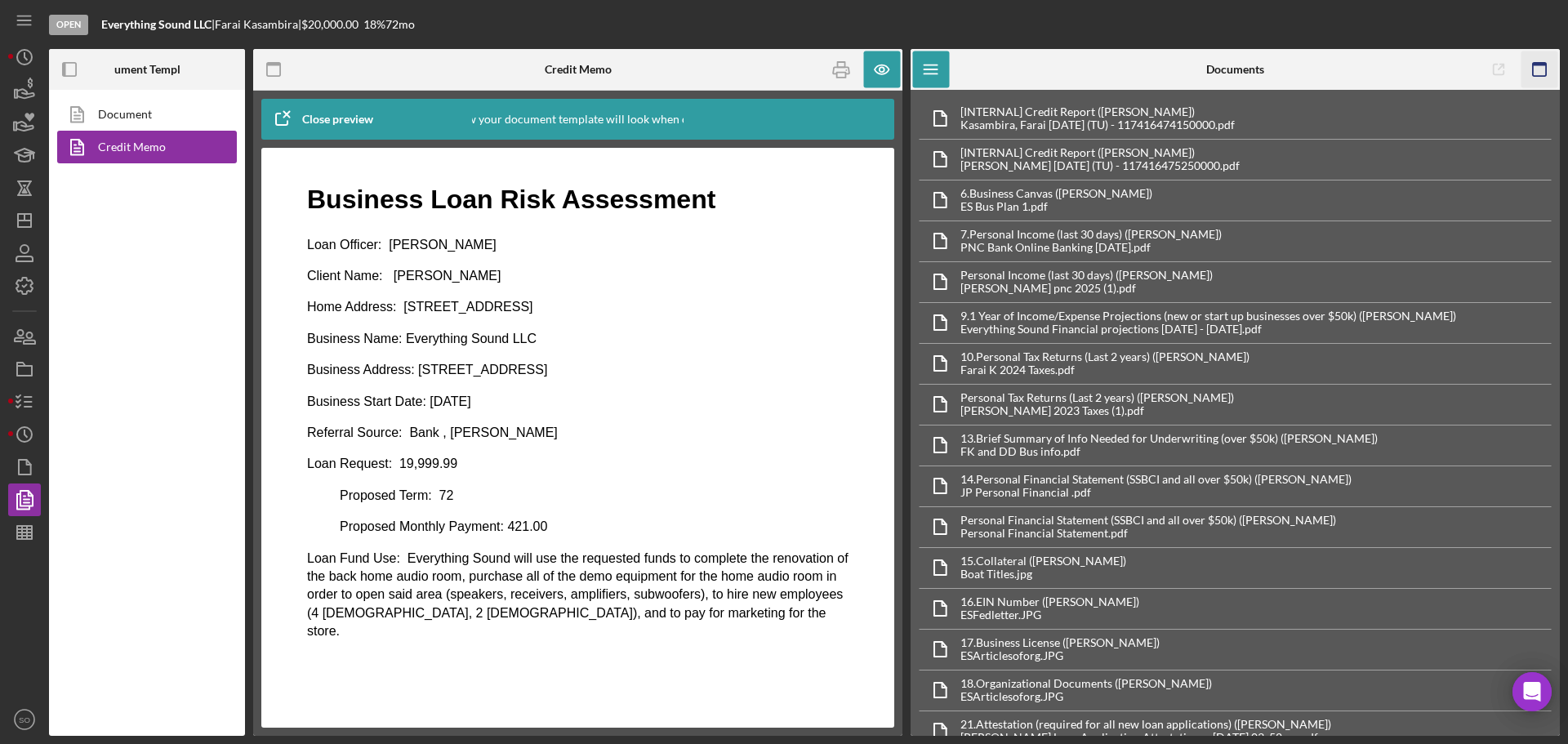
click at [1552, 65] on icon "button" at bounding box center [1540, 70] width 37 height 37
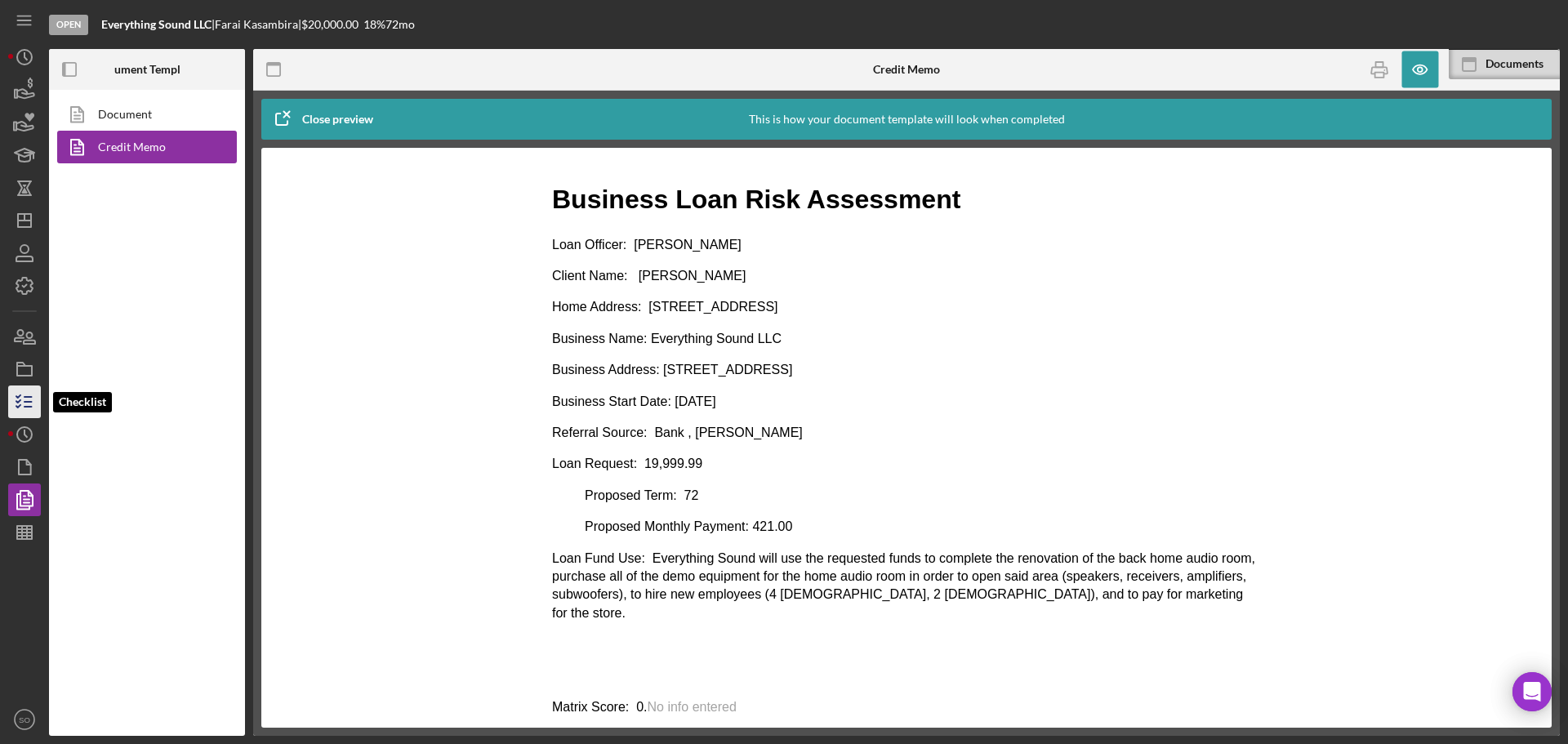
click at [27, 399] on icon "button" at bounding box center [25, 402] width 41 height 41
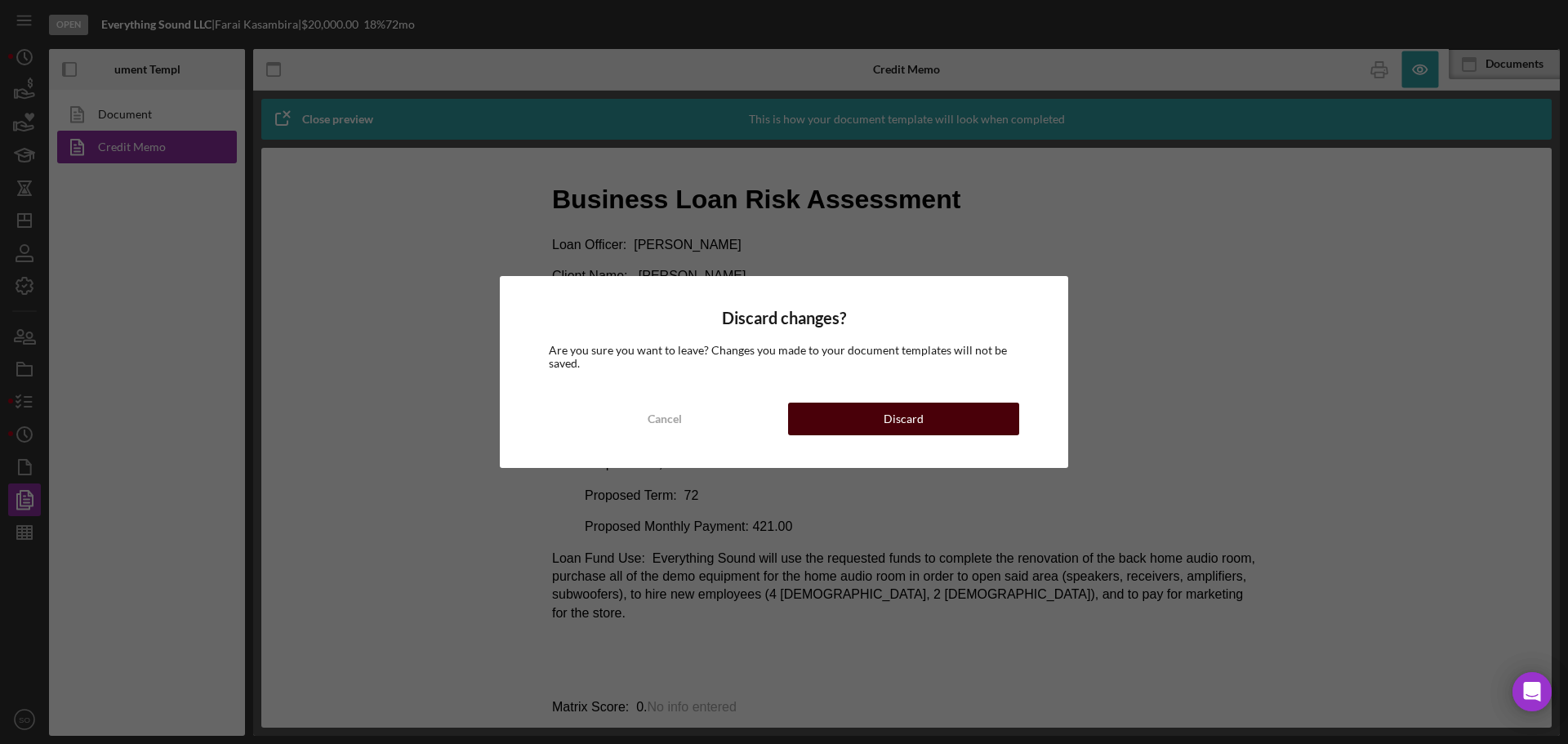
click at [847, 417] on button "Discard" at bounding box center [903, 418] width 231 height 32
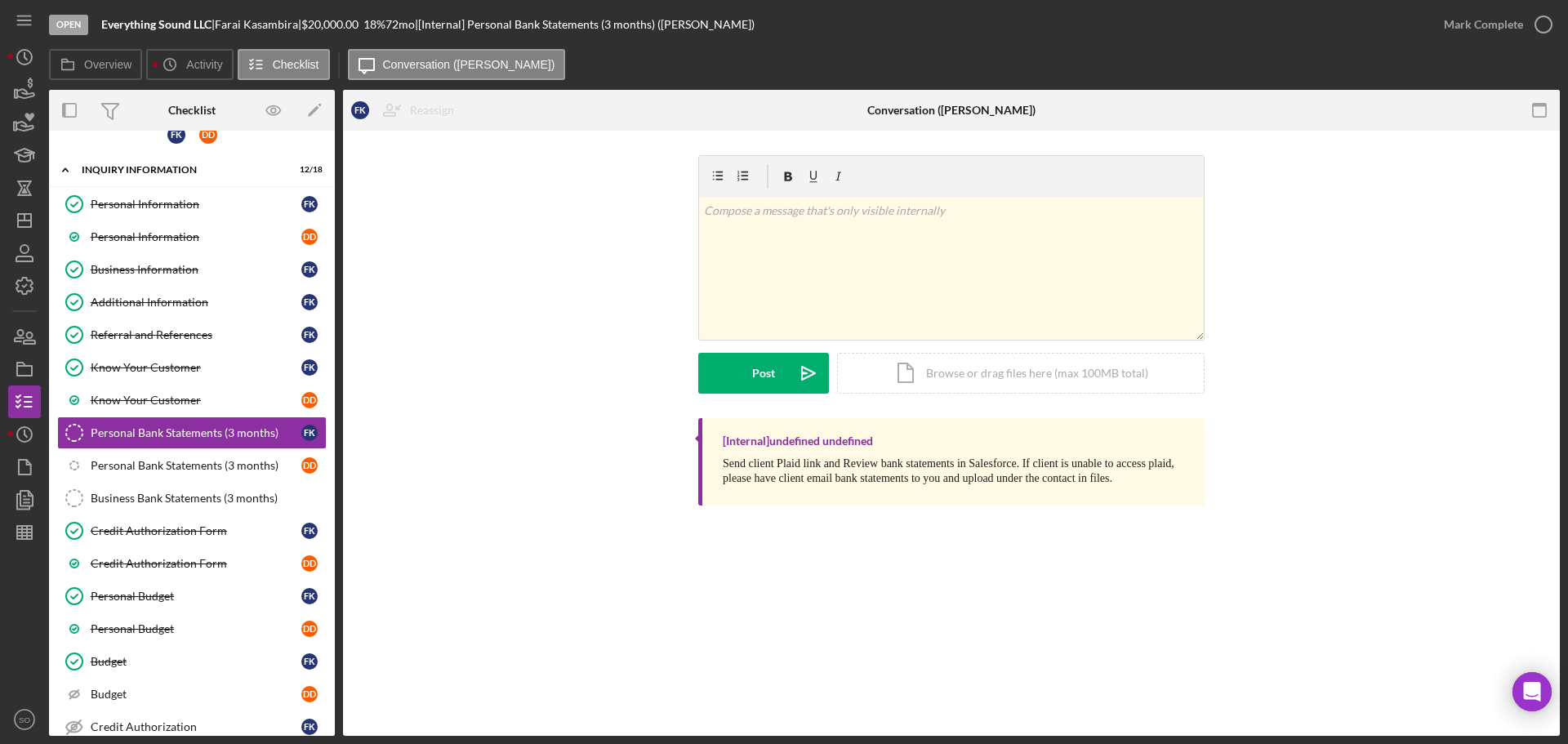
scroll to position [261, 0]
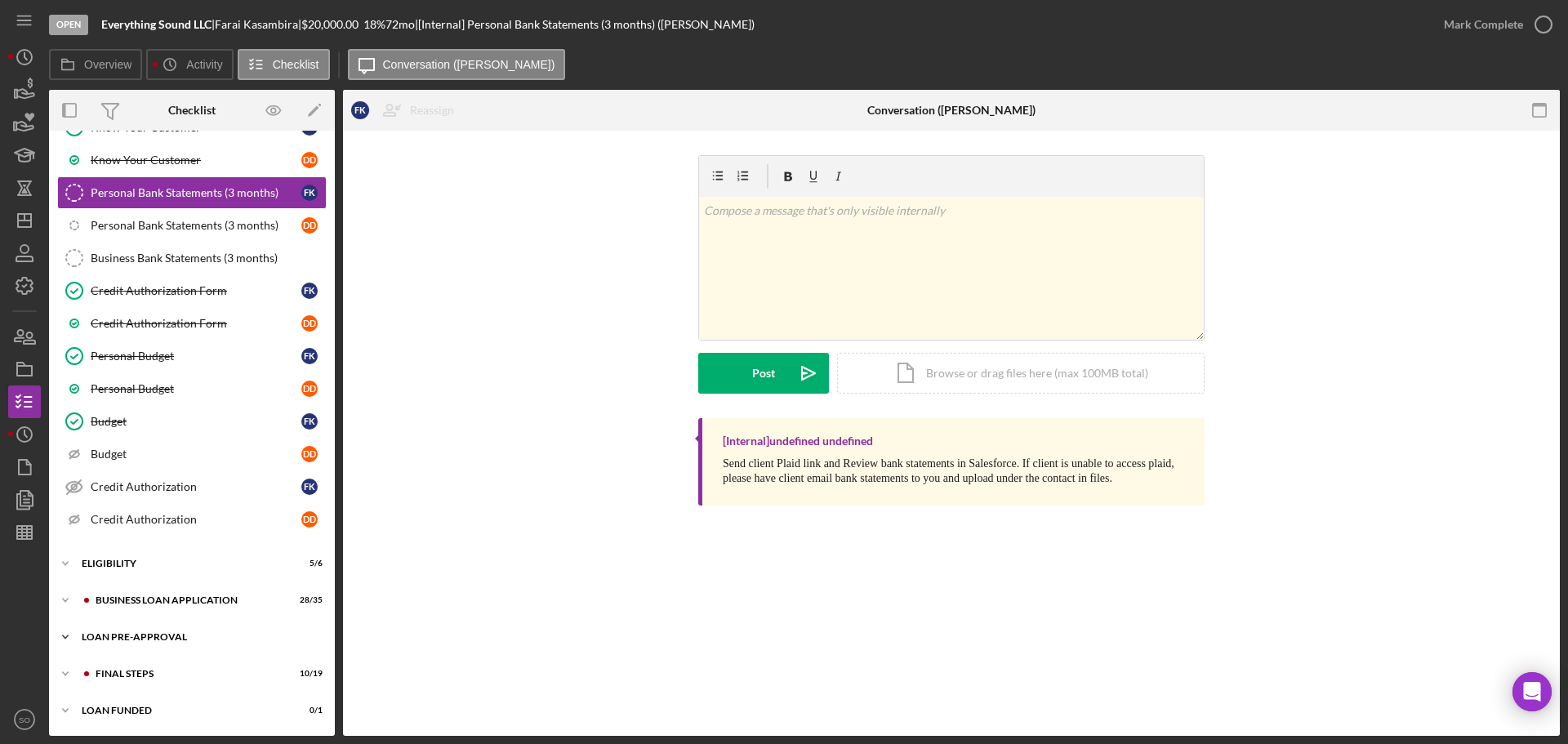
click at [124, 633] on div "LOAN PRE-APPROVAL" at bounding box center [197, 636] width 233 height 10
click at [120, 664] on div "Loan Approval" at bounding box center [208, 670] width 235 height 13
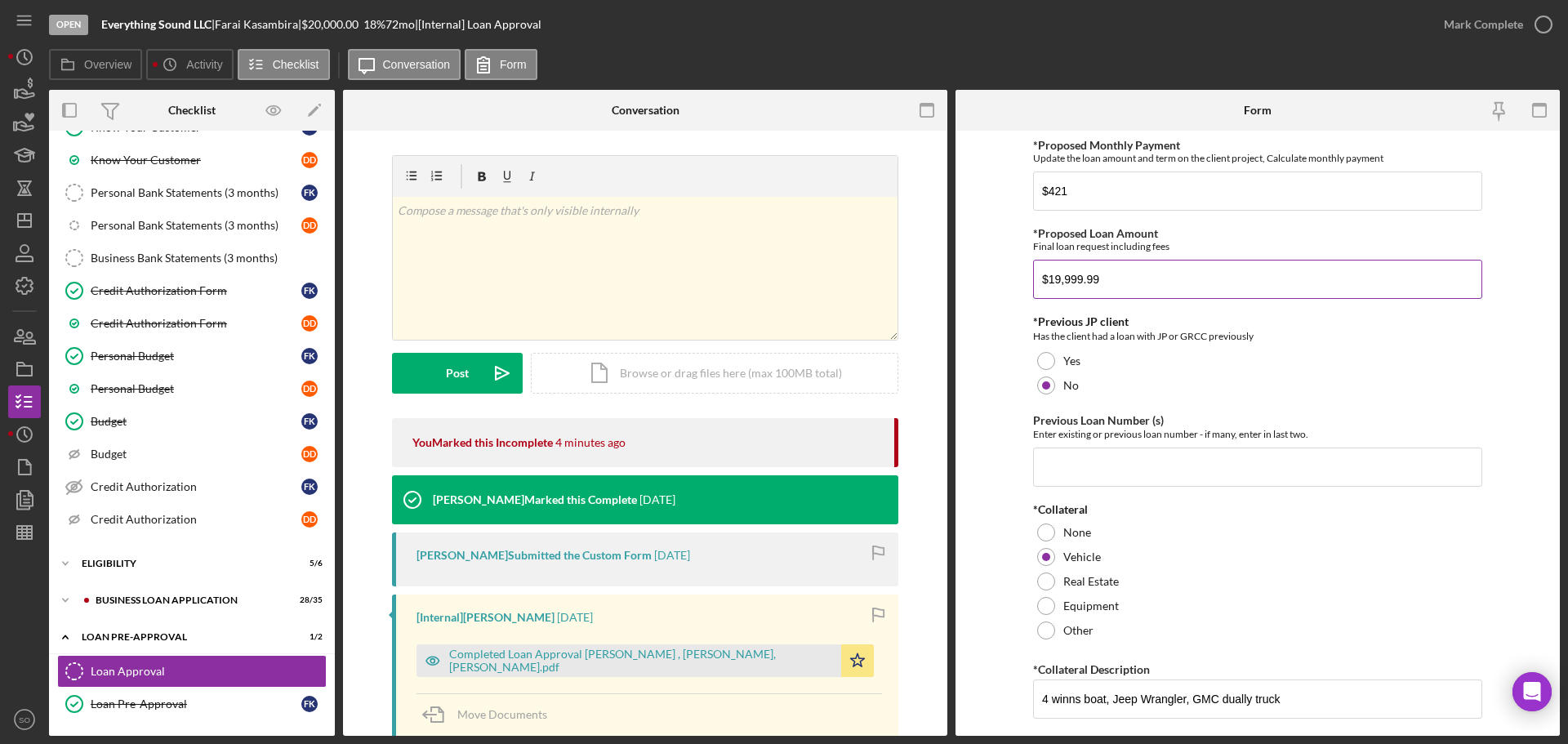
drag, startPoint x: 1129, startPoint y: 284, endPoint x: 1107, endPoint y: 287, distance: 22.2
click at [1050, 278] on input "$19,999.99" at bounding box center [1257, 279] width 449 height 39
click at [1132, 283] on input "$19,999.99" at bounding box center [1257, 279] width 449 height 39
click at [1052, 277] on input "$19,999.99" at bounding box center [1257, 279] width 449 height 39
type input "$9,999.99"
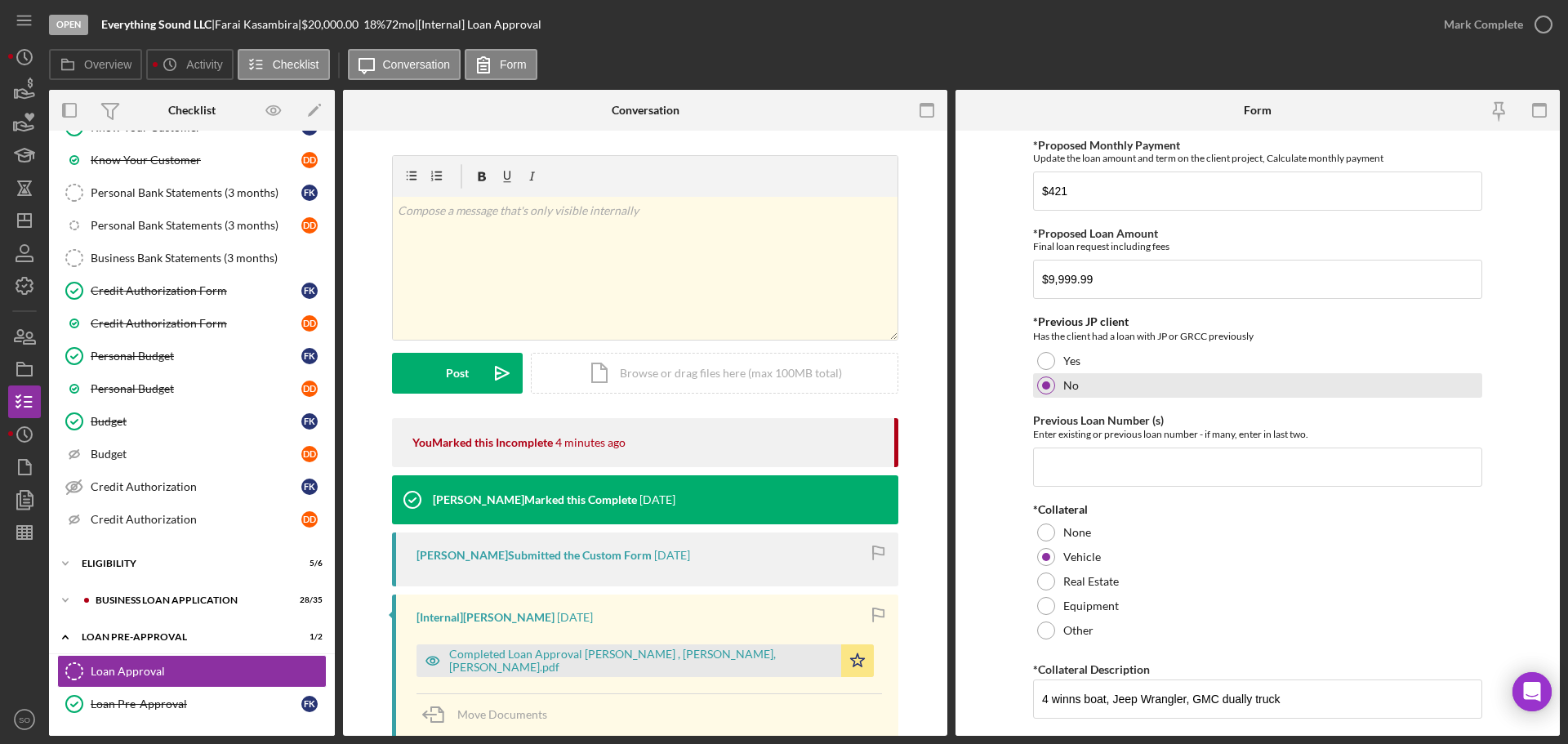
click at [1421, 387] on div "No" at bounding box center [1257, 385] width 449 height 25
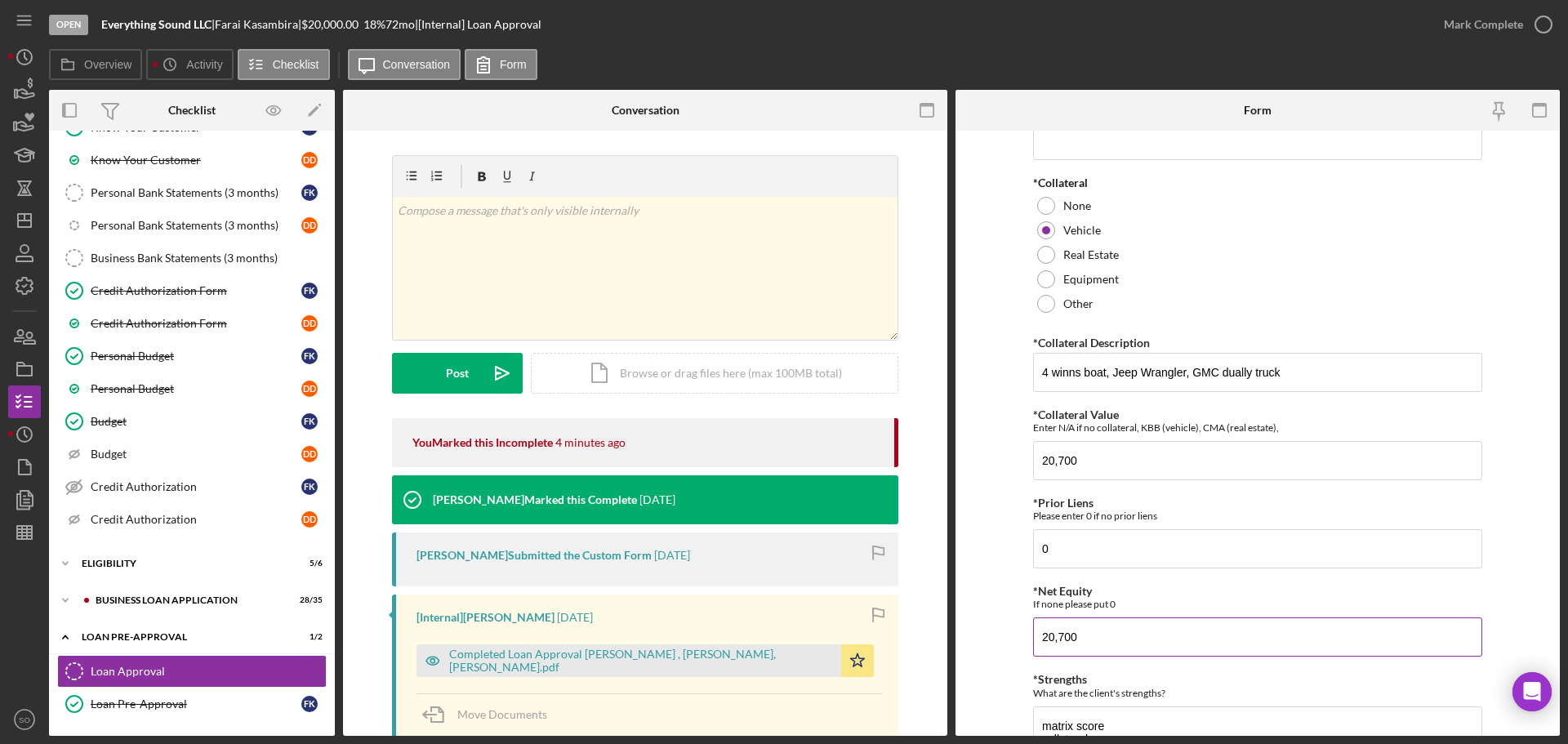
scroll to position [656, 0]
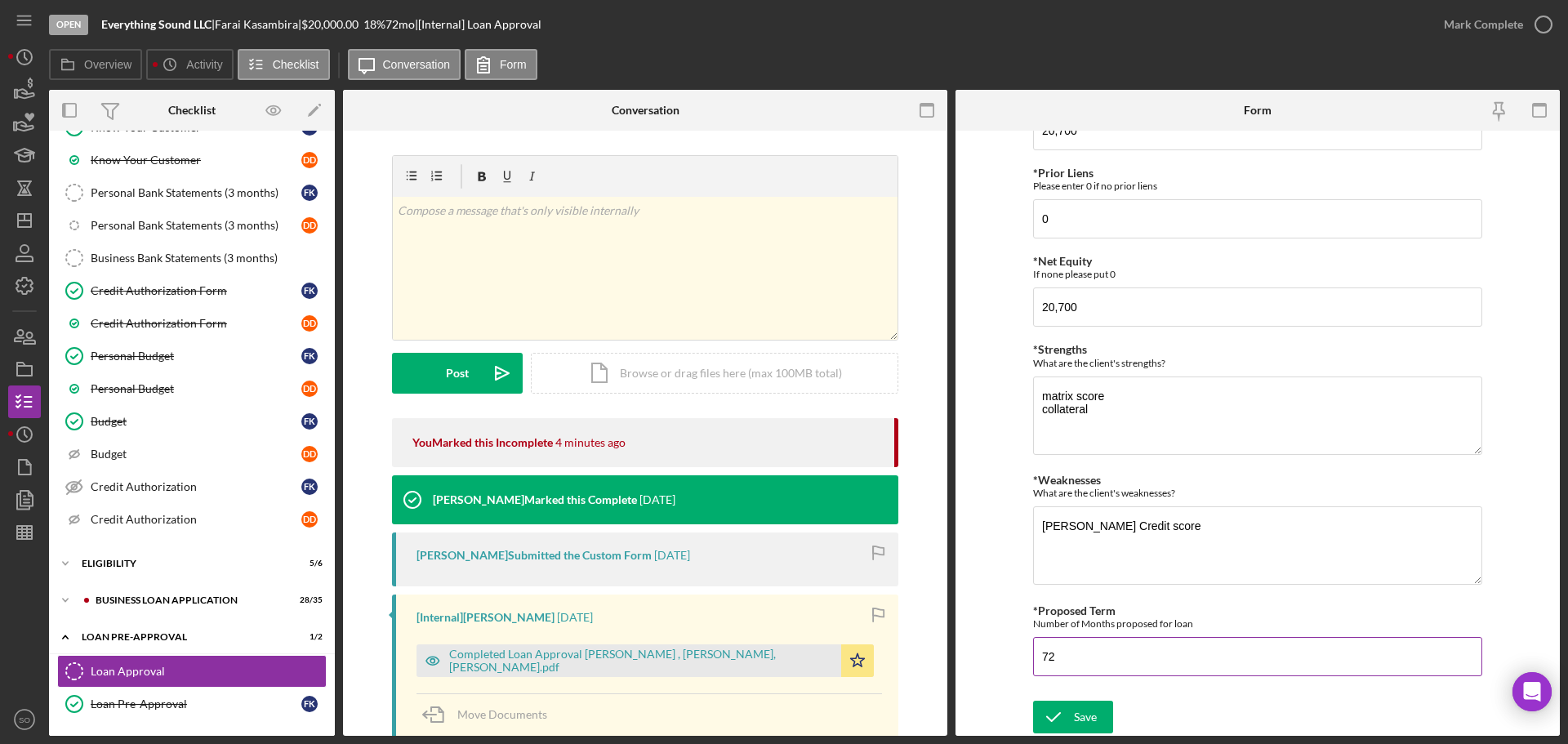
click at [1063, 723] on icon "submit" at bounding box center [1053, 717] width 41 height 41
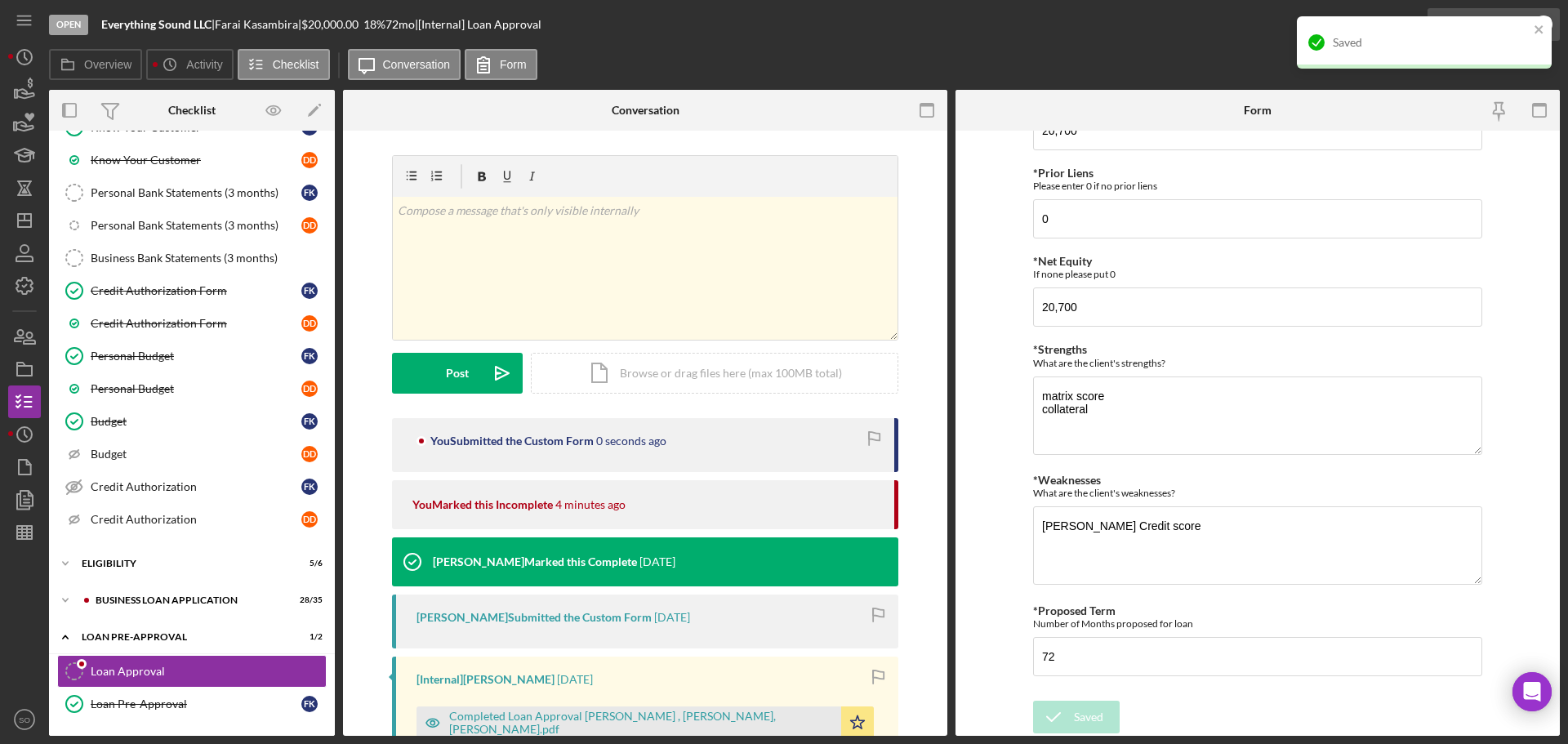
click at [1495, 24] on div "Saved" at bounding box center [1424, 49] width 261 height 72
click at [1542, 25] on icon "close" at bounding box center [1539, 29] width 11 height 13
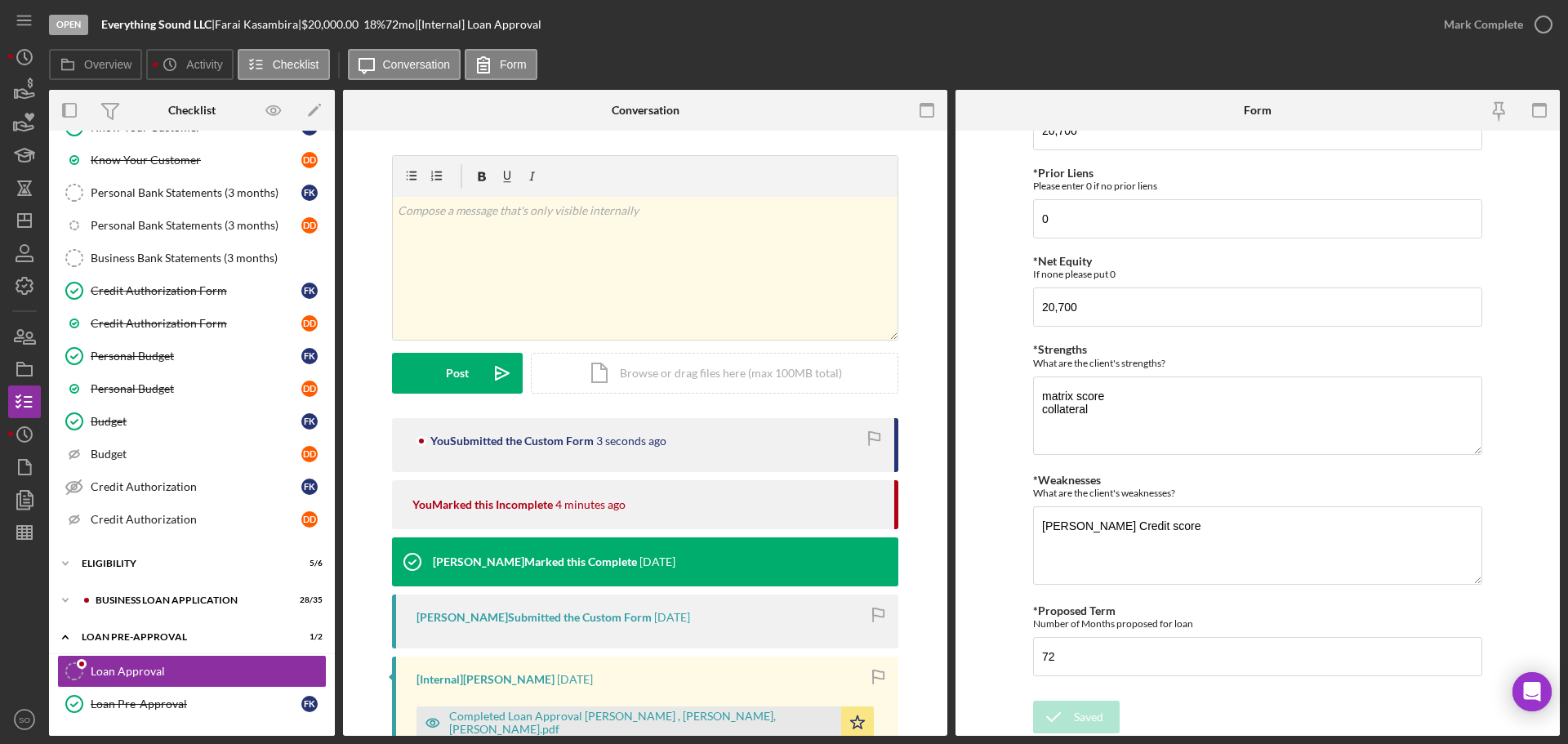
click at [1481, 27] on div "Open Everything Sound LLC | Farai Kasambira | $20,000.00 18 % 72 mo | [Internal…" at bounding box center [784, 372] width 1568 height 744
click at [1470, 25] on div "Mark Complete" at bounding box center [1483, 24] width 79 height 32
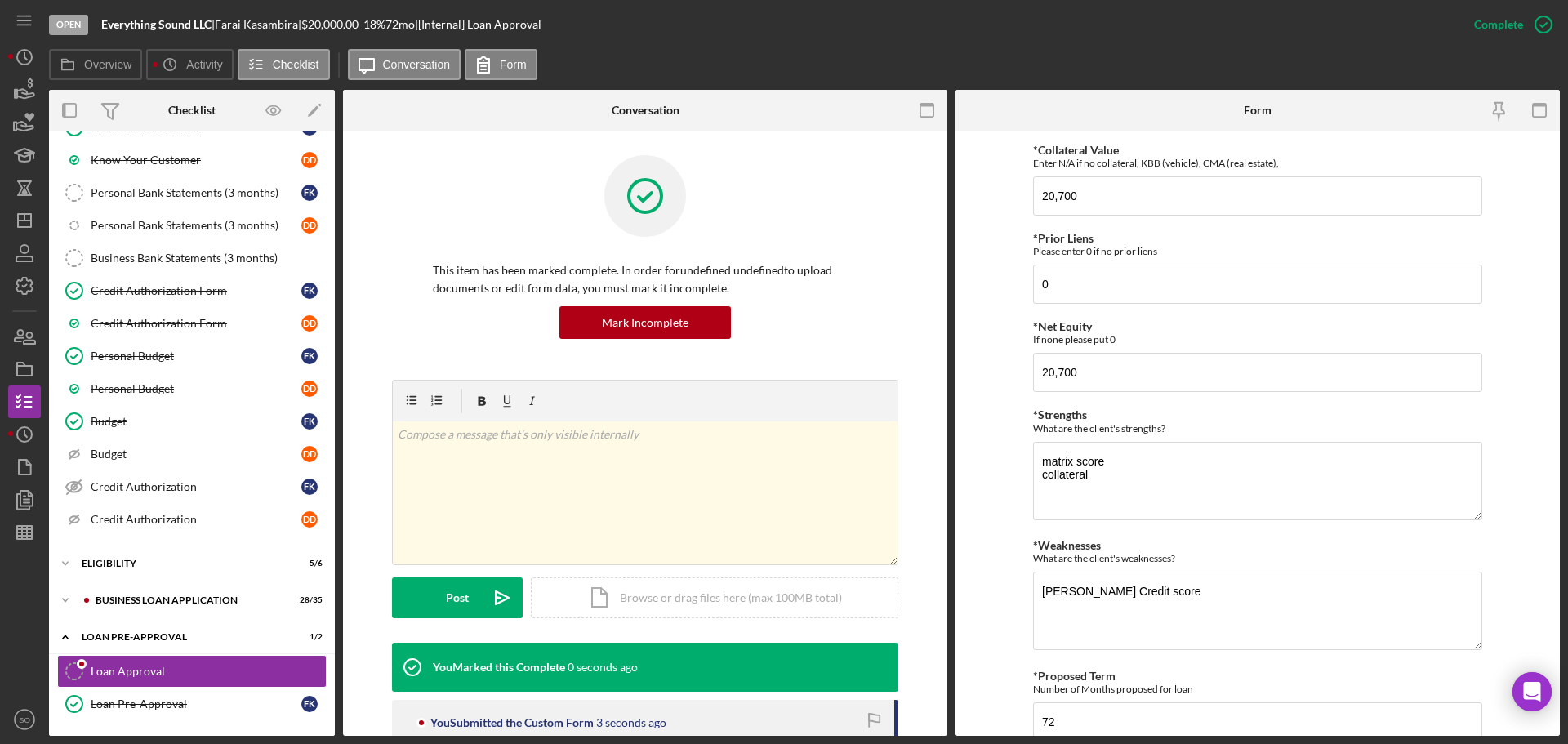
scroll to position [0, 0]
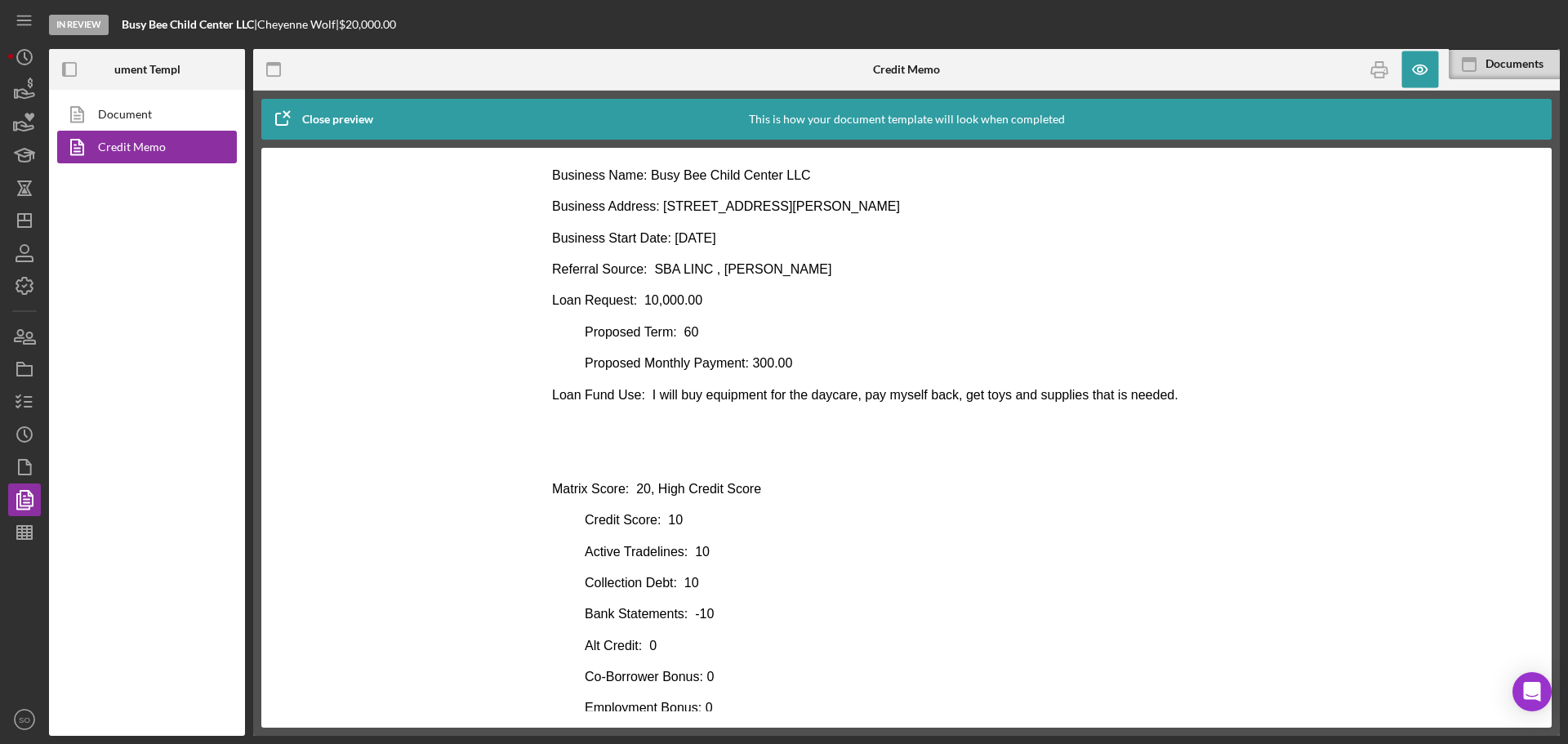
scroll to position [245, 0]
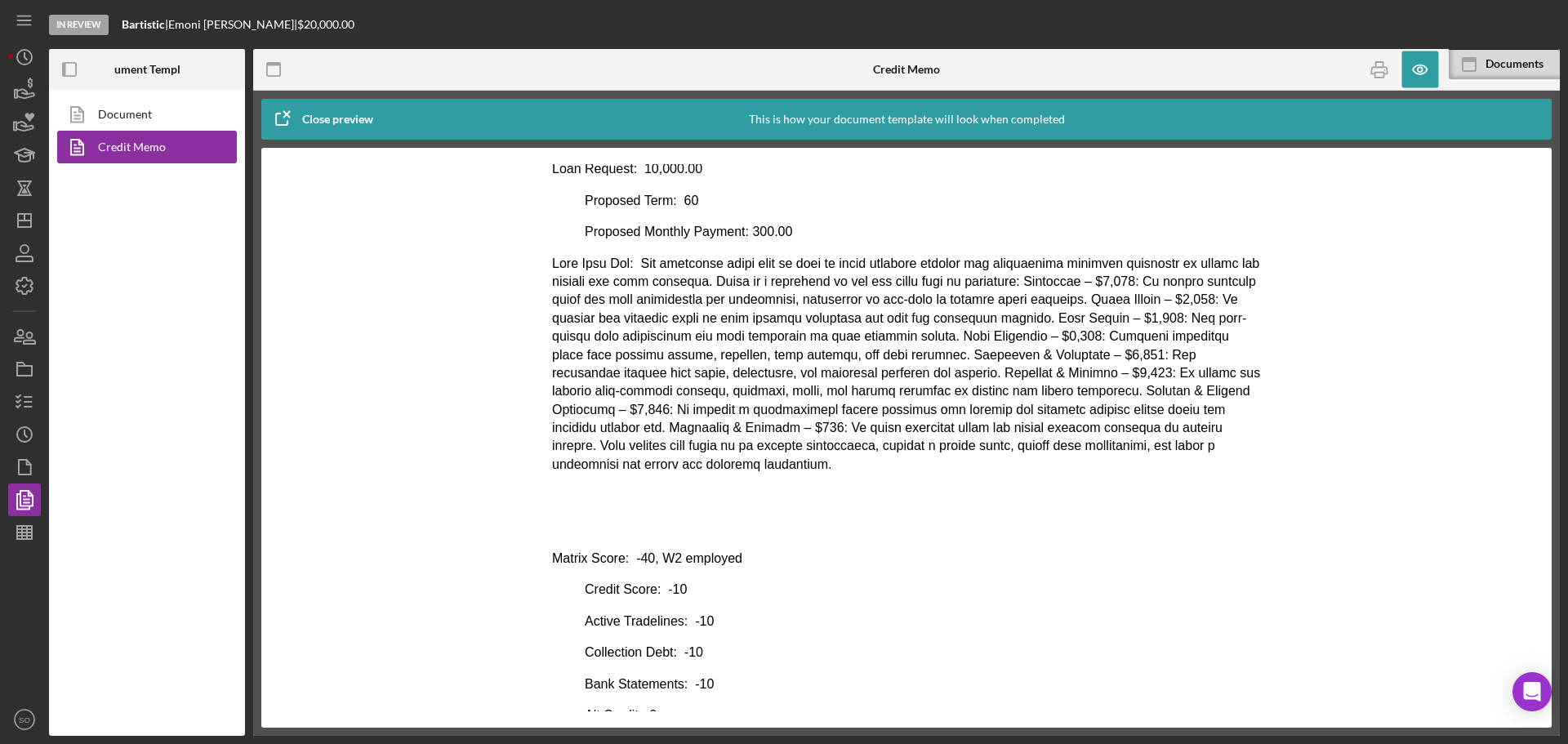
scroll to position [458, 0]
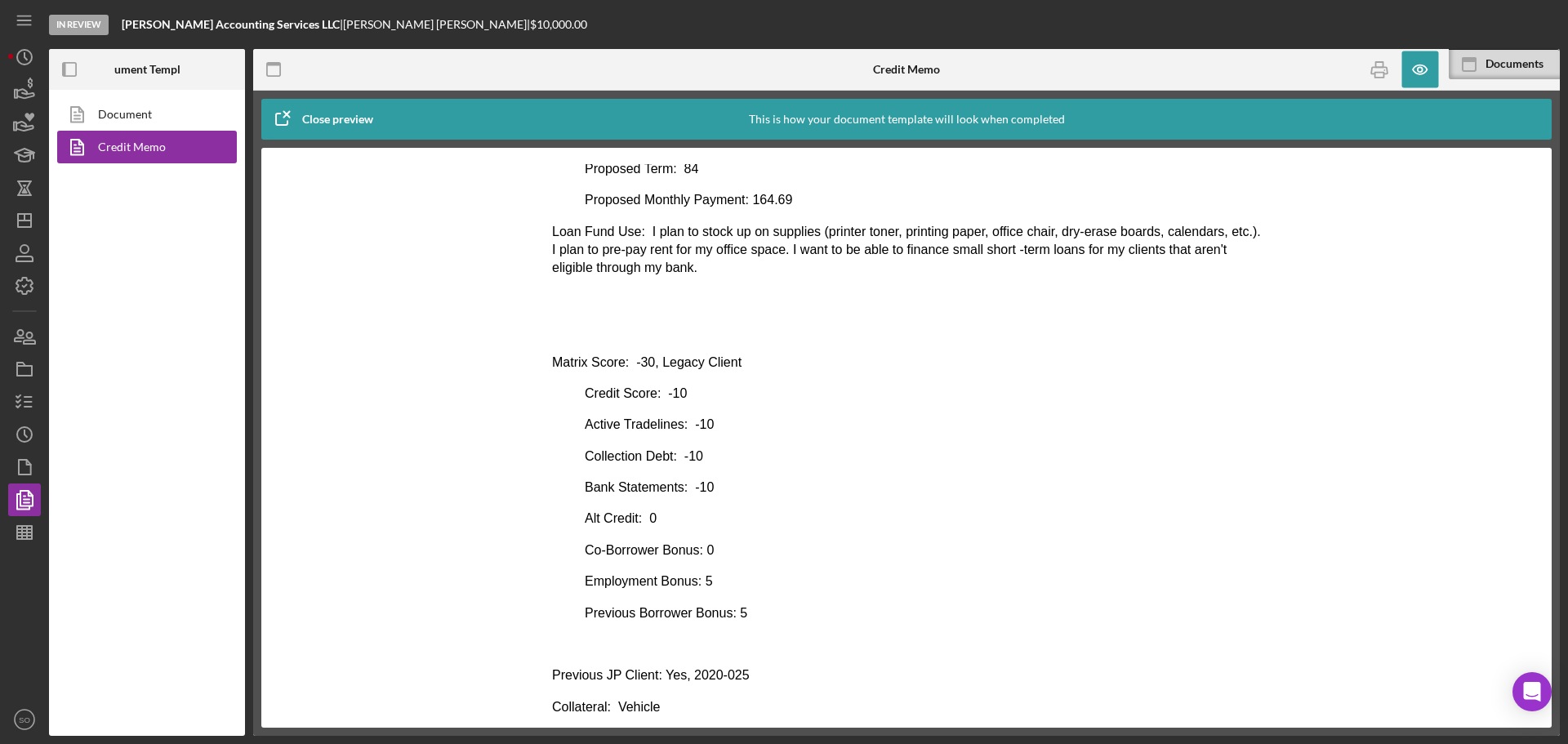
scroll to position [408, 0]
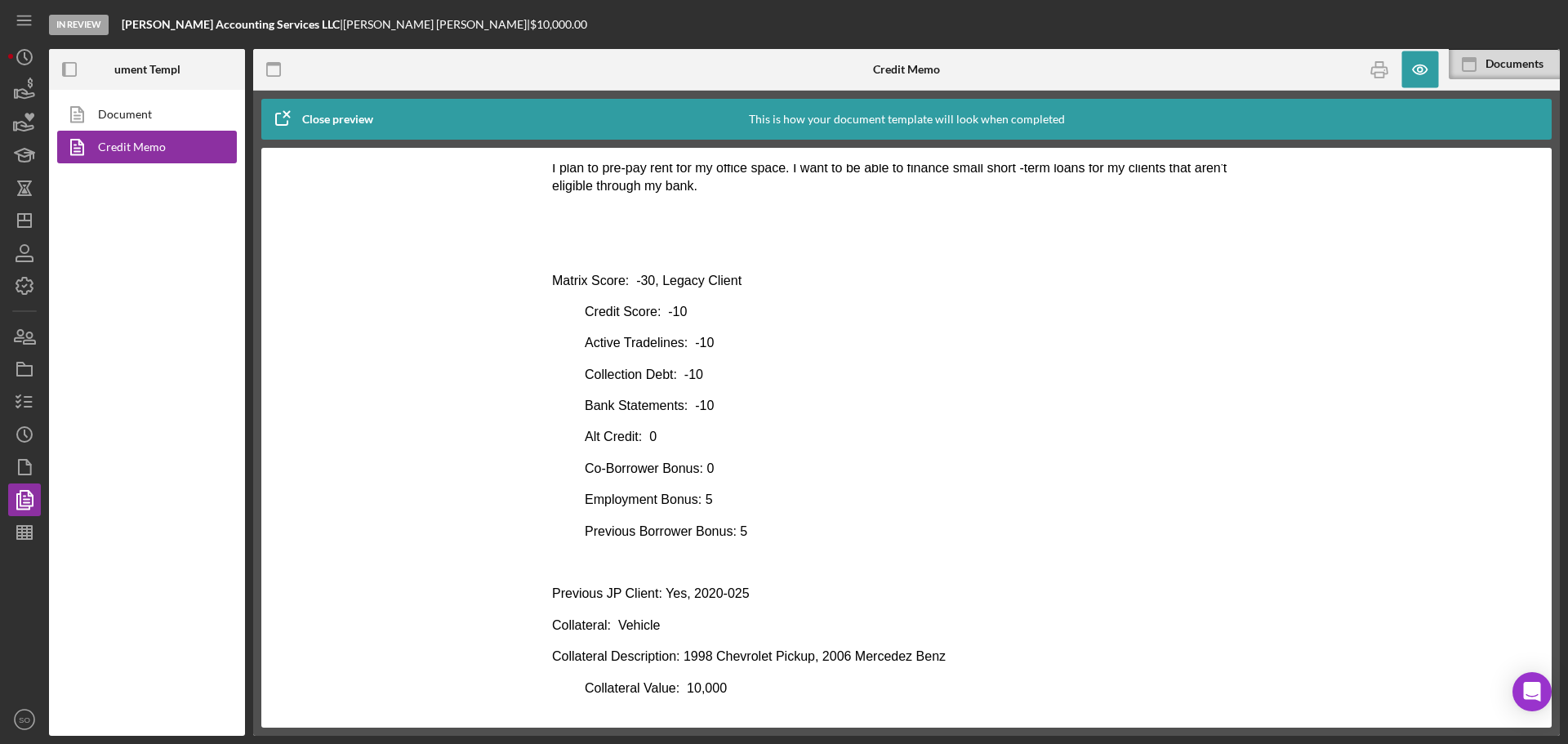
click at [751, 591] on p "Previous JP Client: Yes, 2020-025" at bounding box center [906, 593] width 709 height 18
drag, startPoint x: 743, startPoint y: 592, endPoint x: 684, endPoint y: 596, distance: 59.1
click at [684, 596] on p "Previous JP Client: Yes, 2020-025" at bounding box center [906, 593] width 709 height 18
copy p "2020-025"
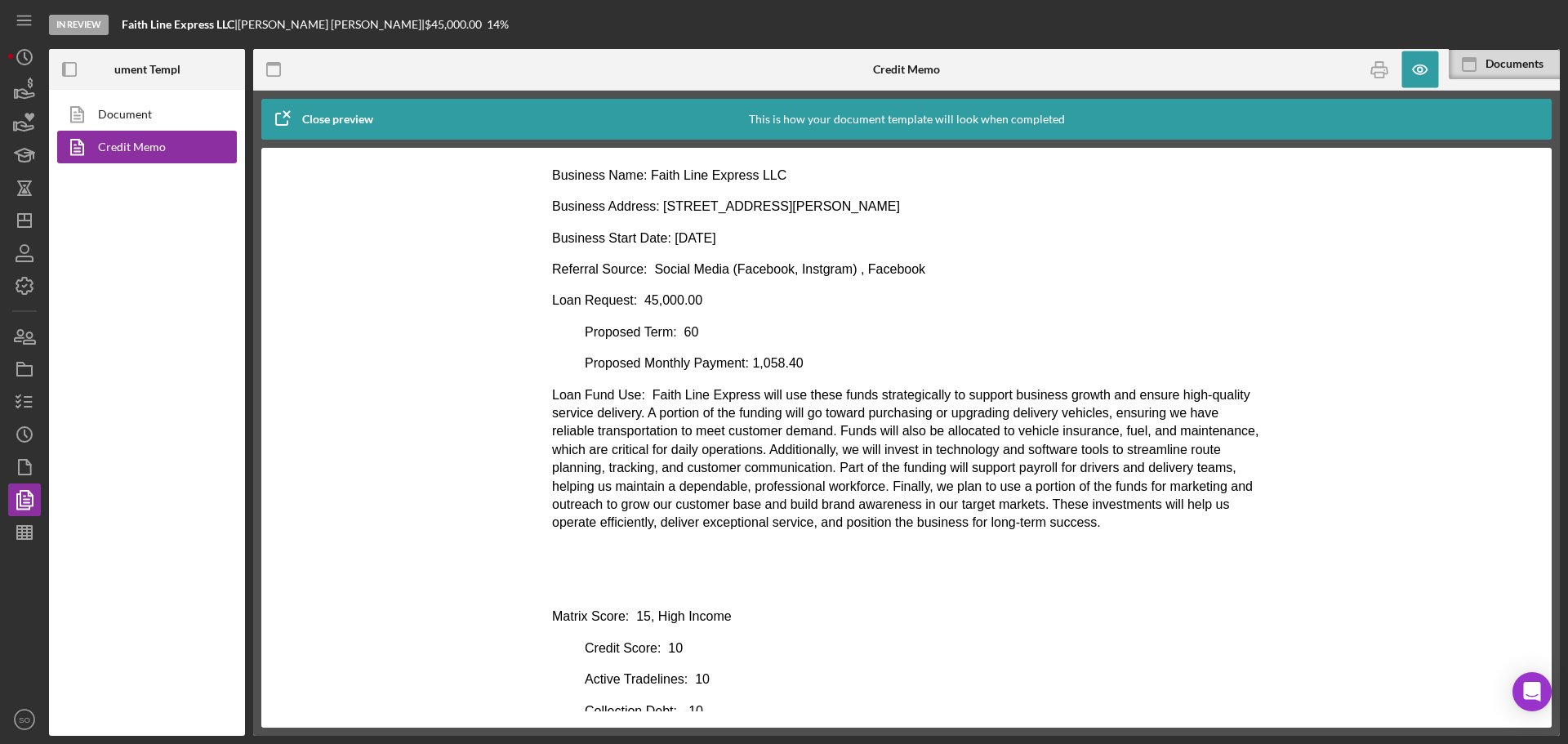
scroll to position [82, 0]
